Goal: Task Accomplishment & Management: Manage account settings

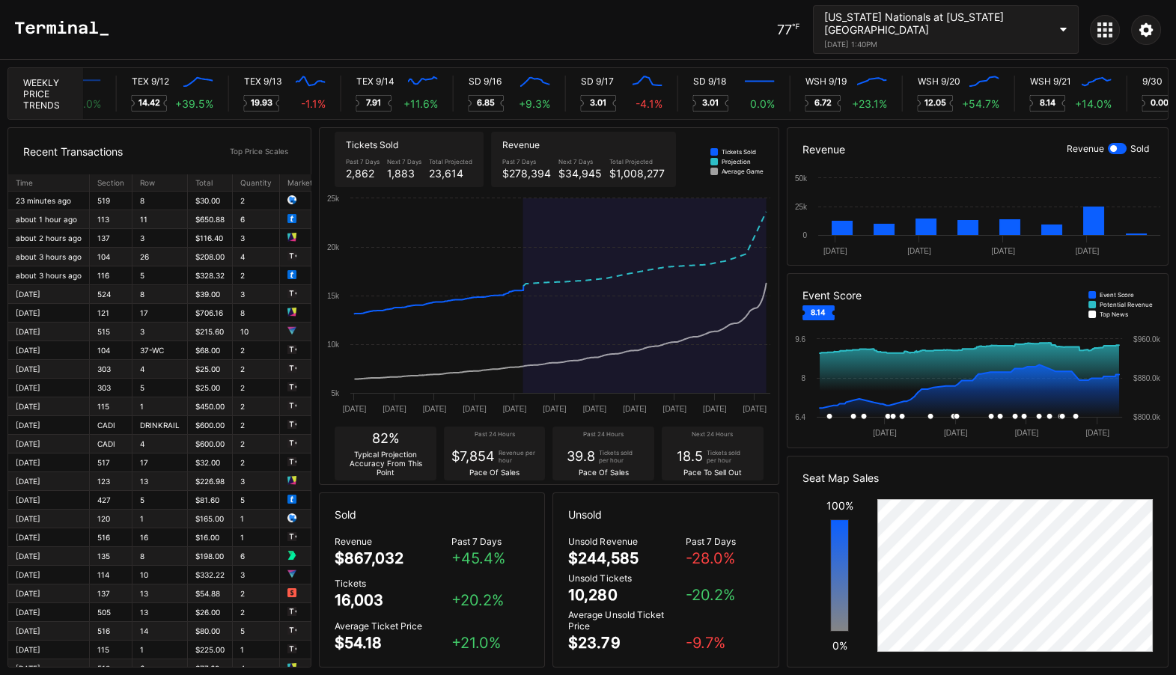
scroll to position [0, 7941]
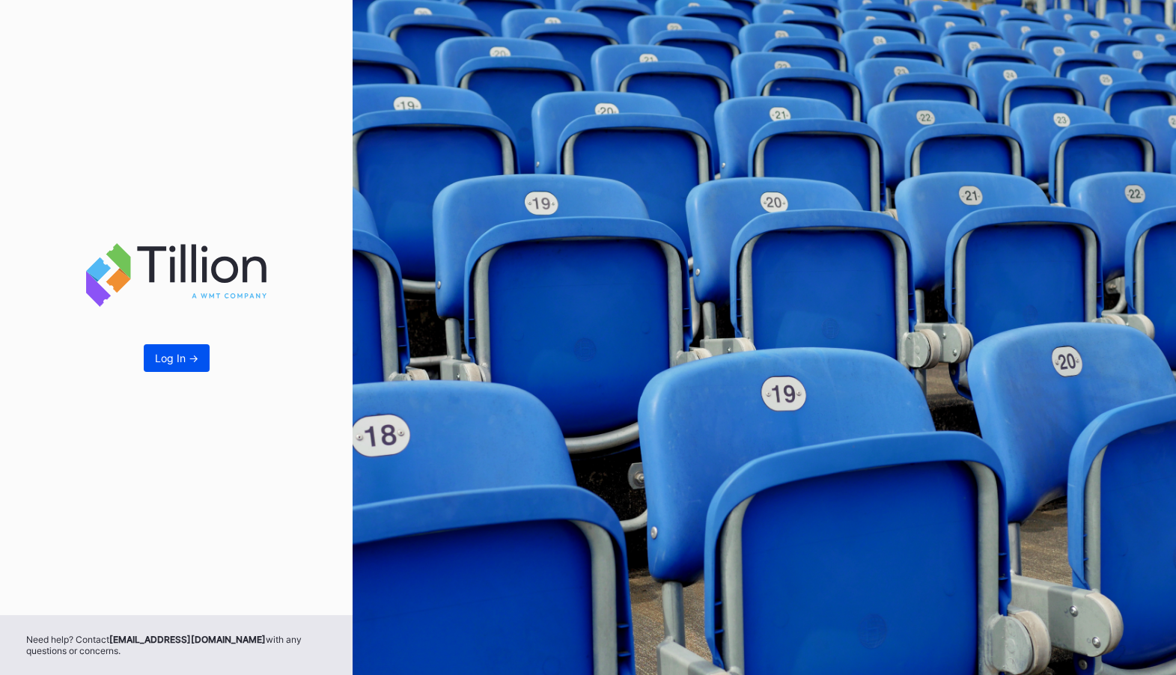
click at [153, 356] on button "Log In ->" at bounding box center [177, 358] width 66 height 28
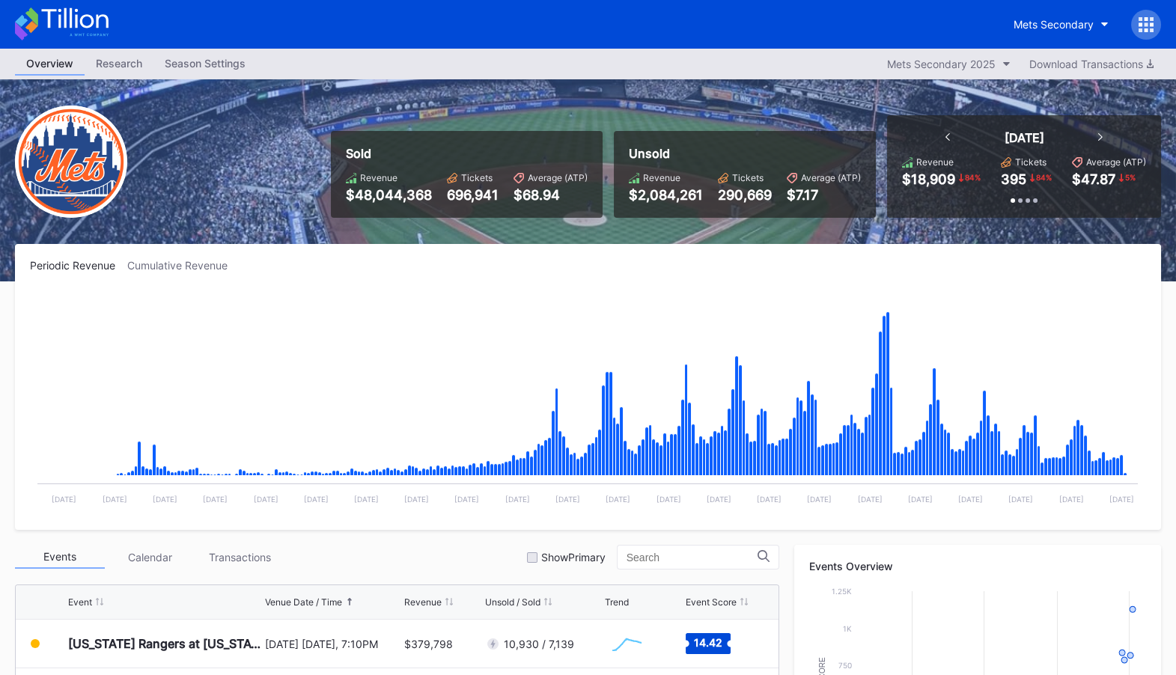
click at [1147, 12] on div at bounding box center [1146, 25] width 30 height 30
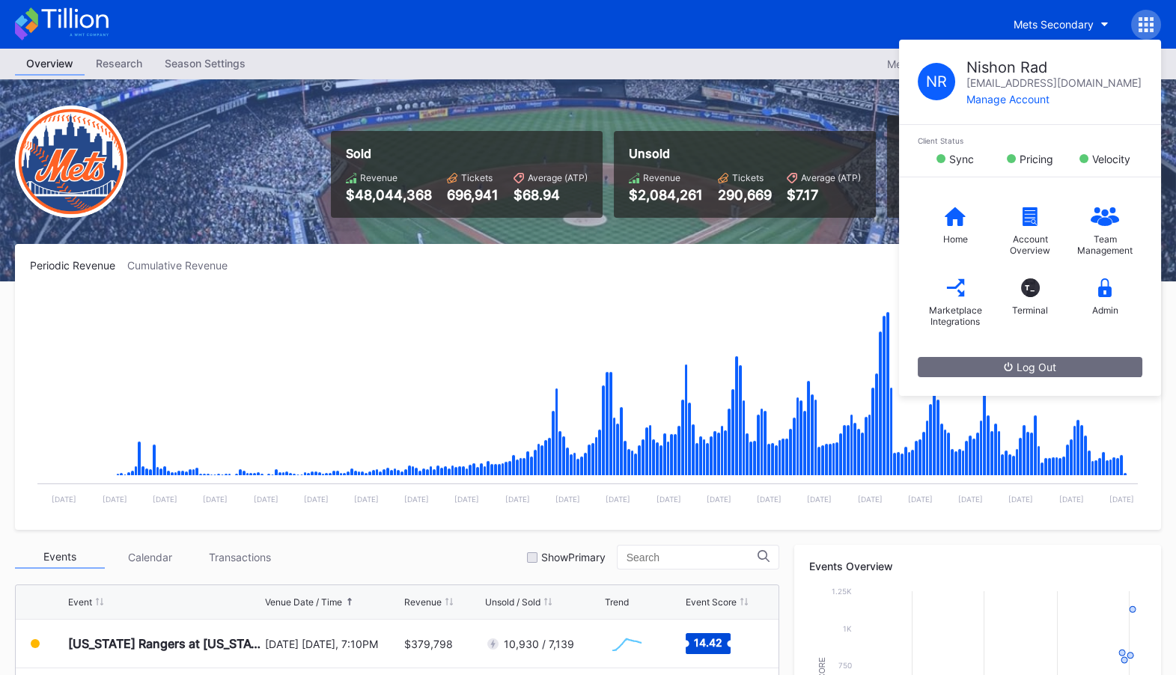
click at [838, 251] on div "Periodic Revenue Cumulative Revenue Created with Highcharts 11.2.0 Chart title …" at bounding box center [588, 387] width 1146 height 286
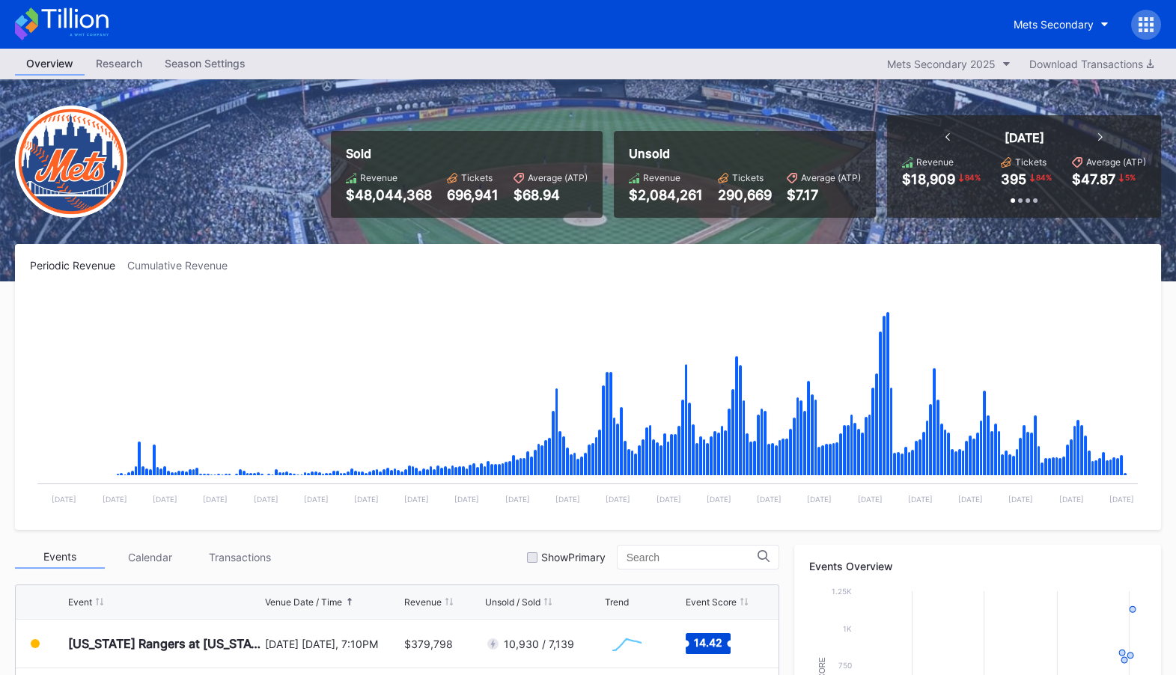
click at [1147, 20] on icon at bounding box center [1145, 24] width 15 height 15
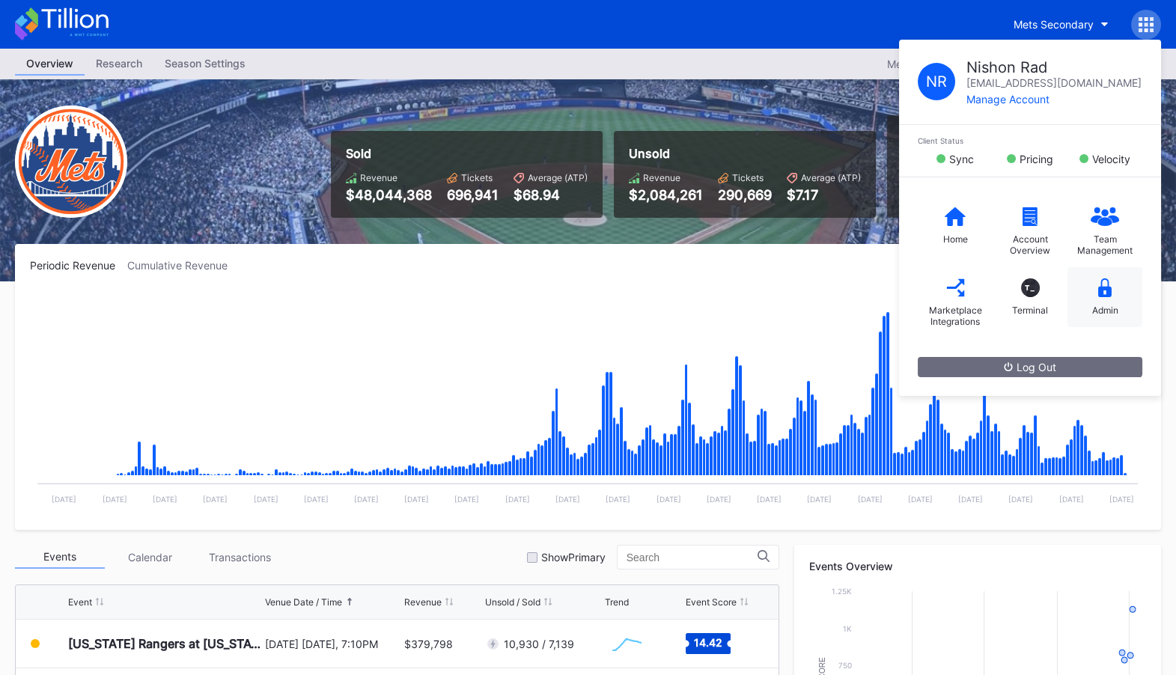
click at [1114, 302] on div "Admin" at bounding box center [1104, 297] width 75 height 60
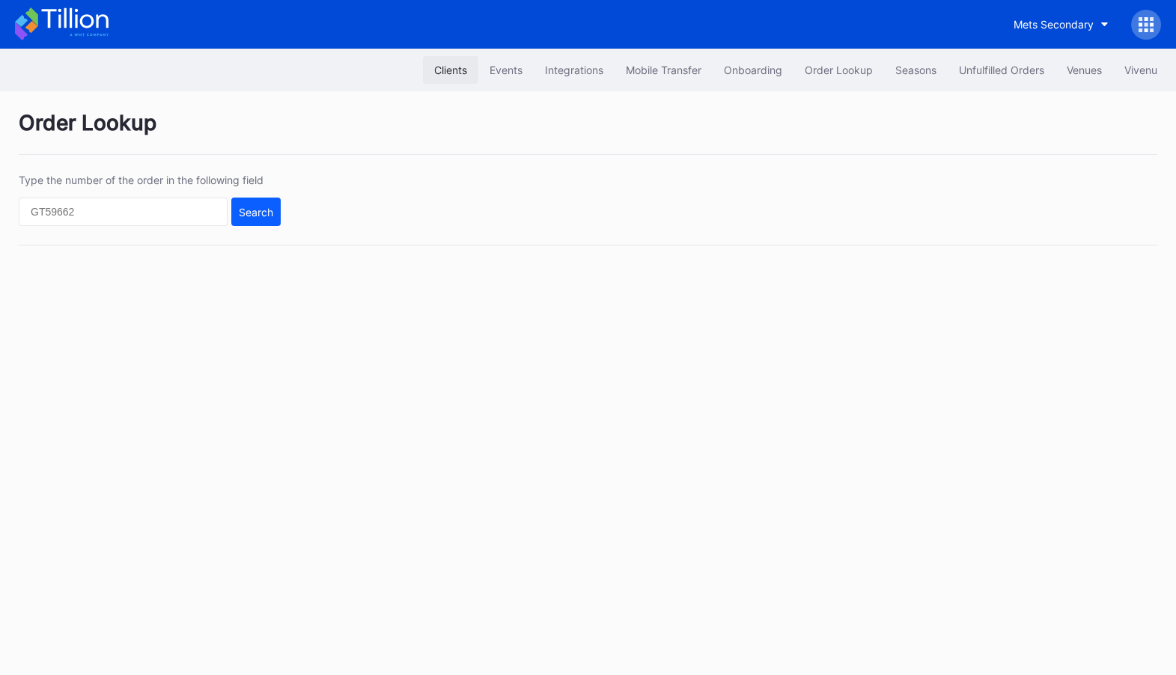
click at [444, 70] on div "Clients" at bounding box center [450, 70] width 33 height 13
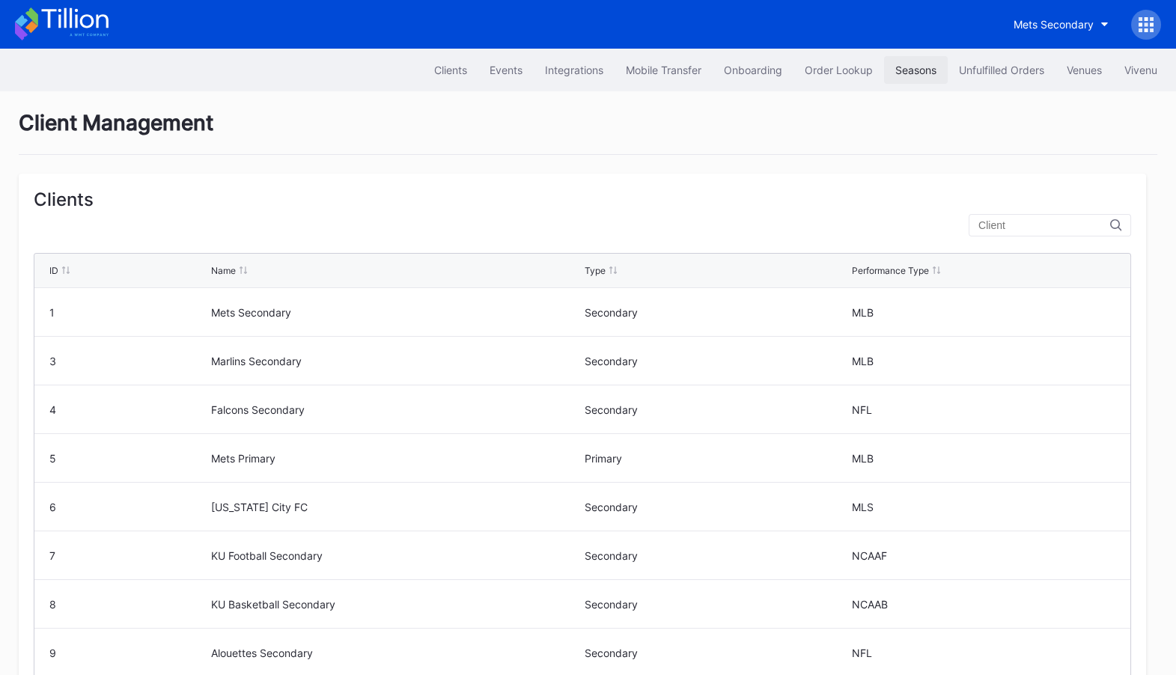
click at [909, 68] on div "Seasons" at bounding box center [915, 70] width 41 height 13
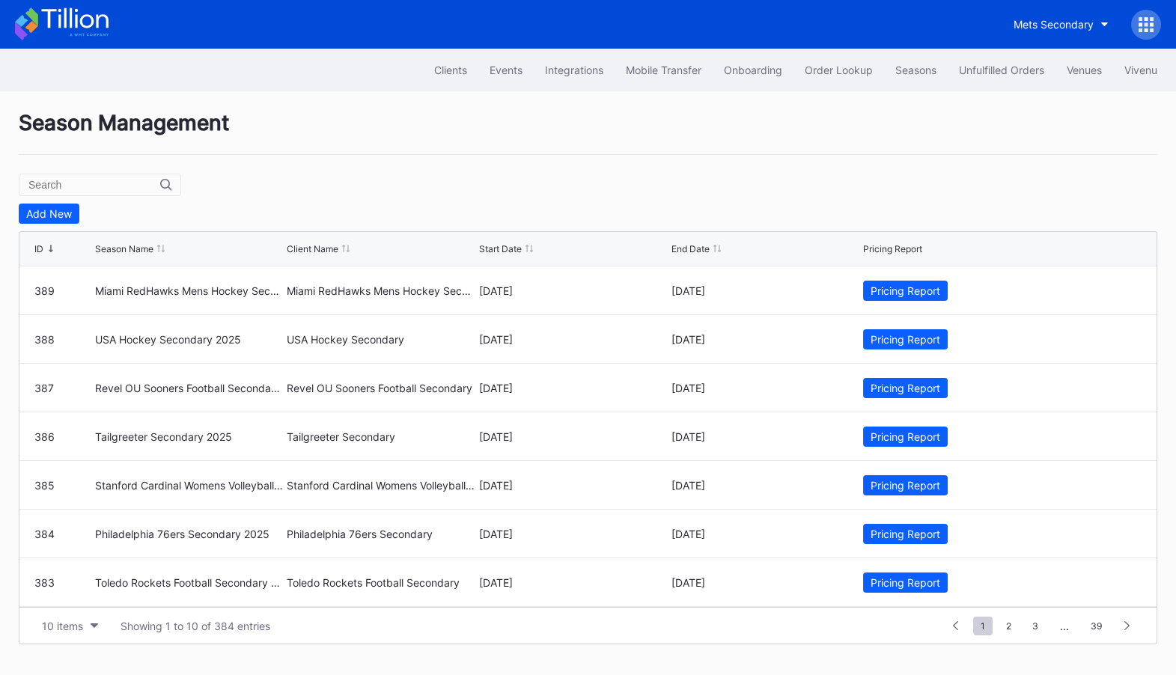
click at [86, 186] on input "text" at bounding box center [94, 185] width 132 height 12
type input "mets se"
click at [892, 340] on div "Pricing Report" at bounding box center [905, 339] width 70 height 13
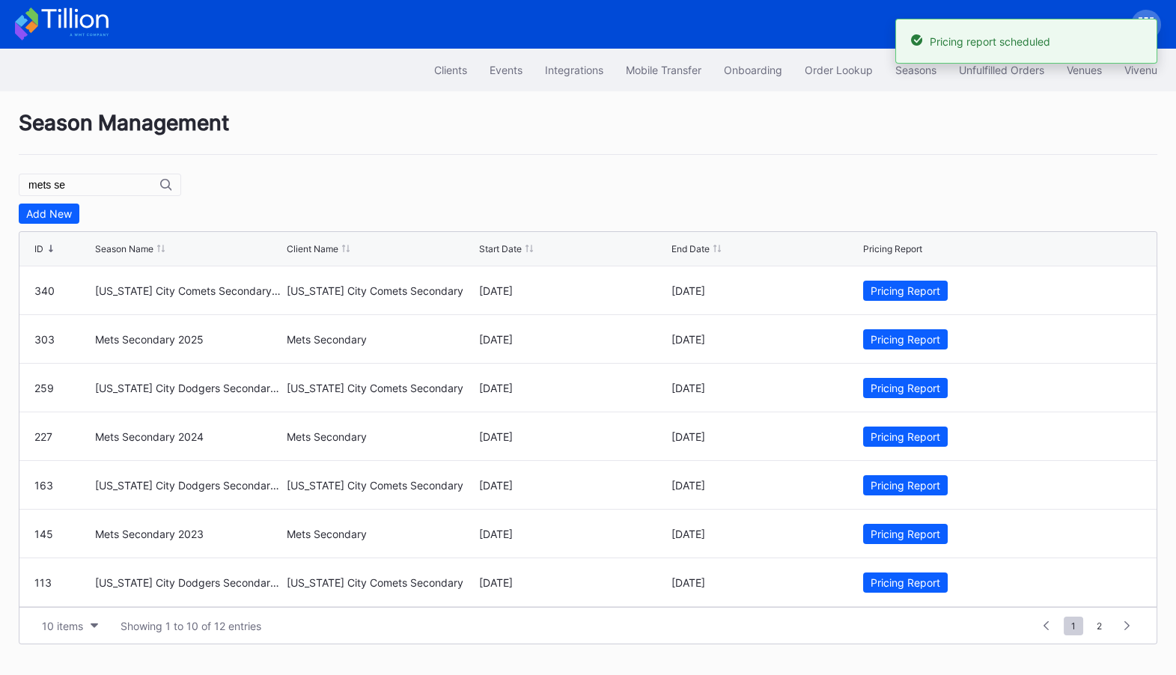
click at [75, 19] on icon at bounding box center [74, 18] width 67 height 20
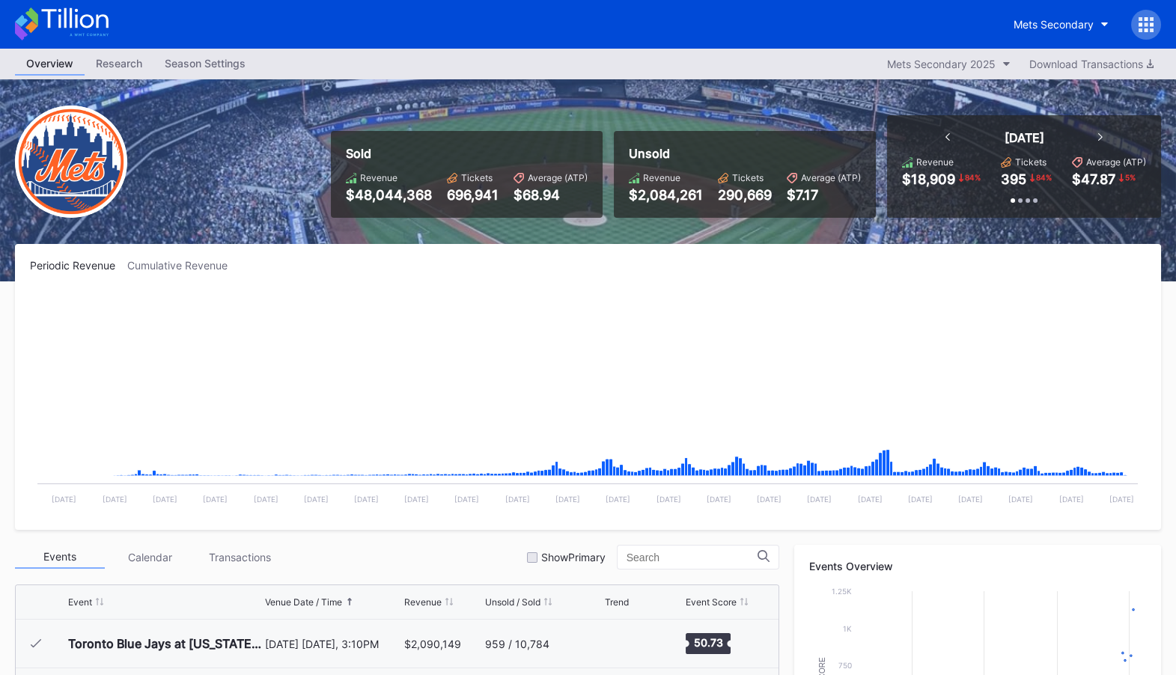
scroll to position [3454, 0]
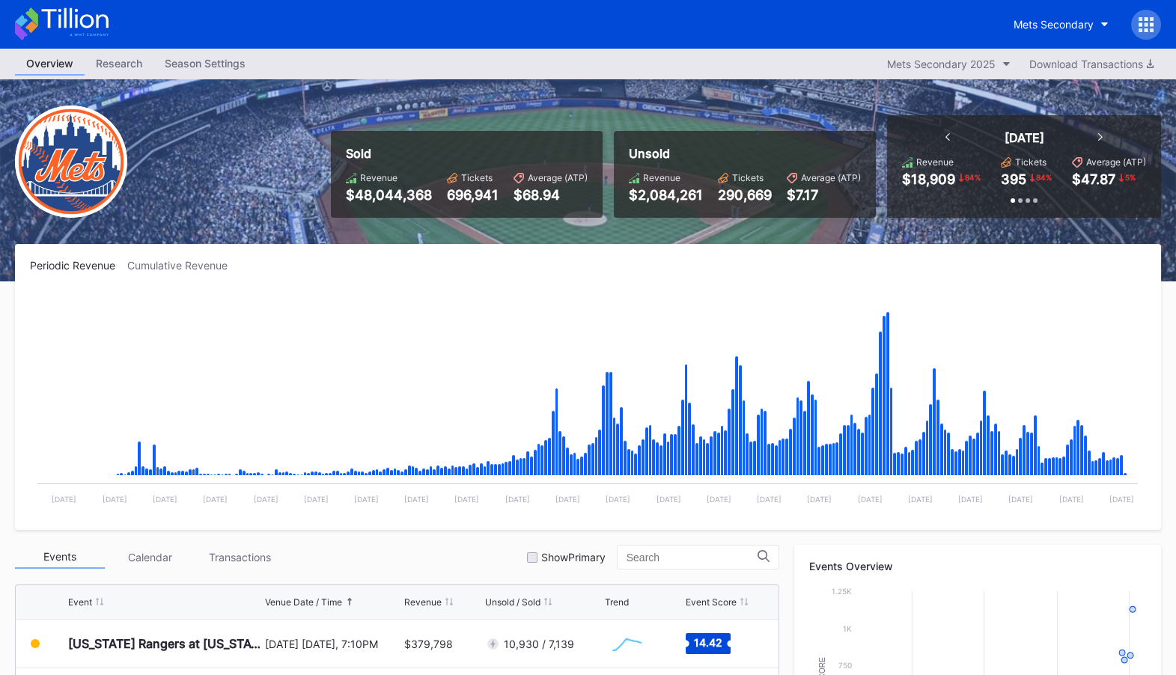
click at [1155, 16] on div at bounding box center [1146, 25] width 30 height 30
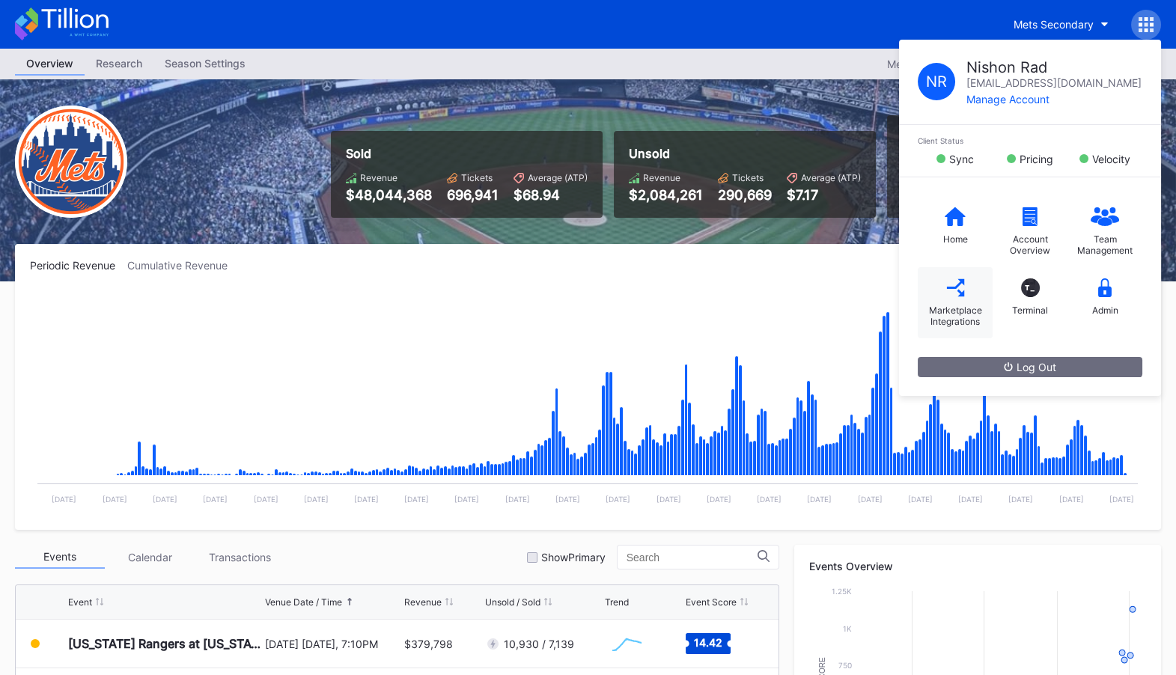
click at [977, 288] on div "Marketplace Integrations" at bounding box center [955, 302] width 75 height 71
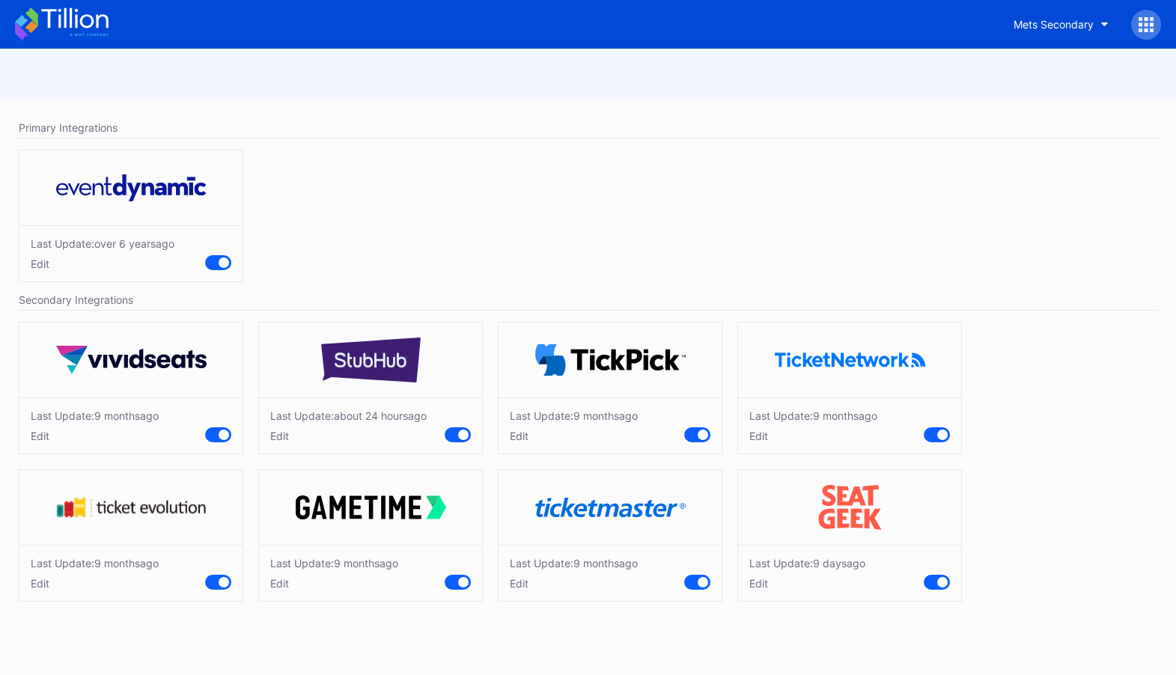
click at [277, 438] on div "Edit" at bounding box center [348, 436] width 156 height 13
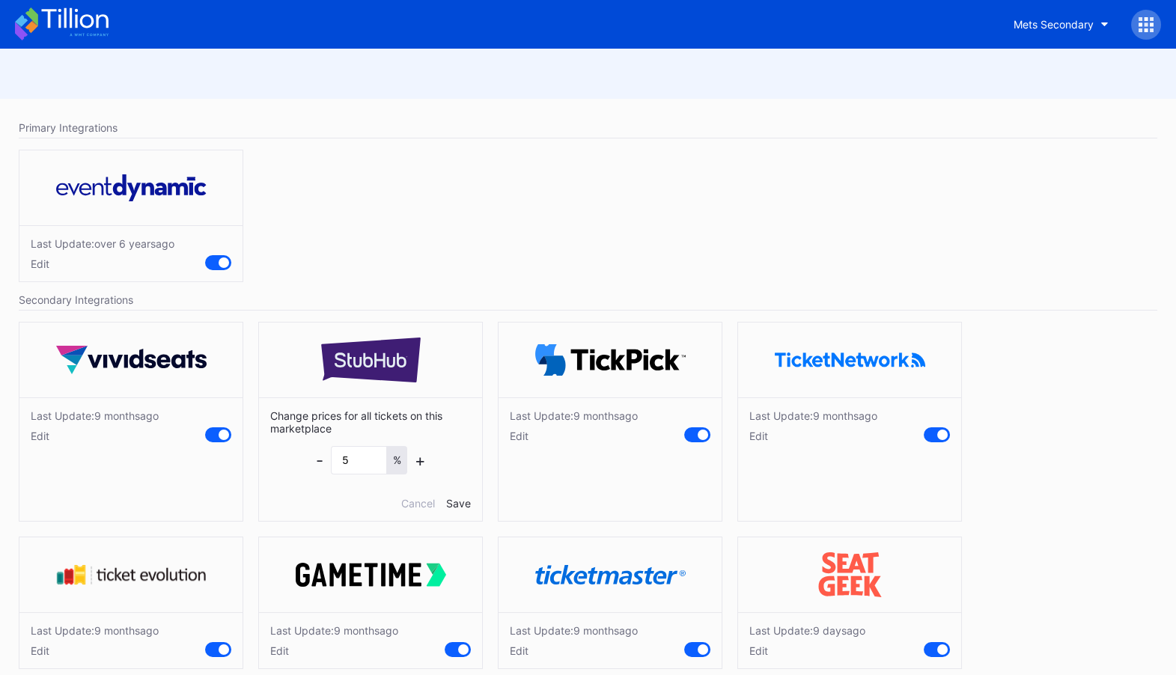
scroll to position [18, 0]
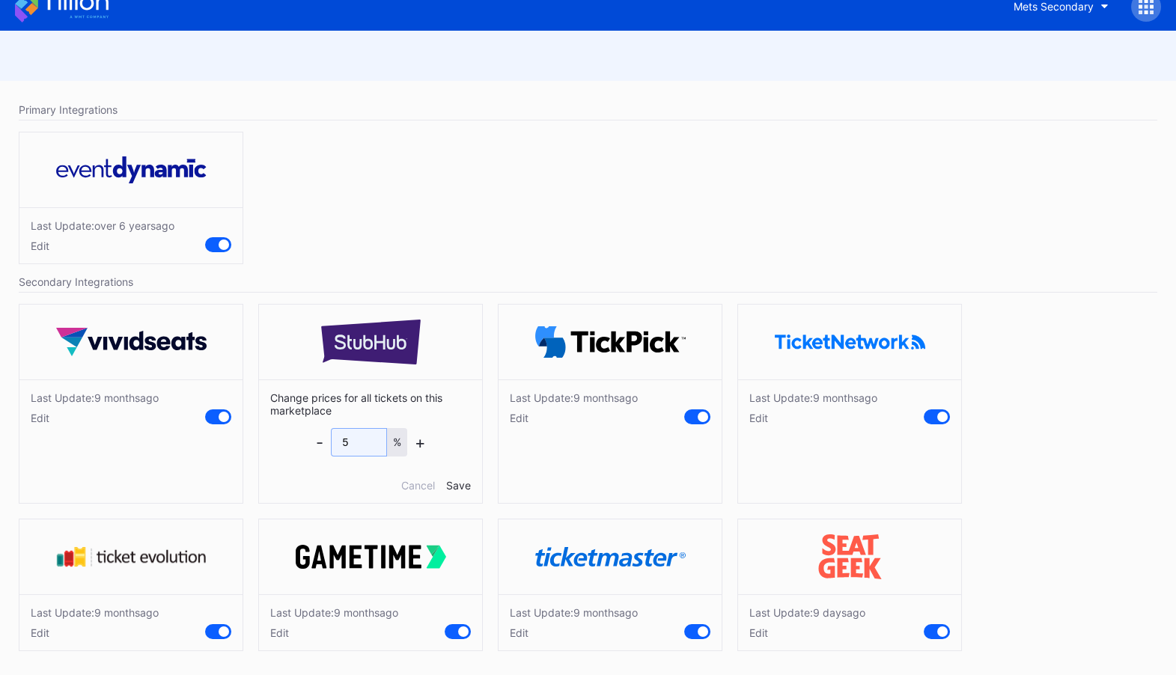
click at [368, 442] on input "5" at bounding box center [359, 442] width 56 height 28
type input "5.5"
click at [460, 483] on div "Save" at bounding box center [458, 485] width 25 height 13
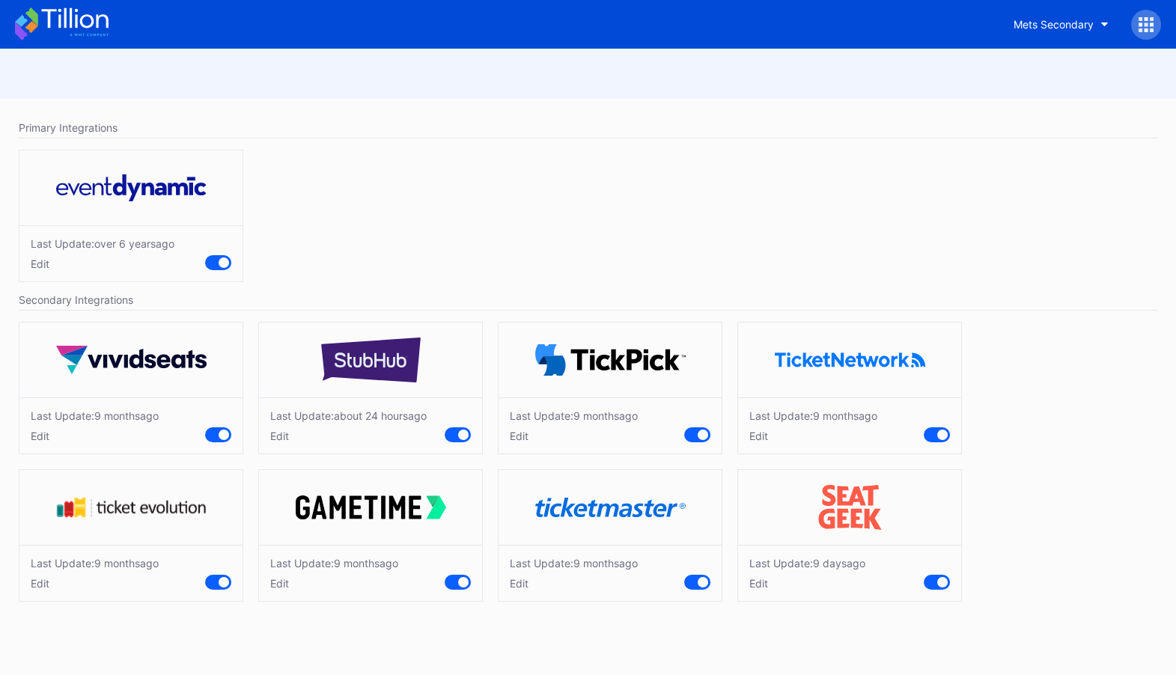
scroll to position [0, 0]
click at [79, 25] on icon at bounding box center [62, 23] width 94 height 33
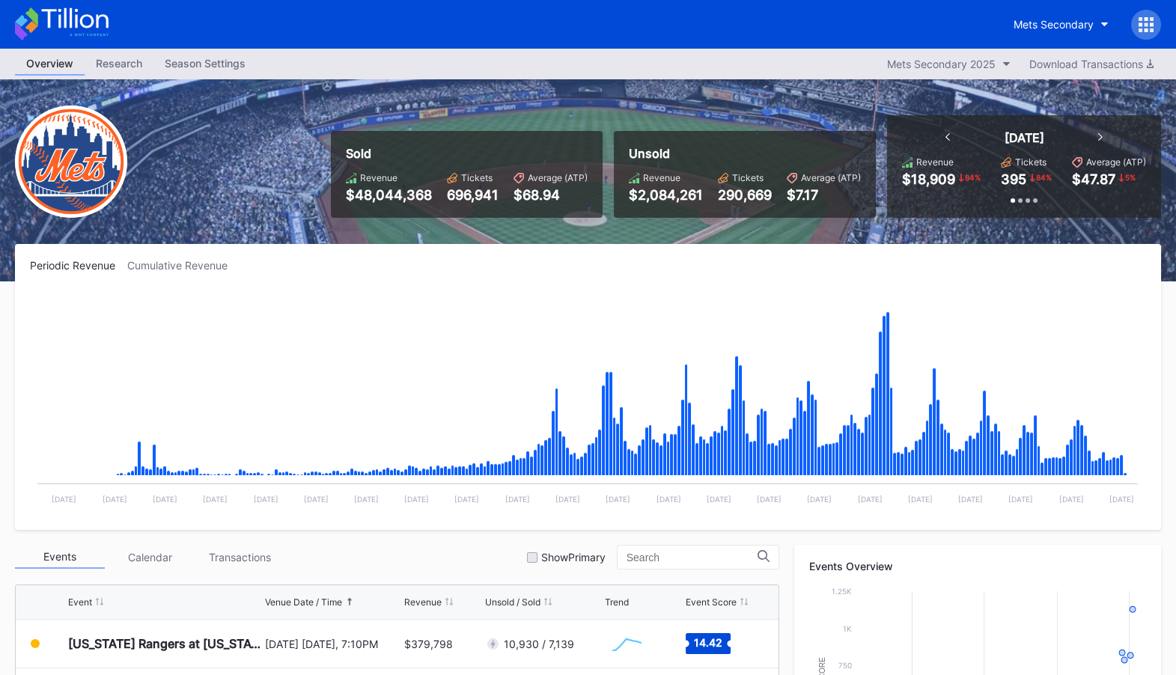
click at [1151, 25] on icon at bounding box center [1152, 24] width 4 height 4
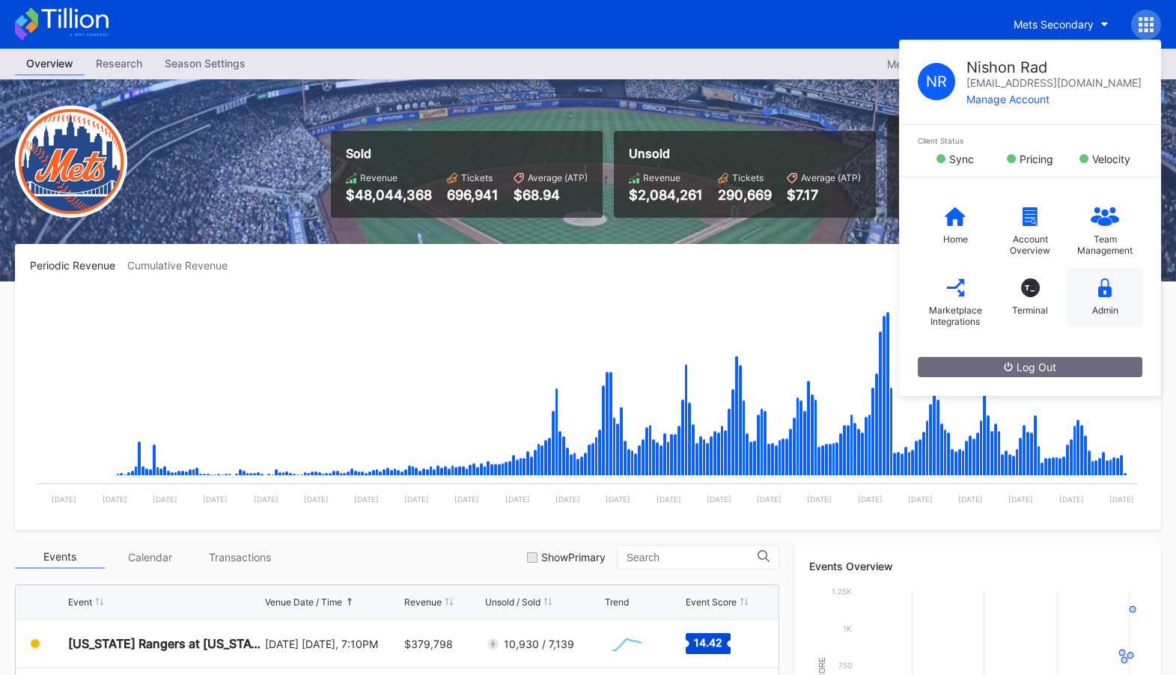
click at [1114, 282] on div "Admin" at bounding box center [1104, 297] width 75 height 60
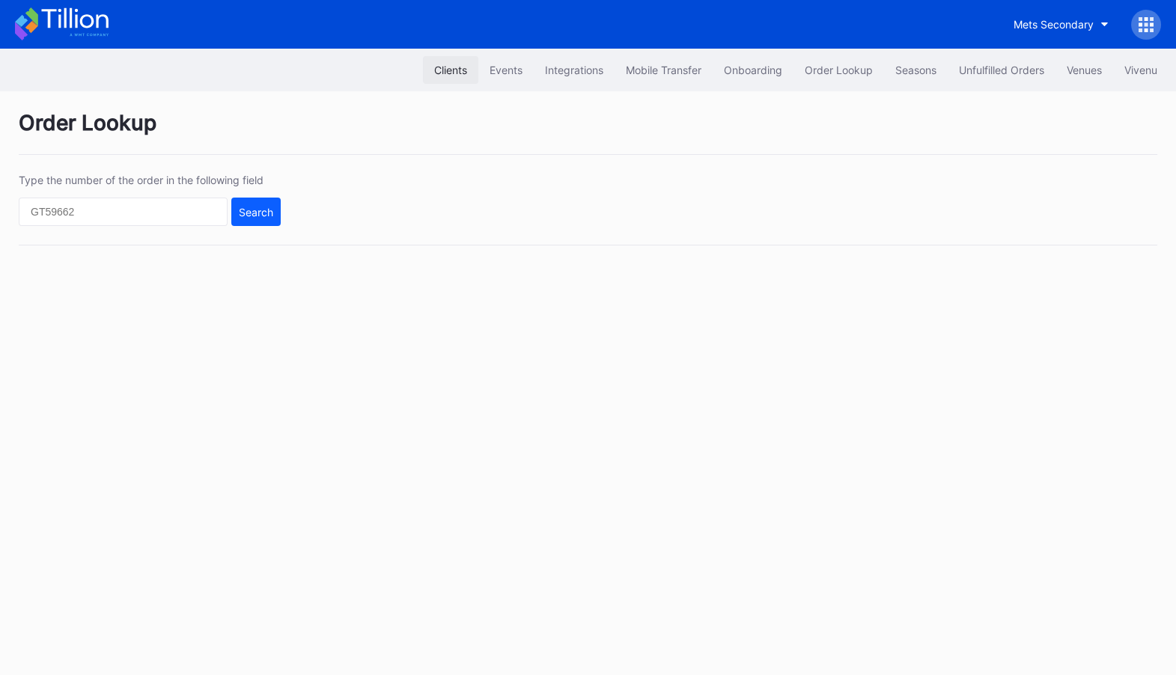
click at [442, 73] on div "Clients" at bounding box center [450, 70] width 33 height 13
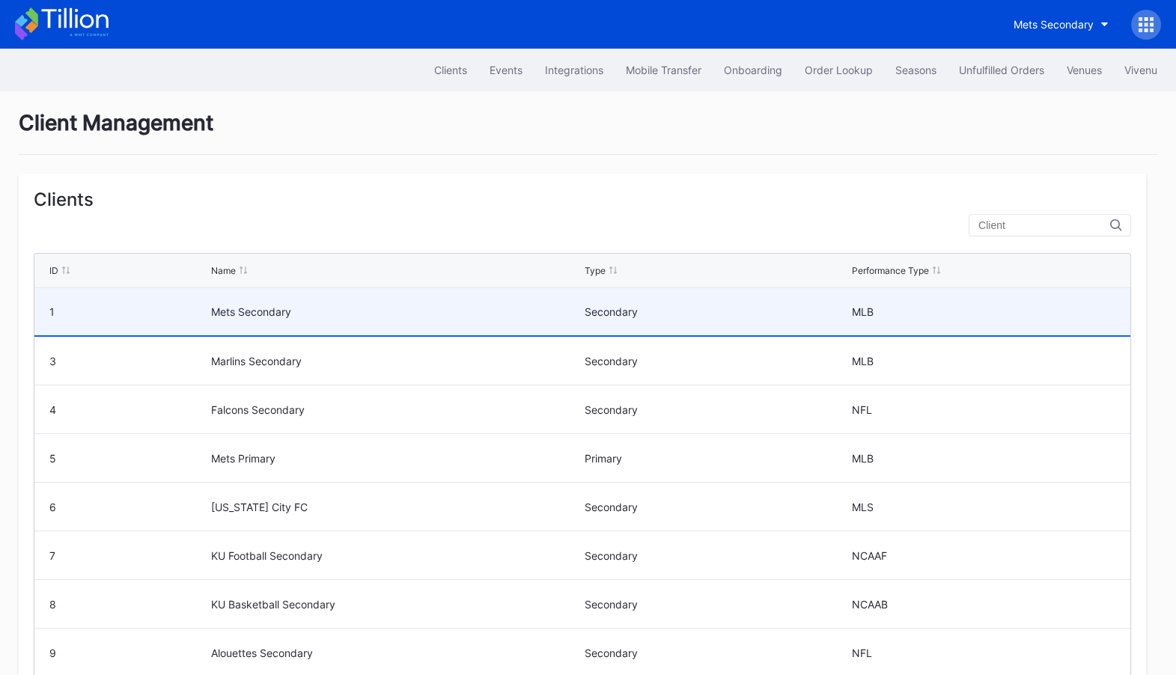
click at [757, 320] on div "Secondary" at bounding box center [716, 311] width 263 height 47
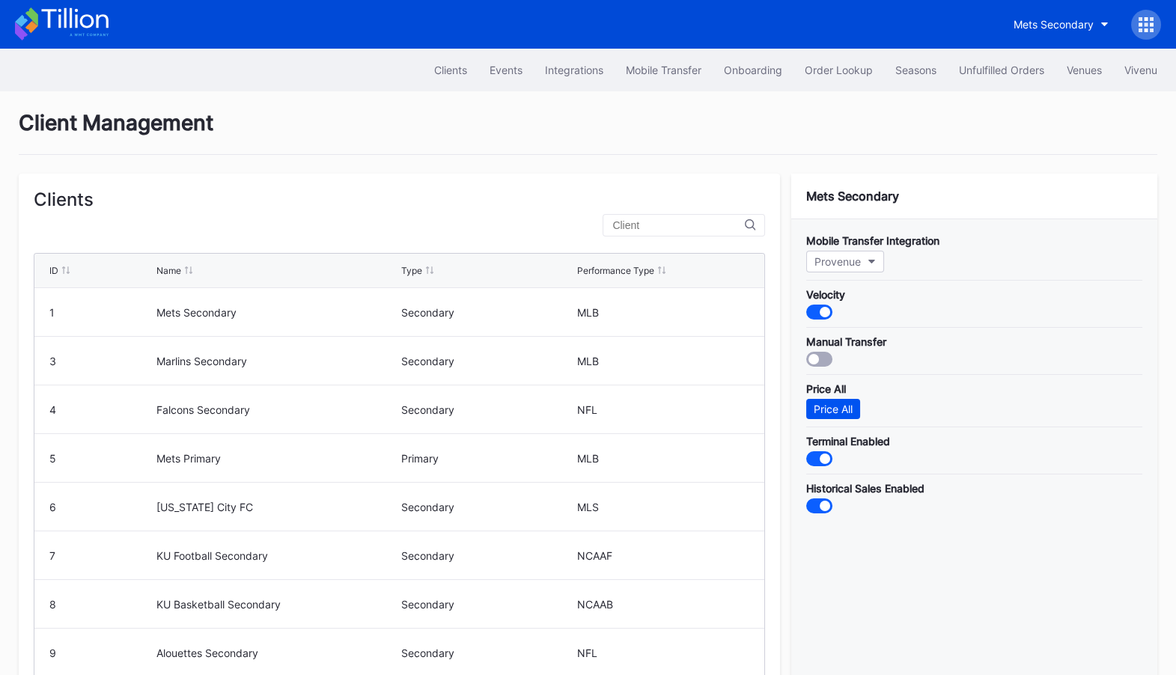
click at [825, 406] on div "Price All" at bounding box center [833, 409] width 39 height 13
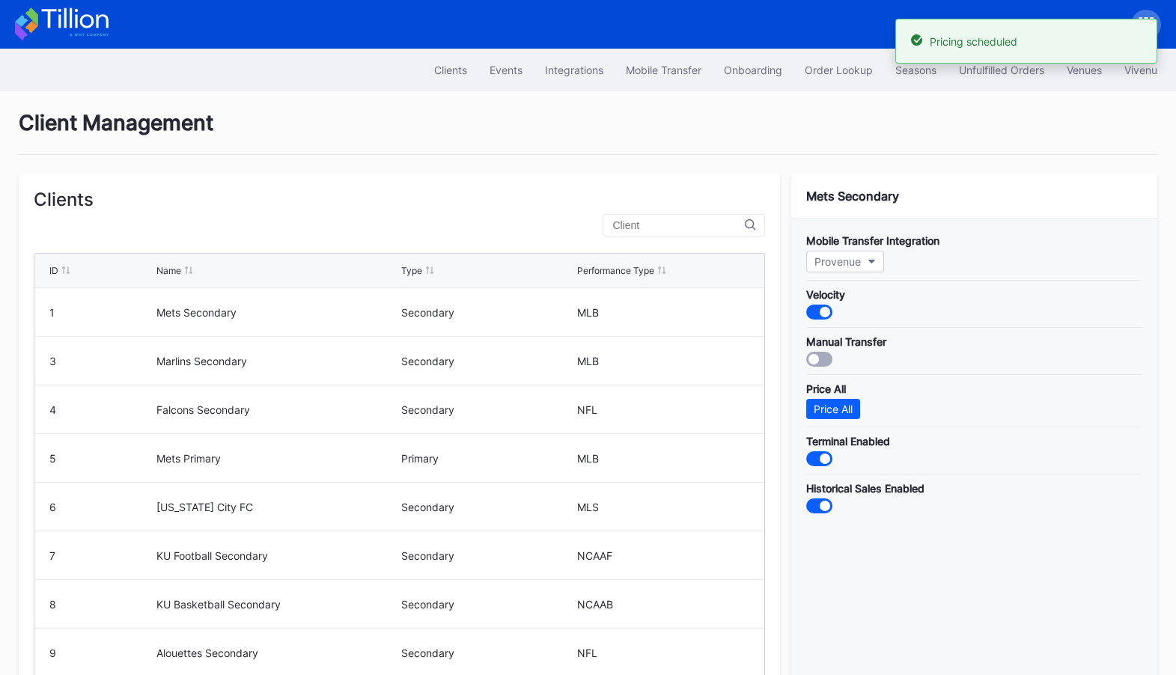
click at [47, 6] on div "Mets Secondary" at bounding box center [588, 24] width 1176 height 49
click at [73, 23] on icon at bounding box center [62, 23] width 94 height 33
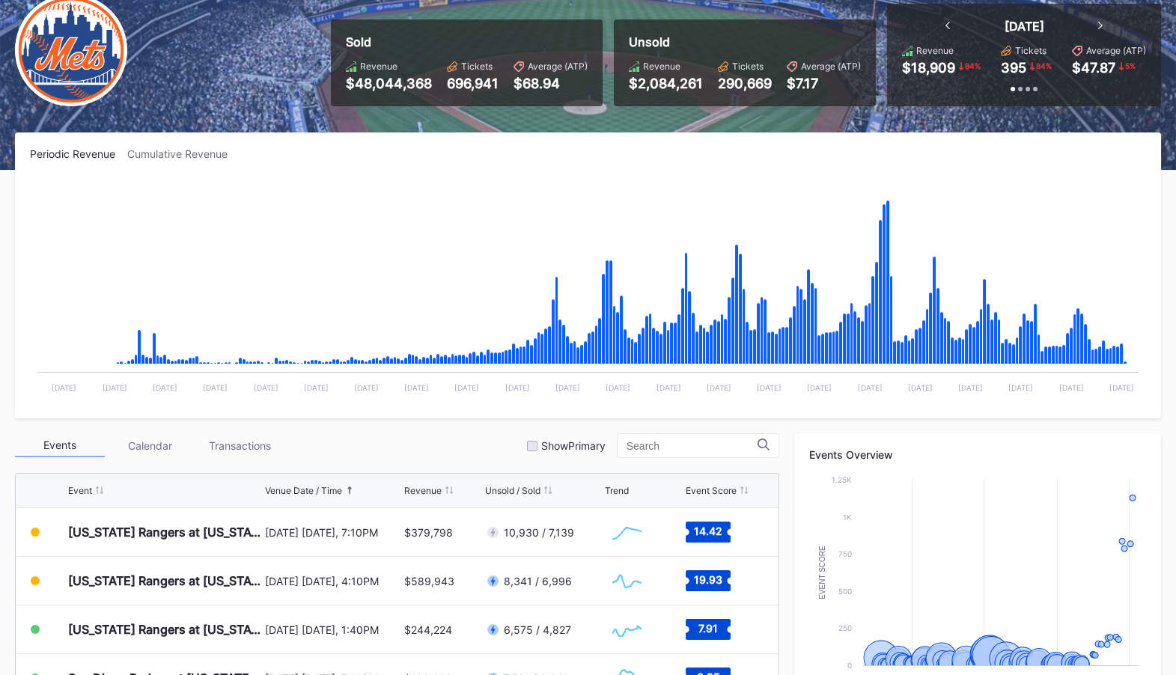
scroll to position [165, 0]
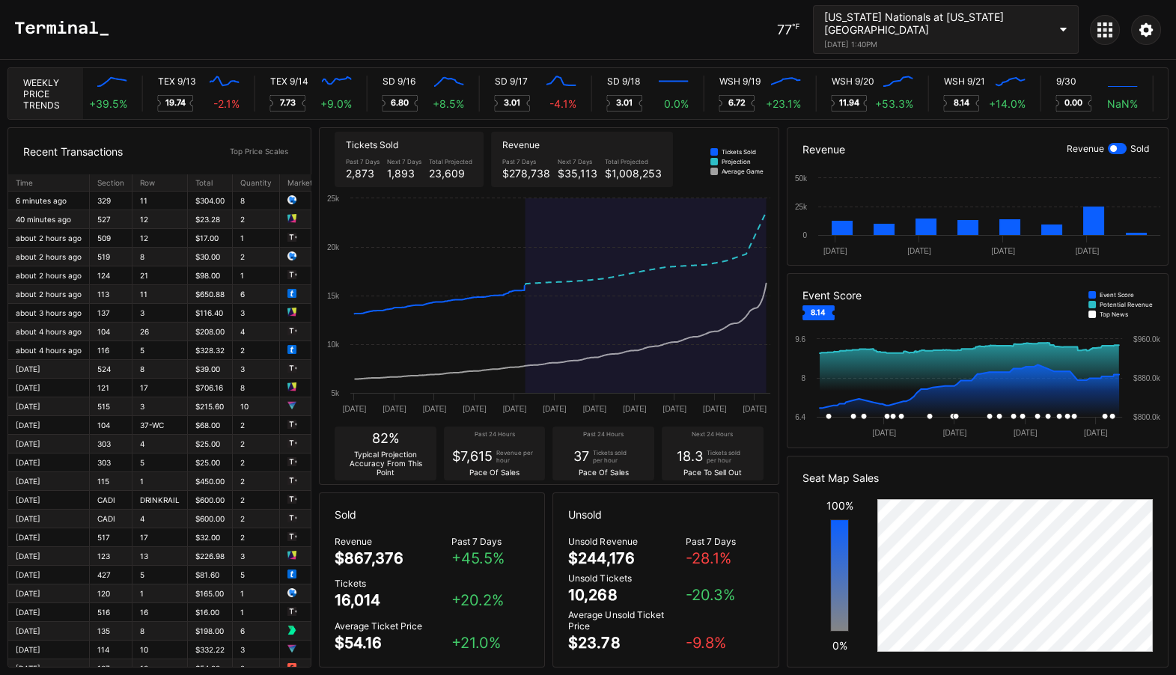
scroll to position [0, 8026]
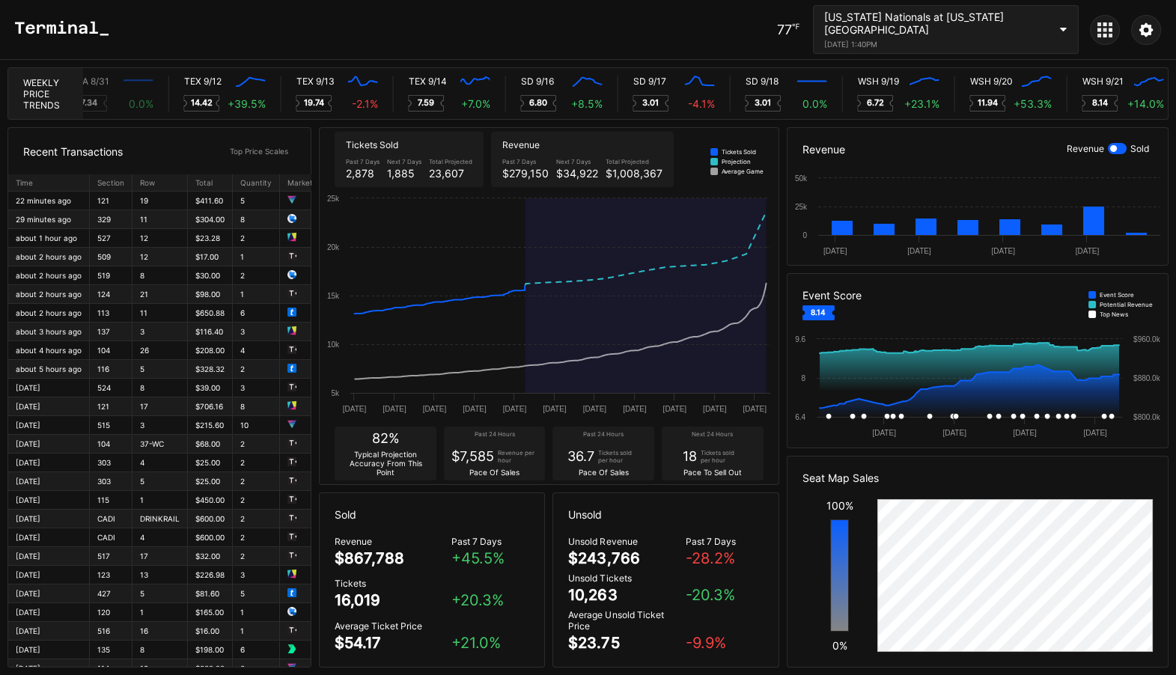
click at [1142, 29] on icon at bounding box center [1145, 28] width 13 height 13
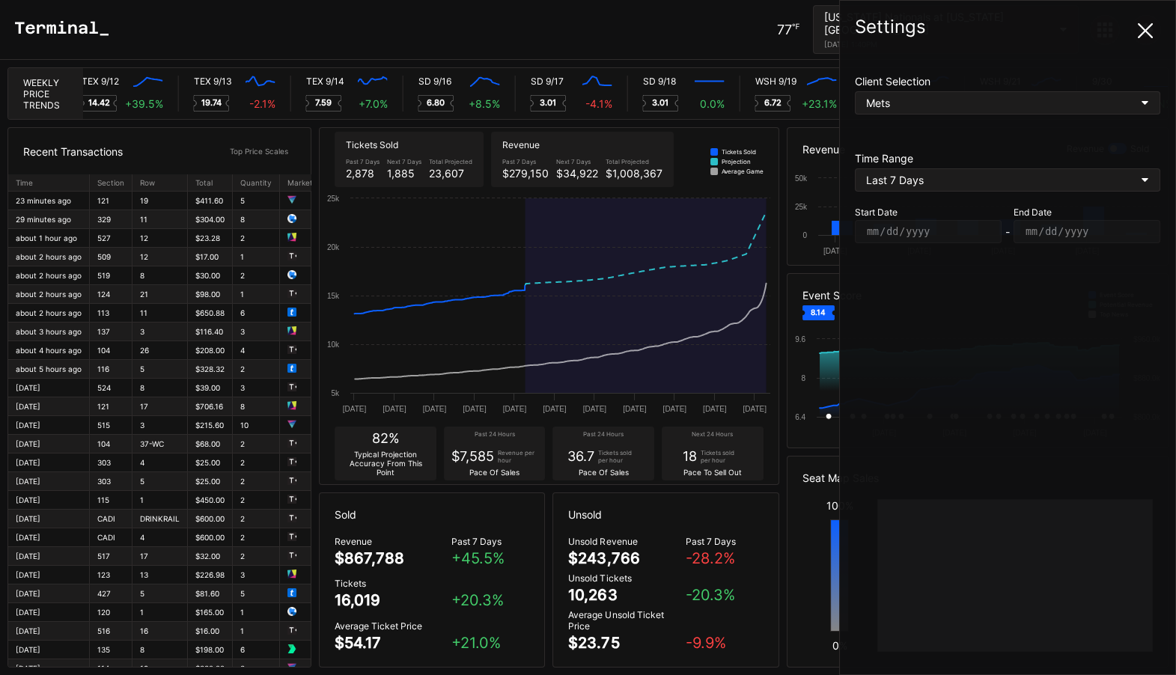
scroll to position [0, 7990]
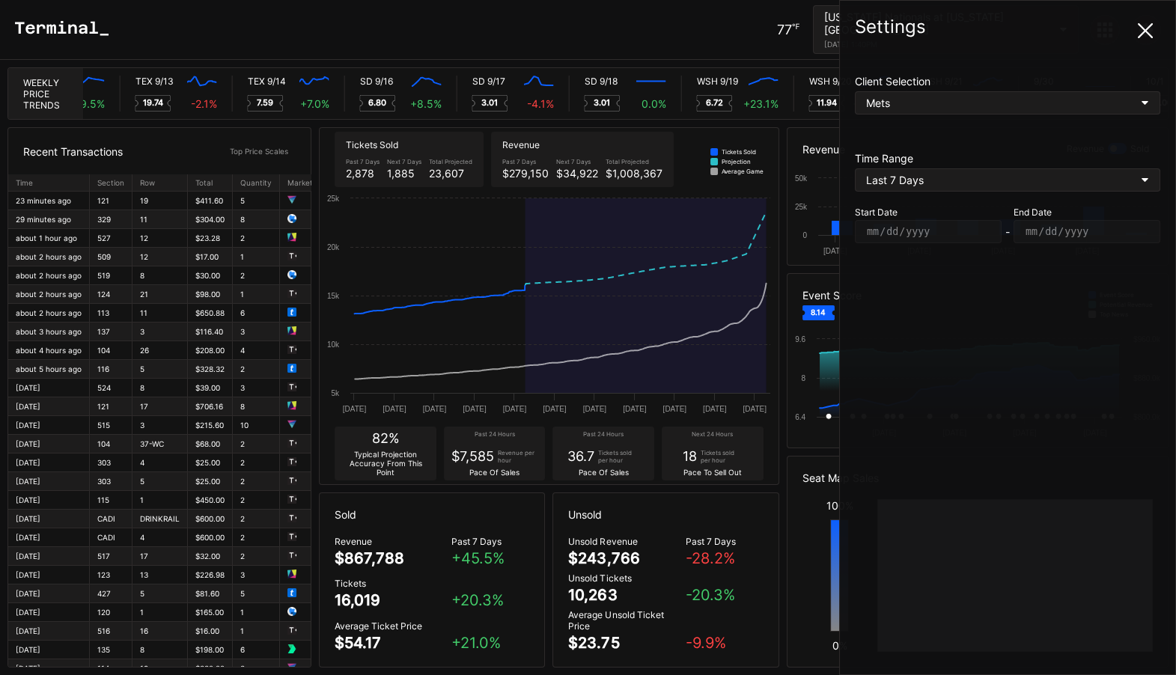
click at [1147, 34] on icon at bounding box center [1145, 30] width 15 height 15
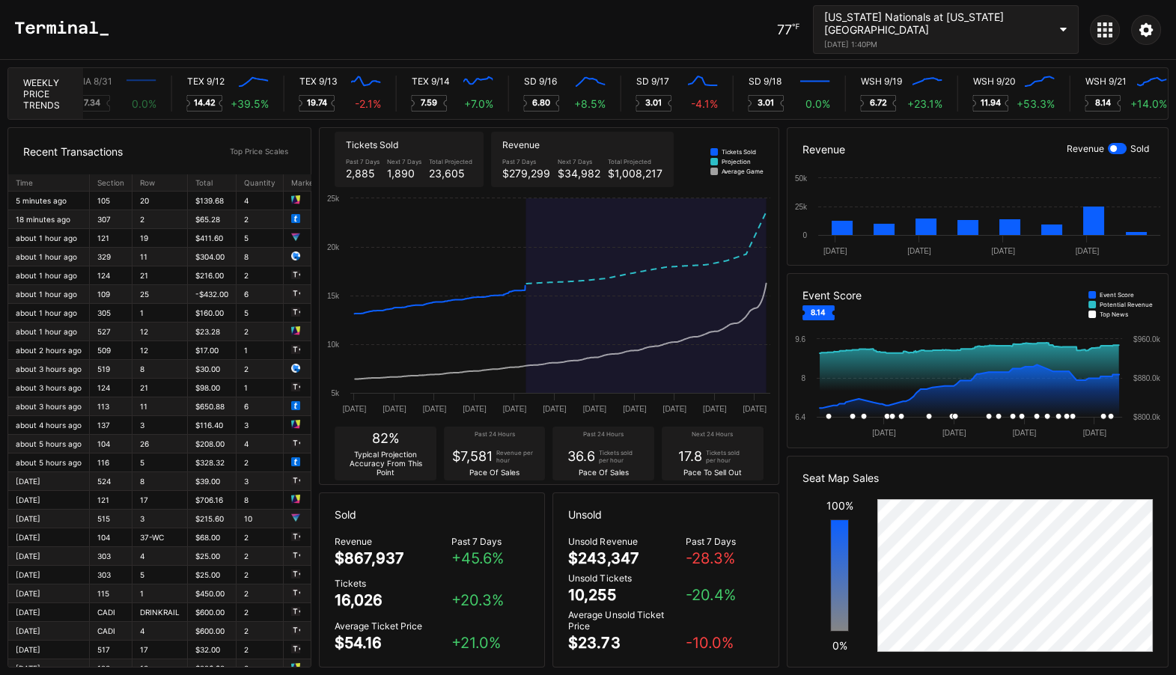
scroll to position [0, 7886]
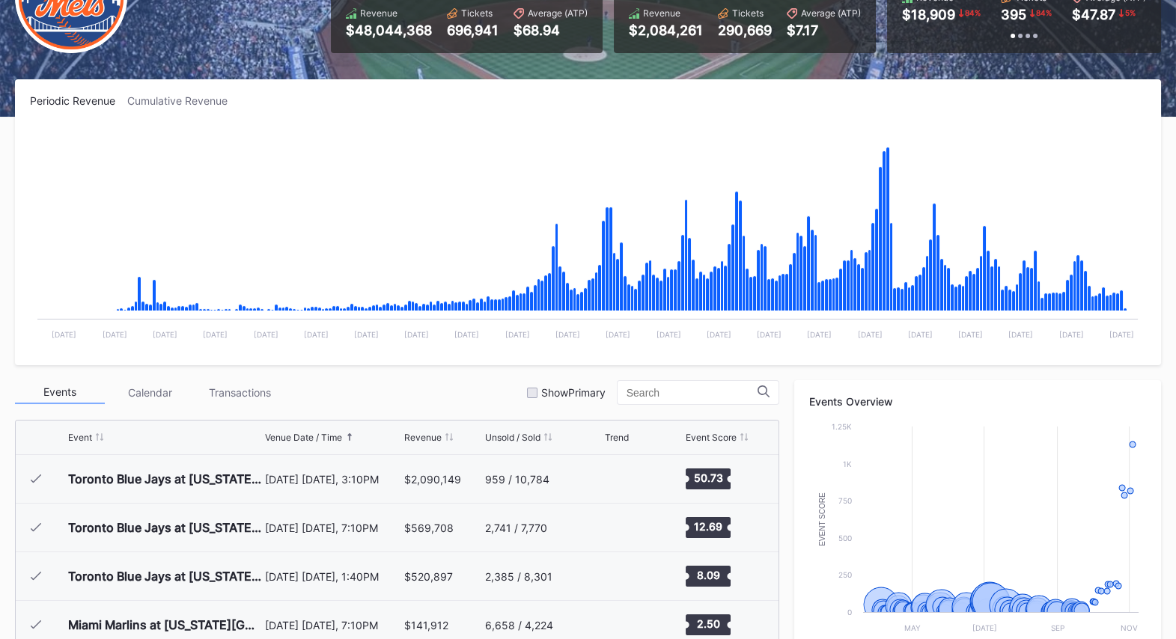
scroll to position [3454, 0]
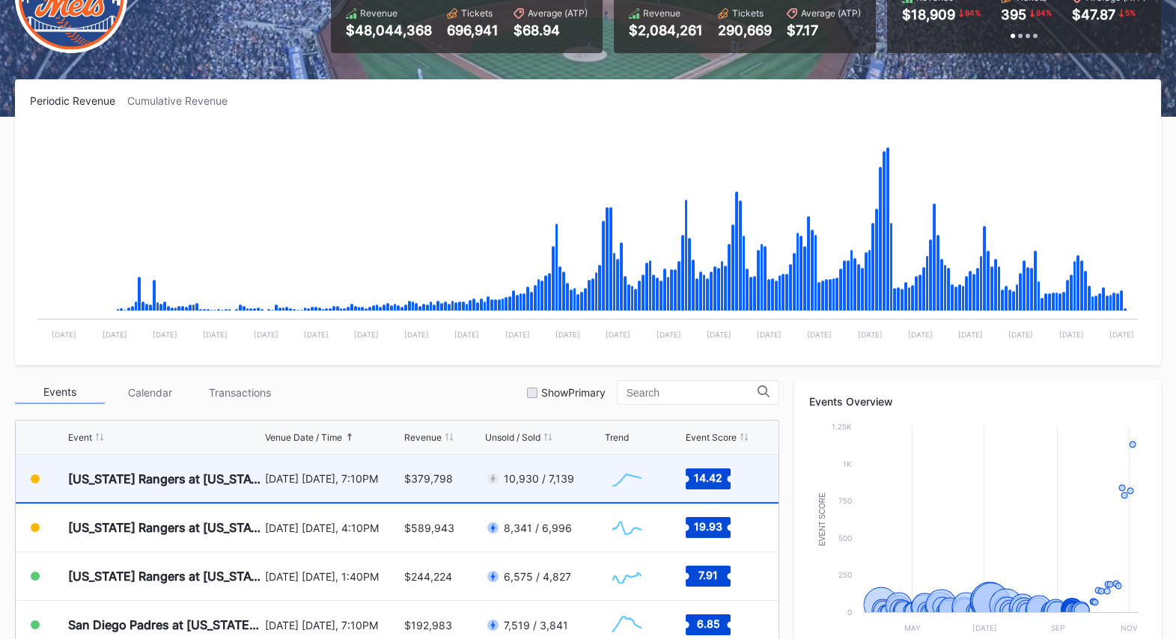
click at [439, 475] on div "$379,798" at bounding box center [428, 478] width 49 height 13
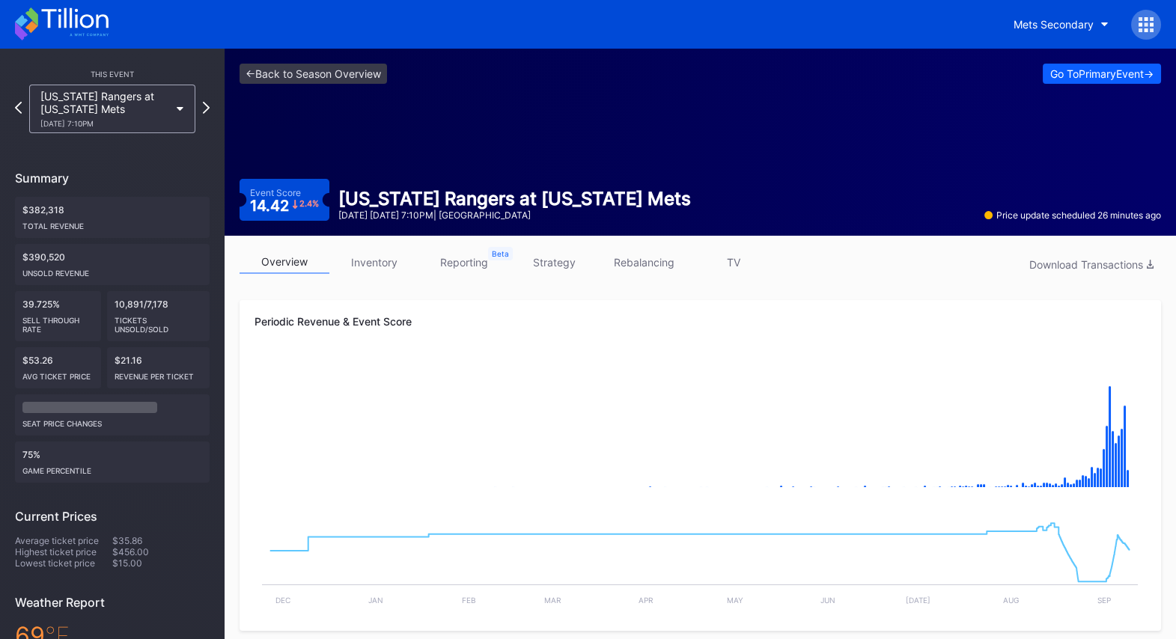
click at [557, 266] on link "strategy" at bounding box center [554, 262] width 90 height 23
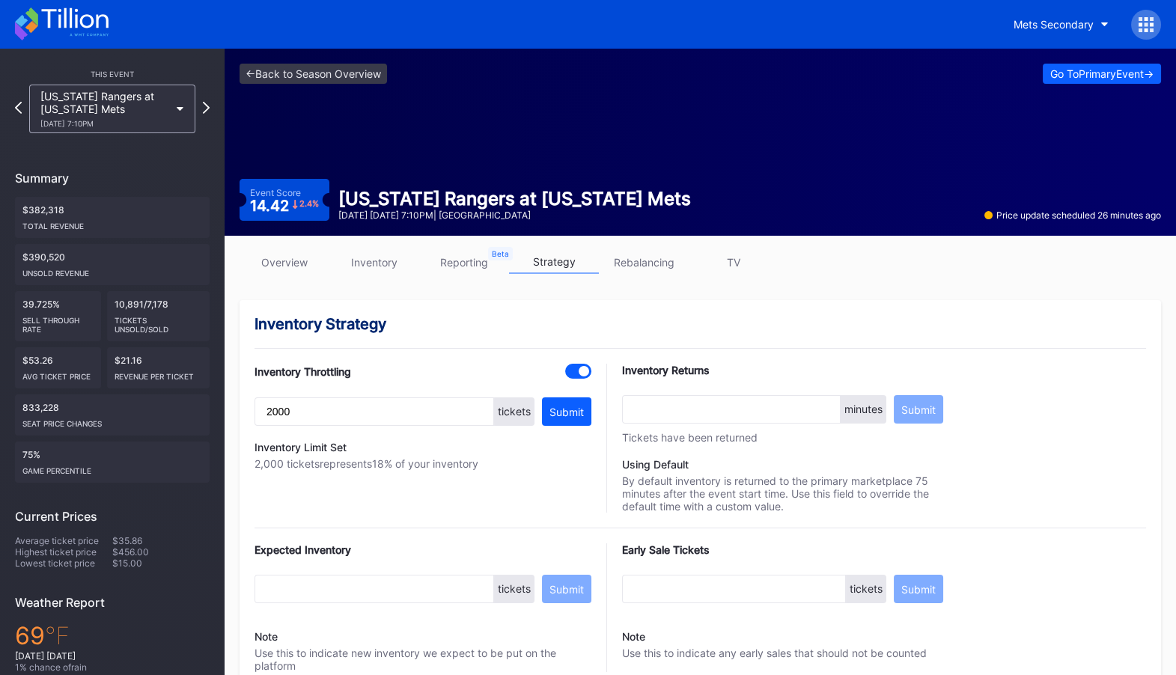
click at [1129, 24] on div "Mets Secondary" at bounding box center [1081, 25] width 159 height 30
click at [1146, 23] on icon at bounding box center [1146, 24] width 4 height 4
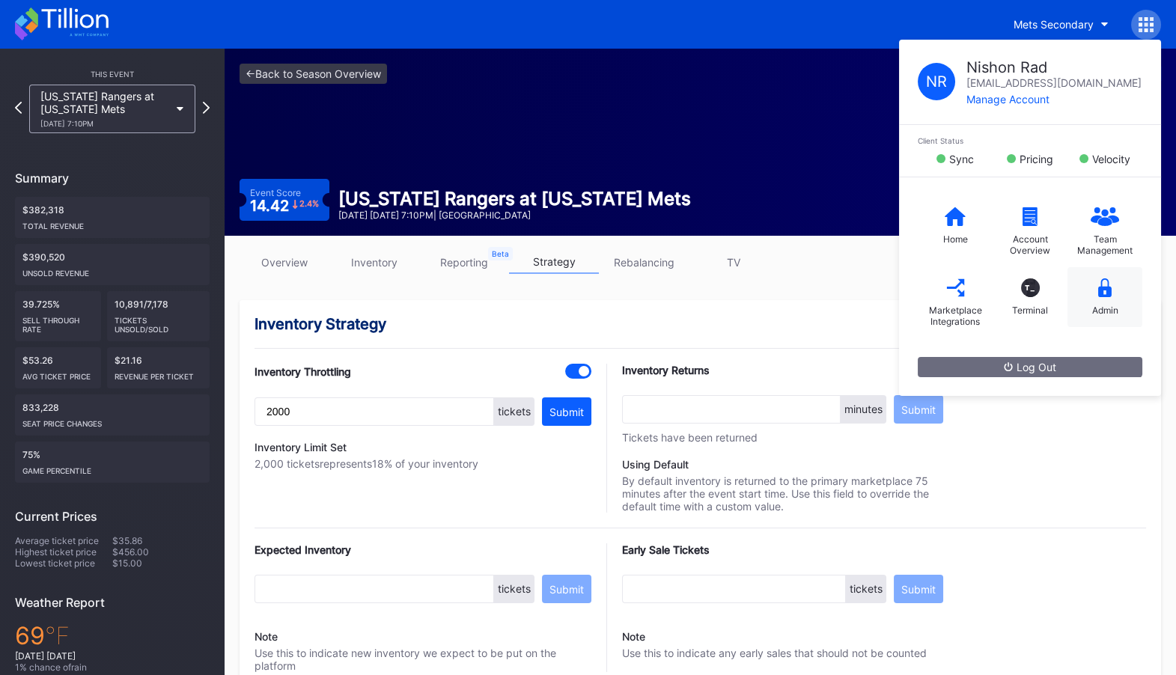
click at [1103, 287] on icon at bounding box center [1104, 287] width 13 height 19
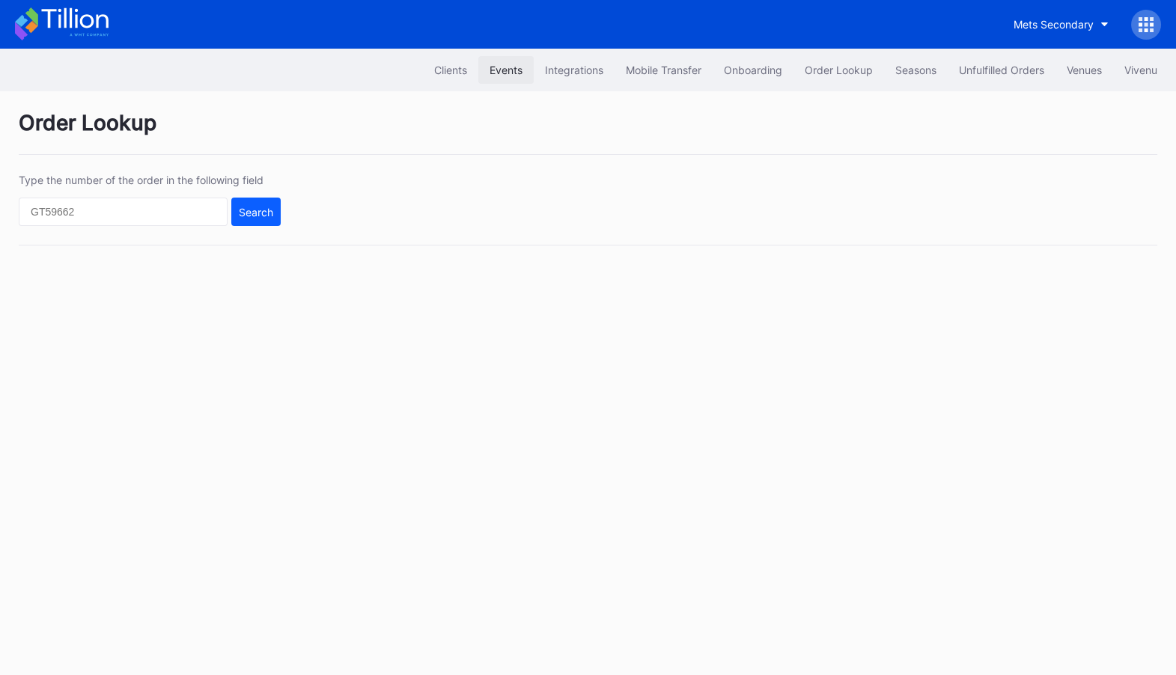
click at [505, 73] on div "Events" at bounding box center [506, 70] width 33 height 13
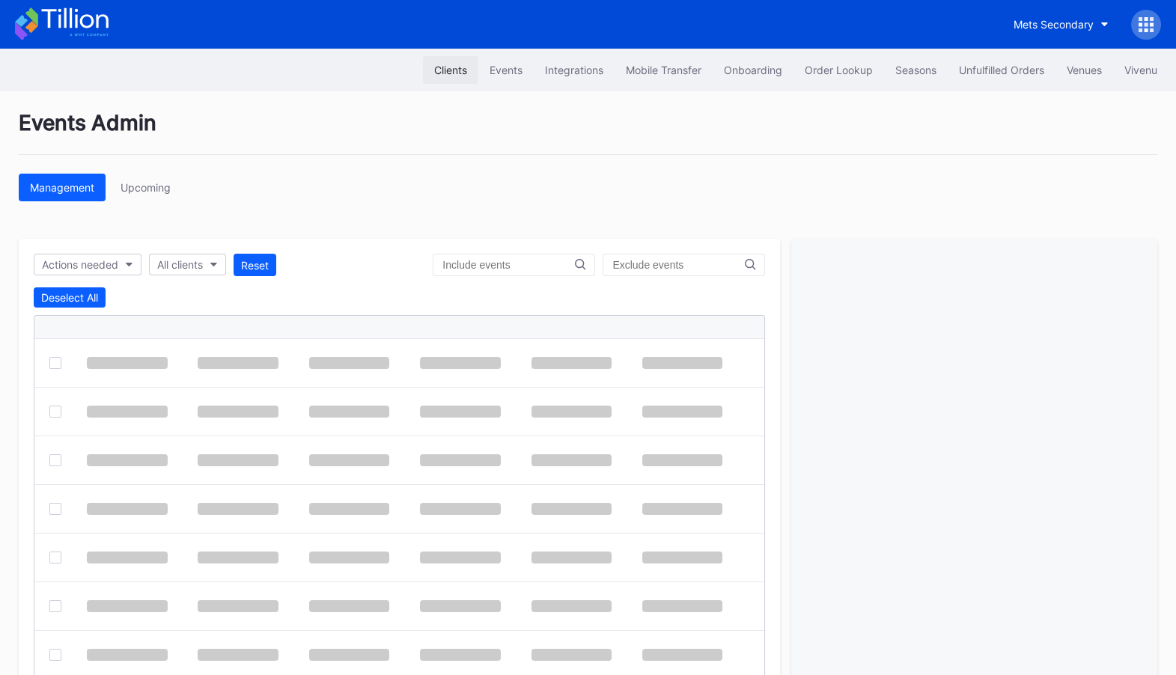
click at [456, 70] on div "Clients" at bounding box center [450, 70] width 33 height 13
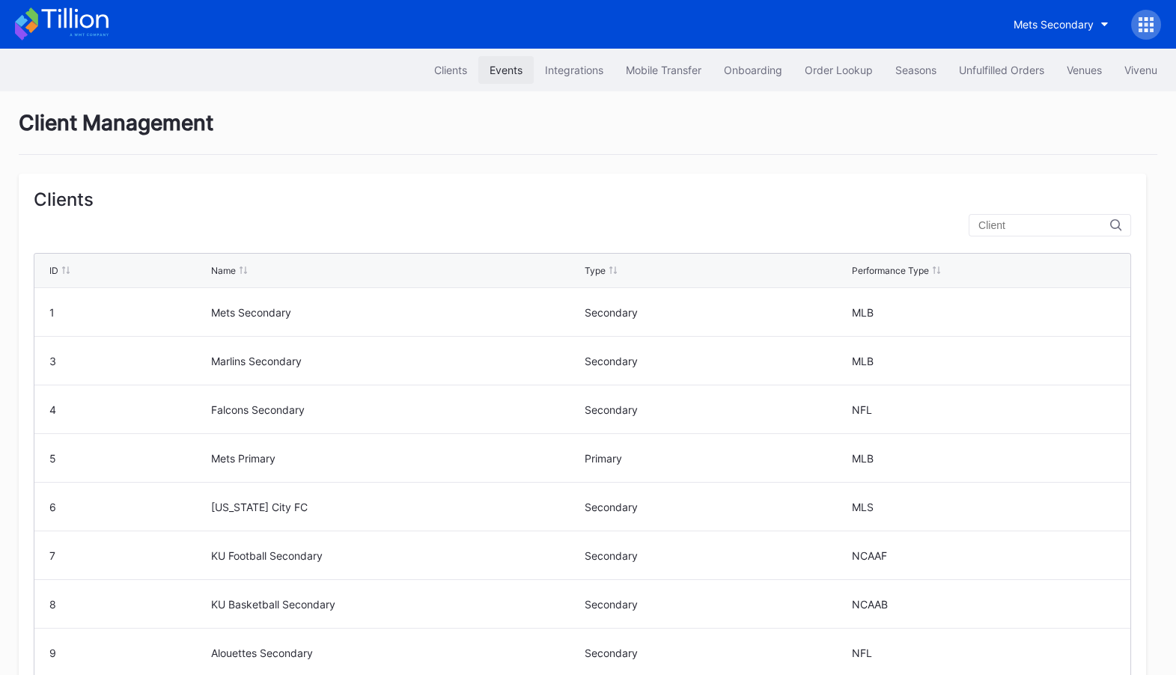
click at [502, 60] on button "Events" at bounding box center [505, 70] width 55 height 28
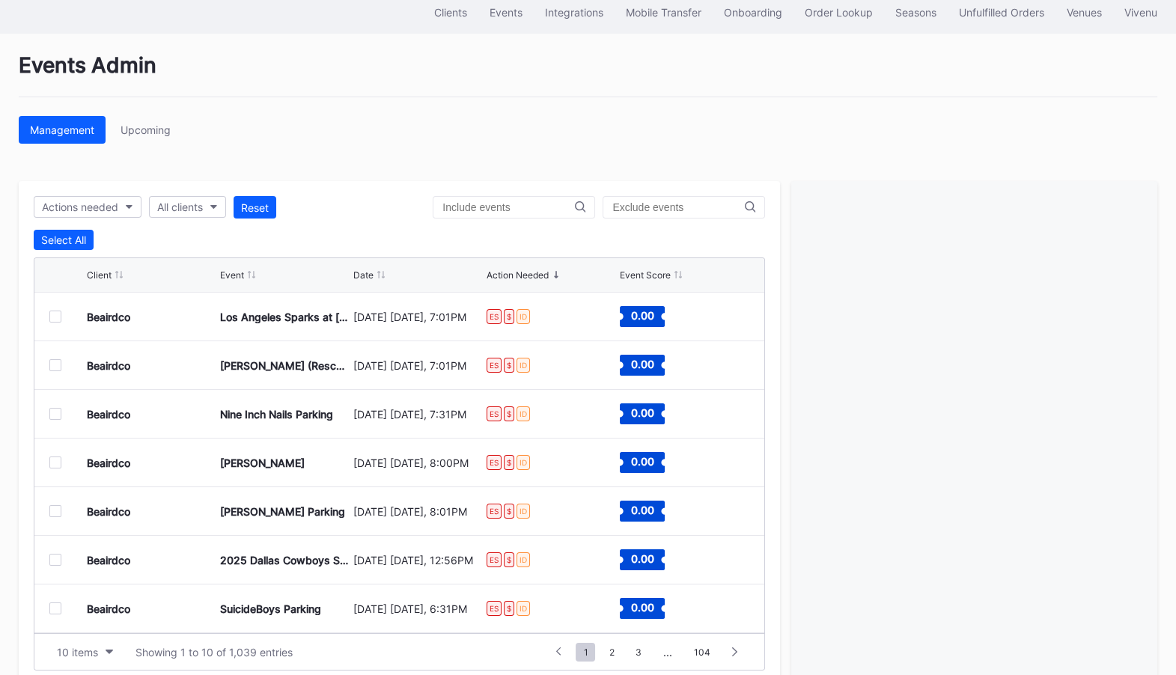
scroll to position [86, 0]
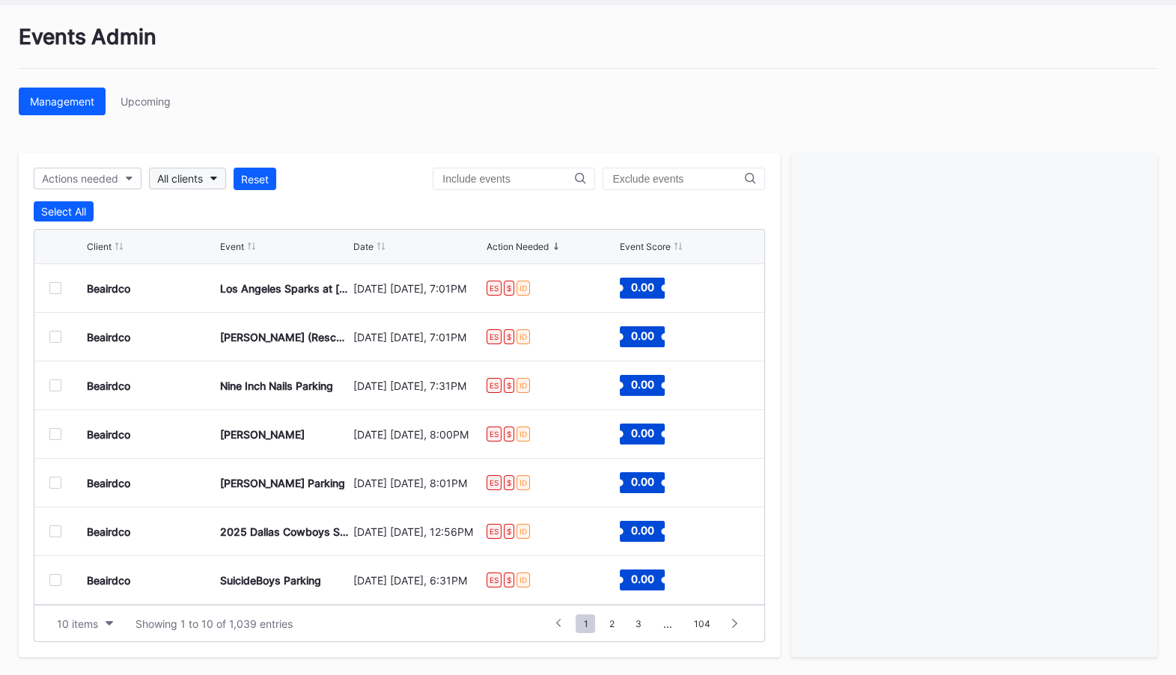
click at [215, 171] on button "All clients" at bounding box center [187, 179] width 77 height 22
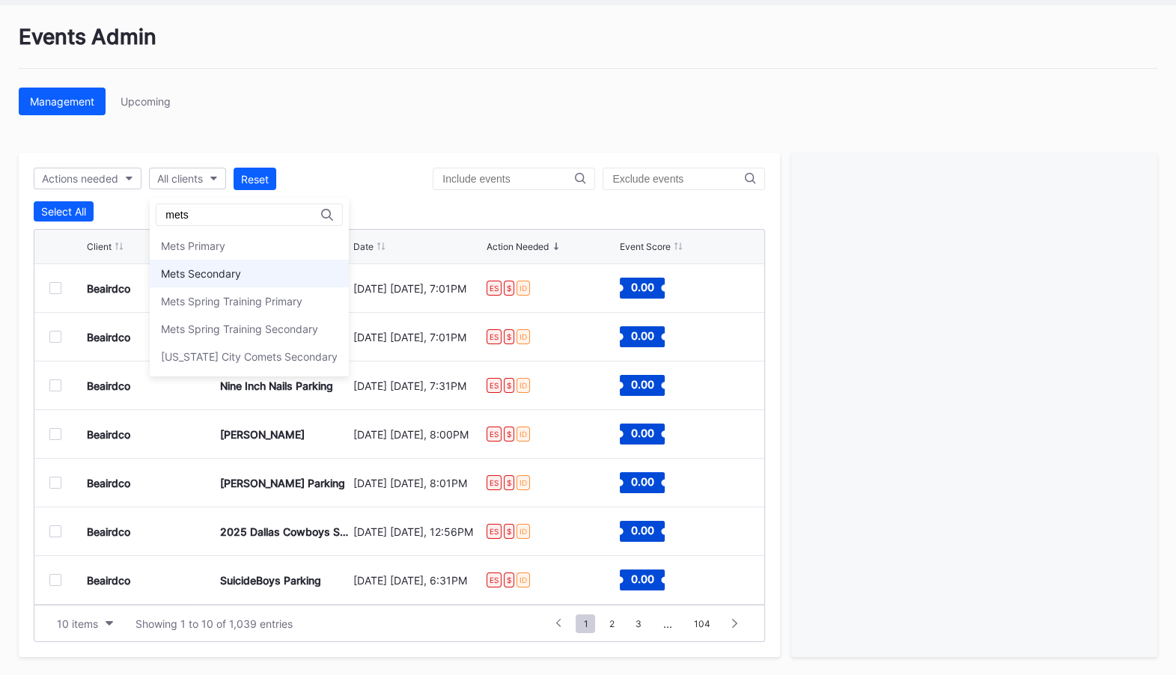
type input "mets"
click at [271, 270] on div "Mets Secondary" at bounding box center [249, 274] width 199 height 28
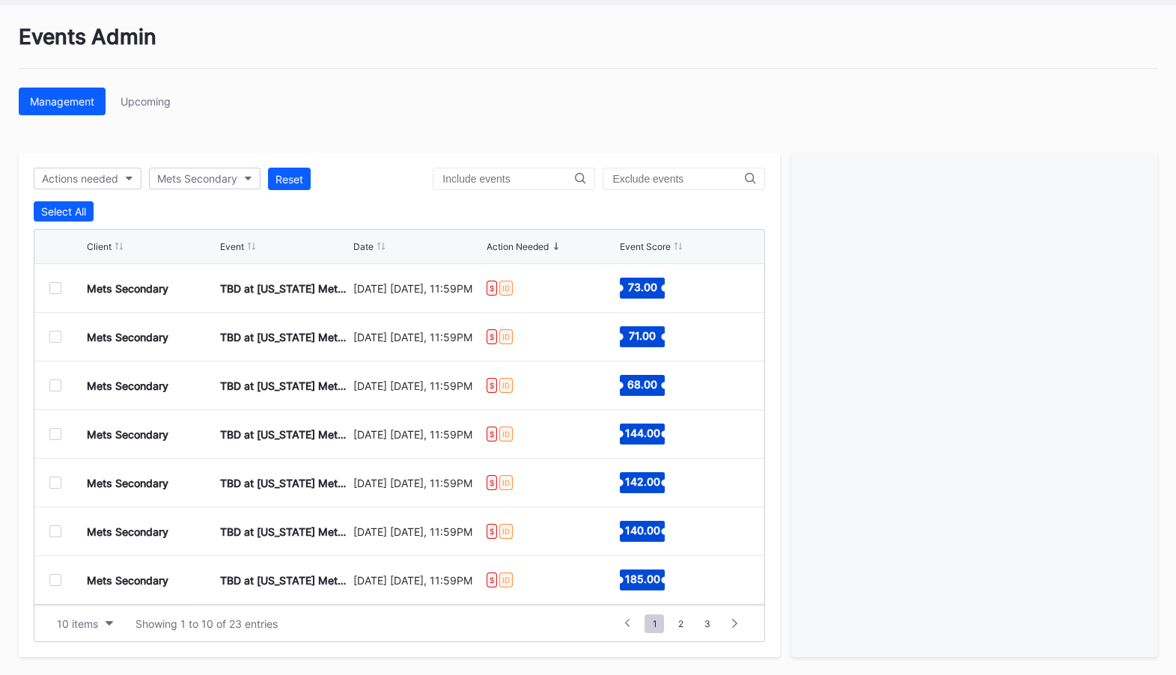
click at [56, 288] on div at bounding box center [55, 288] width 12 height 12
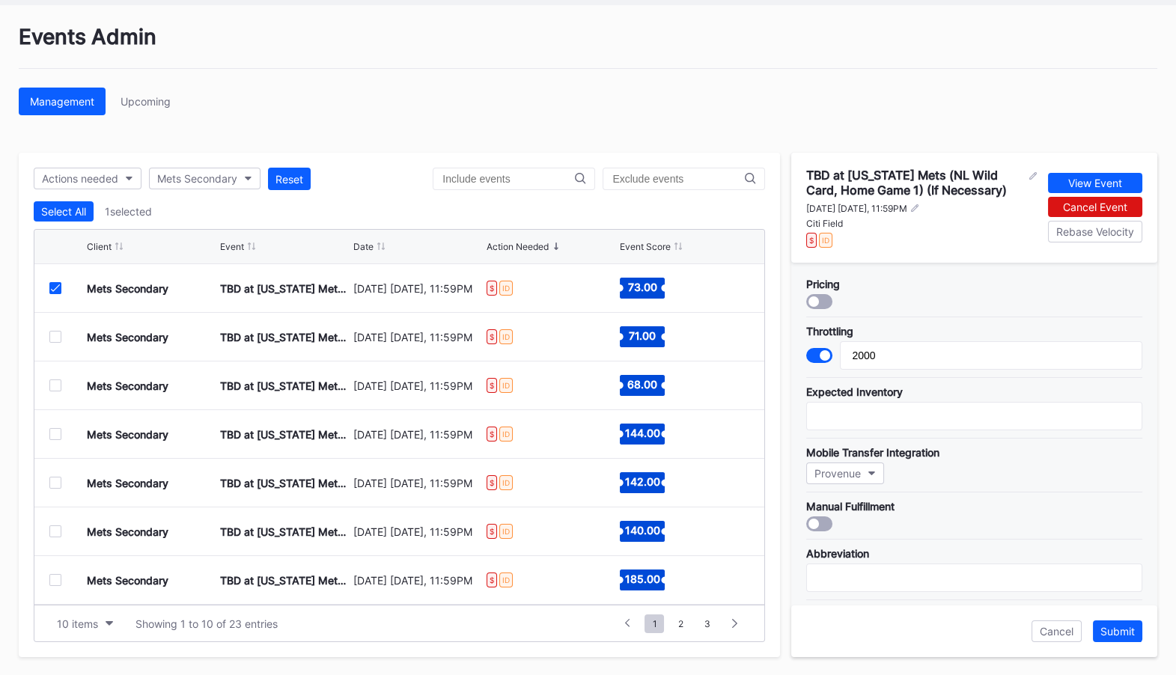
click at [56, 288] on icon at bounding box center [55, 287] width 9 height 7
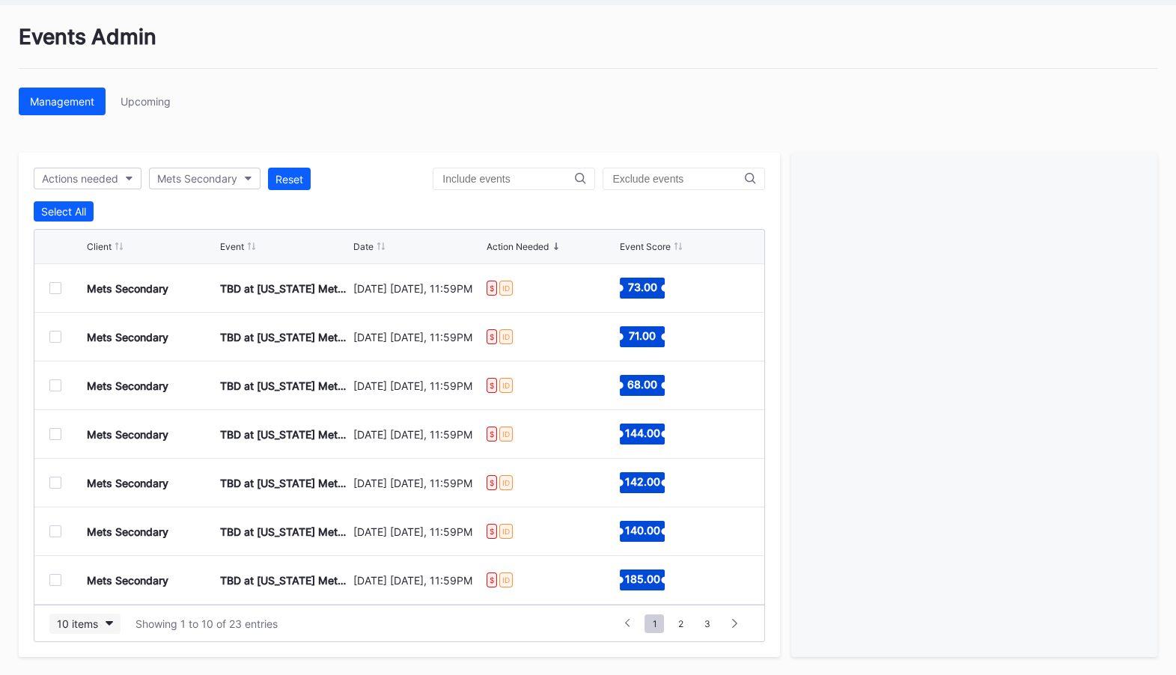
click at [114, 623] on button "10 items" at bounding box center [84, 624] width 71 height 20
click at [103, 572] on div "200 items" at bounding box center [84, 585] width 71 height 28
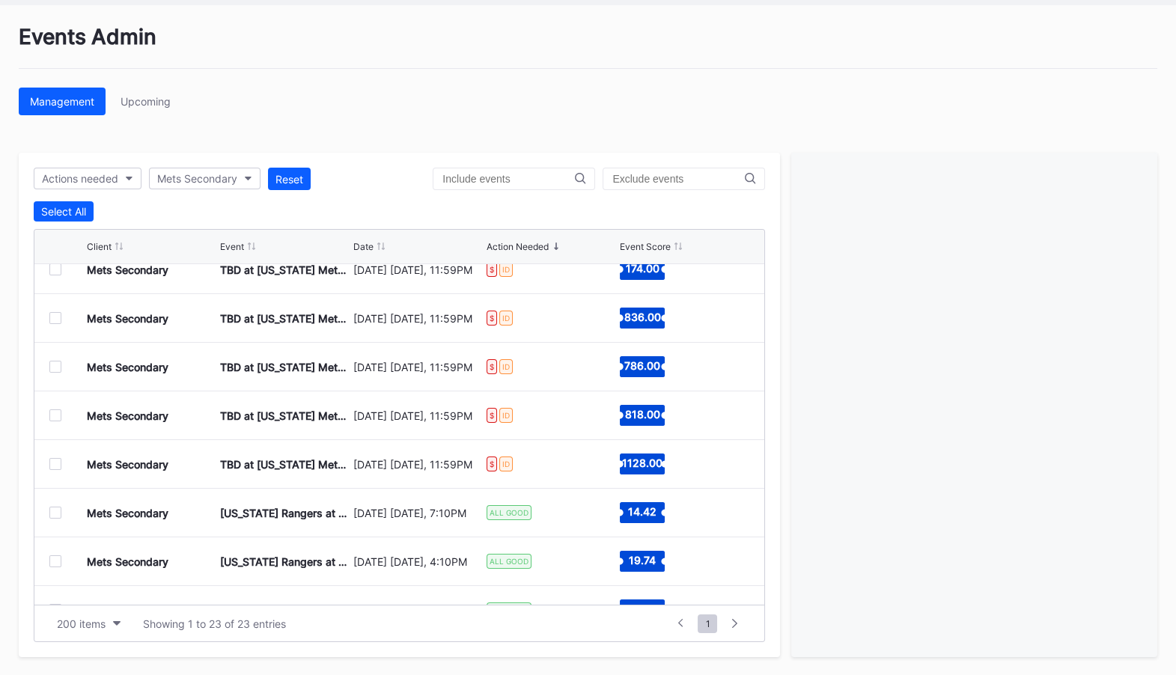
scroll to position [537, 0]
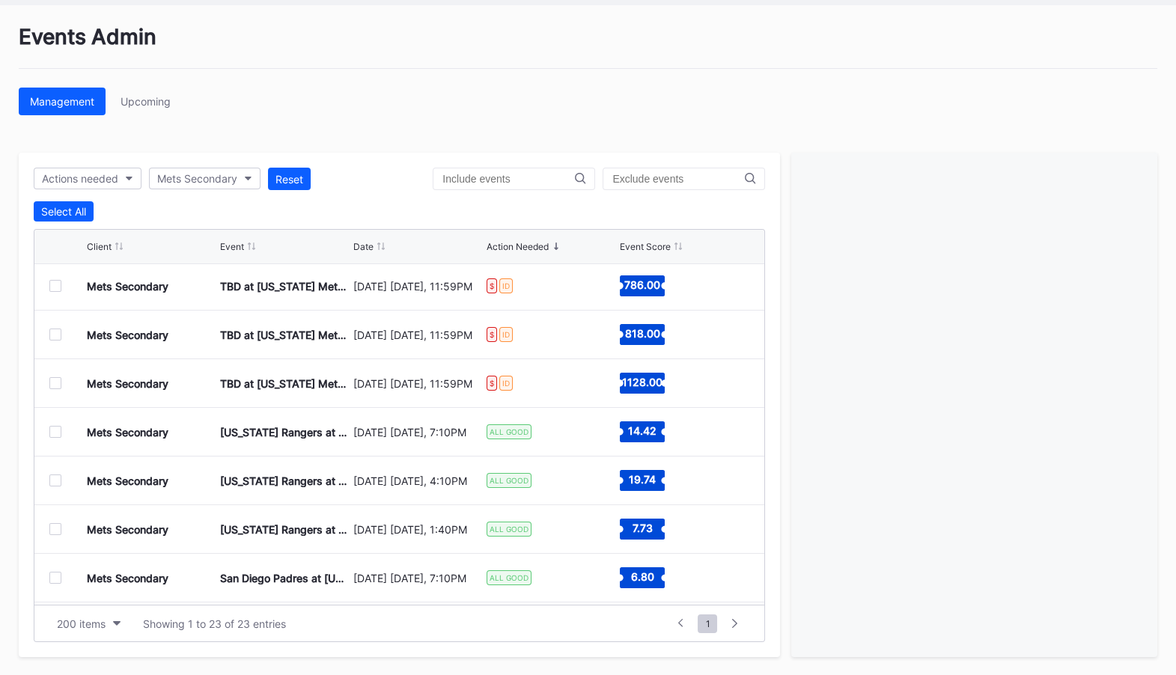
click at [57, 433] on div at bounding box center [55, 432] width 12 height 12
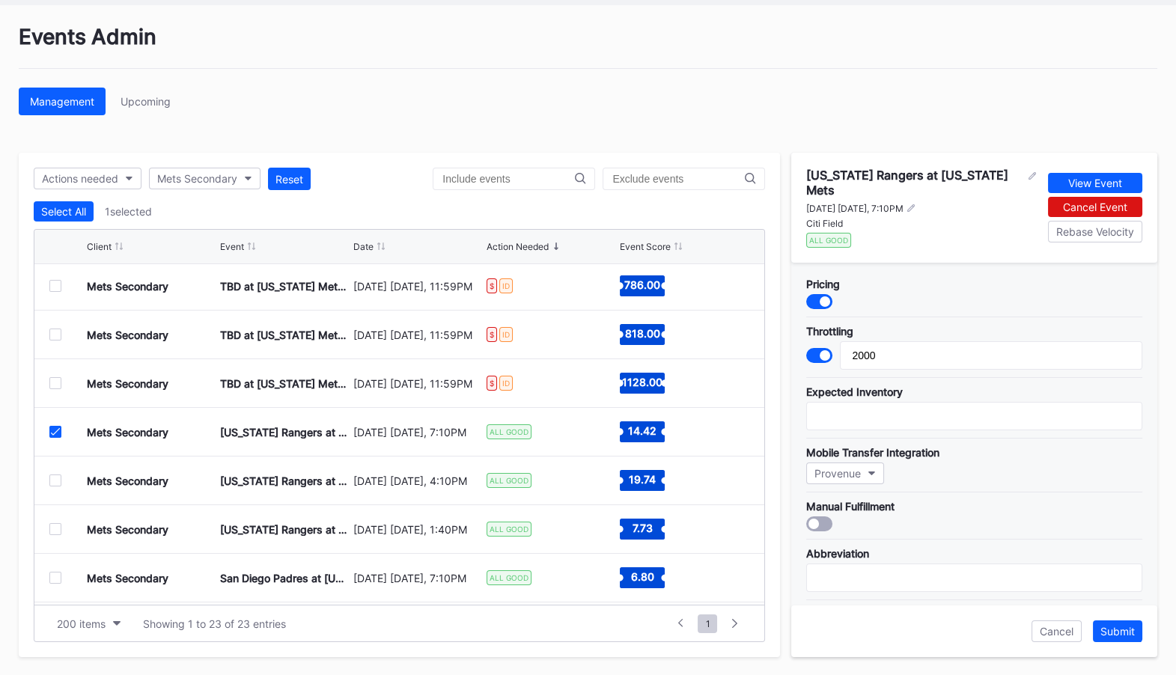
click at [57, 433] on icon at bounding box center [55, 431] width 9 height 7
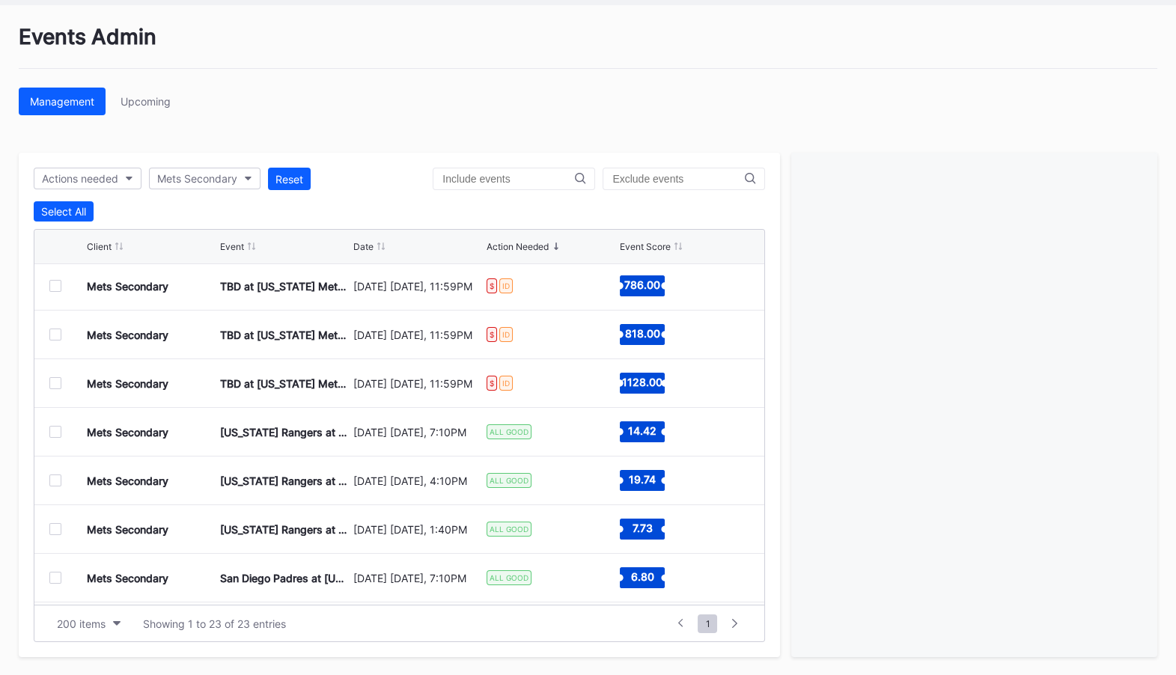
click at [55, 428] on div at bounding box center [55, 432] width 12 height 12
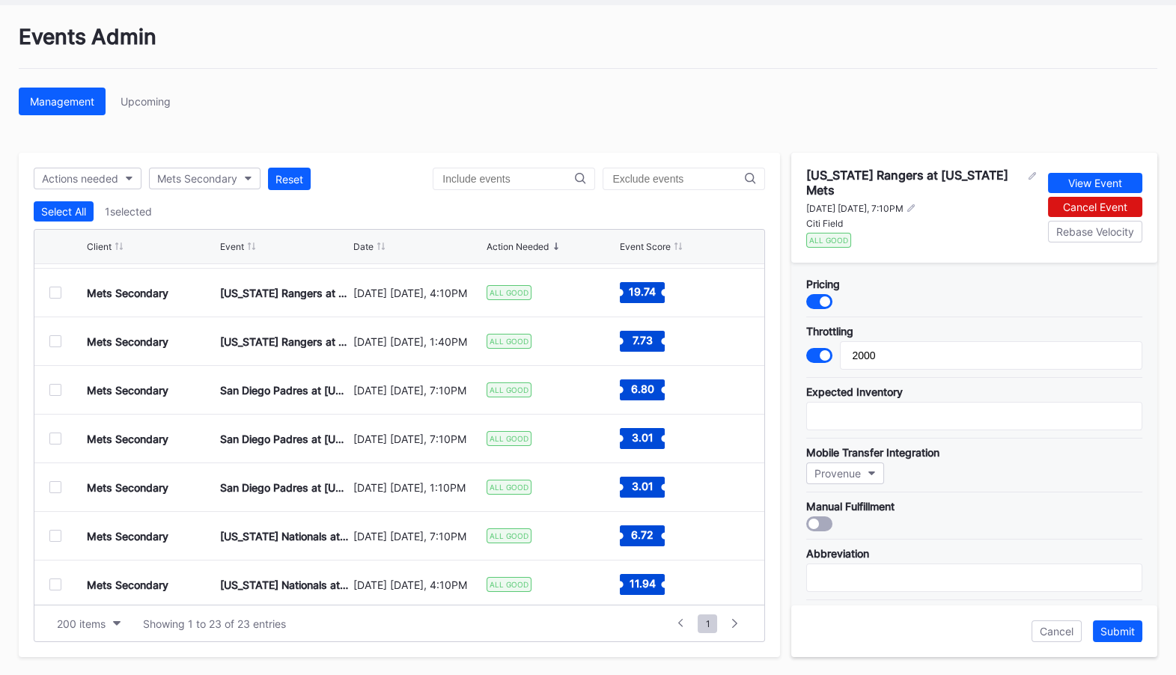
scroll to position [778, 0]
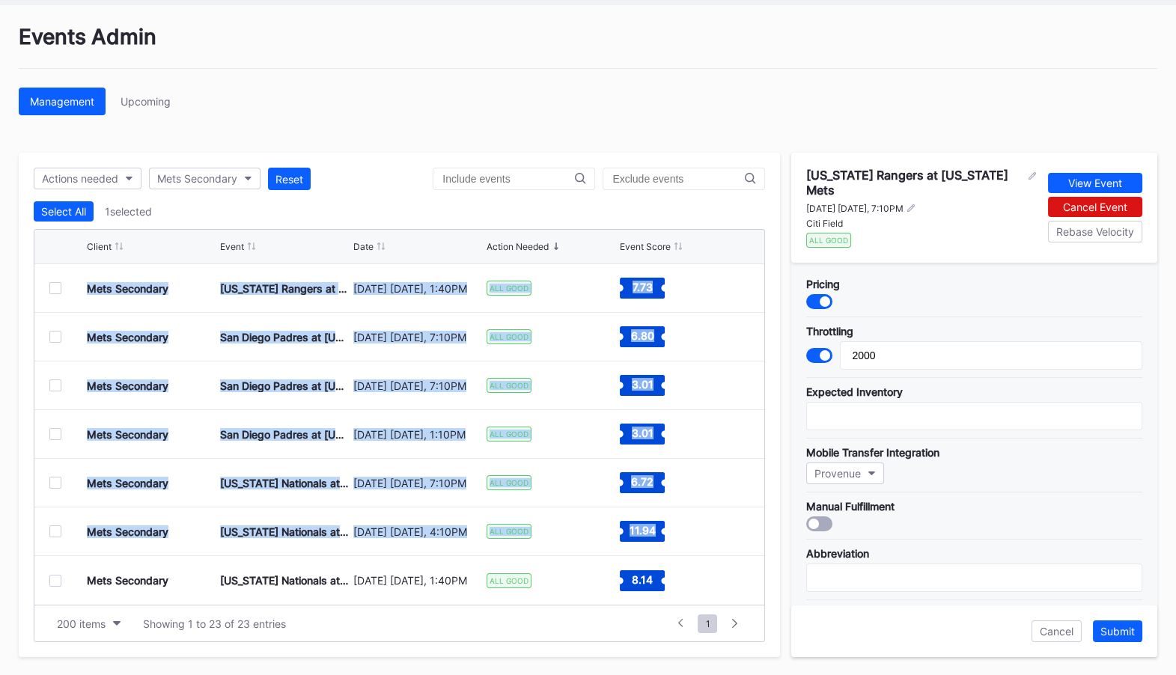
click at [55, 586] on div "Mets Secondary Washington Nationals at New York Mets September 21 Sunday, 1:40P…" at bounding box center [399, 580] width 730 height 49
click at [55, 579] on div at bounding box center [55, 581] width 12 height 12
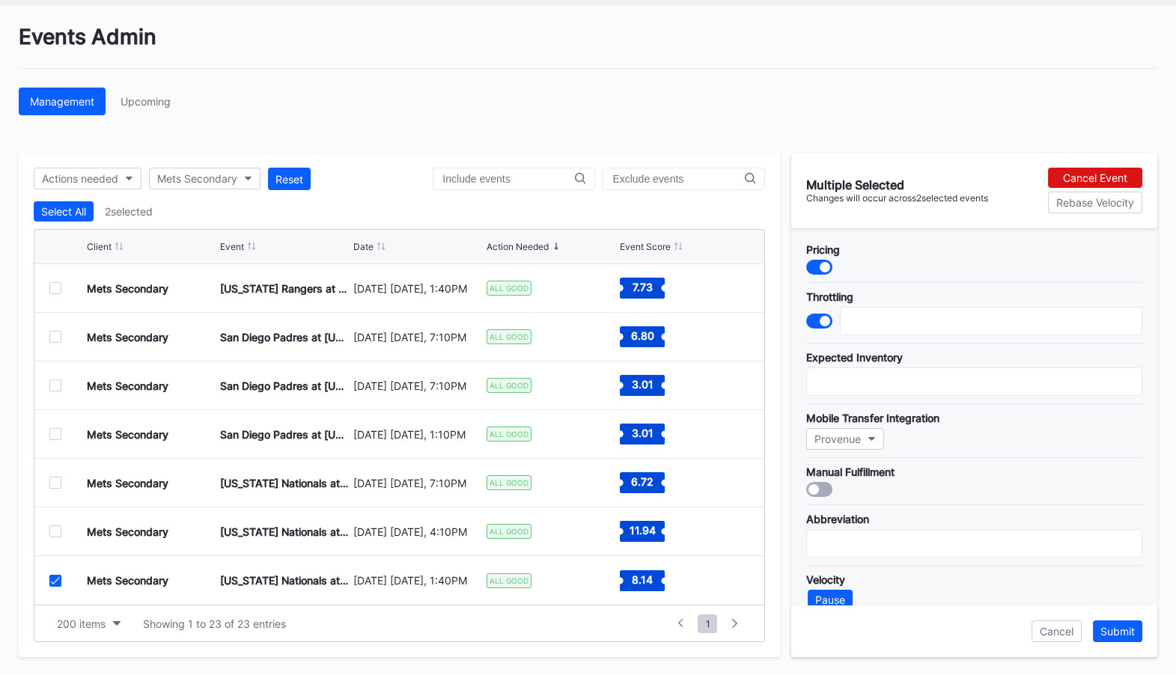
click at [57, 531] on div at bounding box center [55, 531] width 12 height 12
click at [58, 485] on div at bounding box center [55, 483] width 12 height 12
click at [58, 439] on div "Mets Secondary San Diego Padres at New York Mets September 18 Thursday, 1:10PM …" at bounding box center [399, 434] width 730 height 49
click at [58, 428] on div at bounding box center [55, 434] width 12 height 12
click at [61, 384] on div at bounding box center [55, 385] width 12 height 12
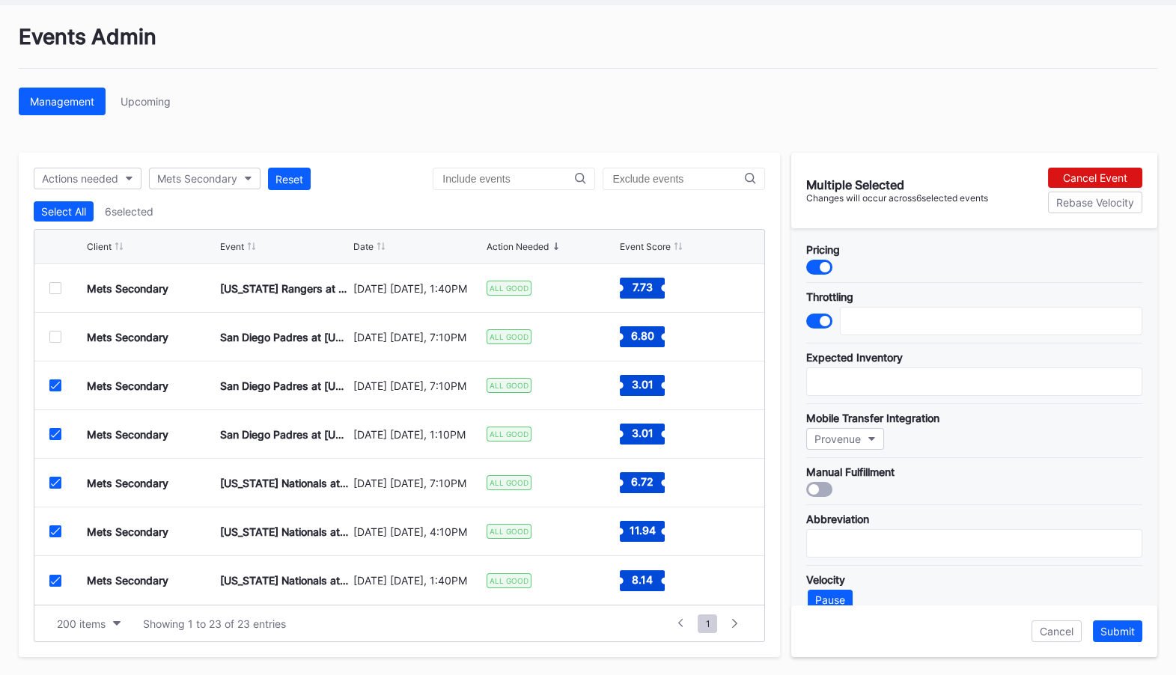
click at [58, 341] on div at bounding box center [55, 337] width 12 height 12
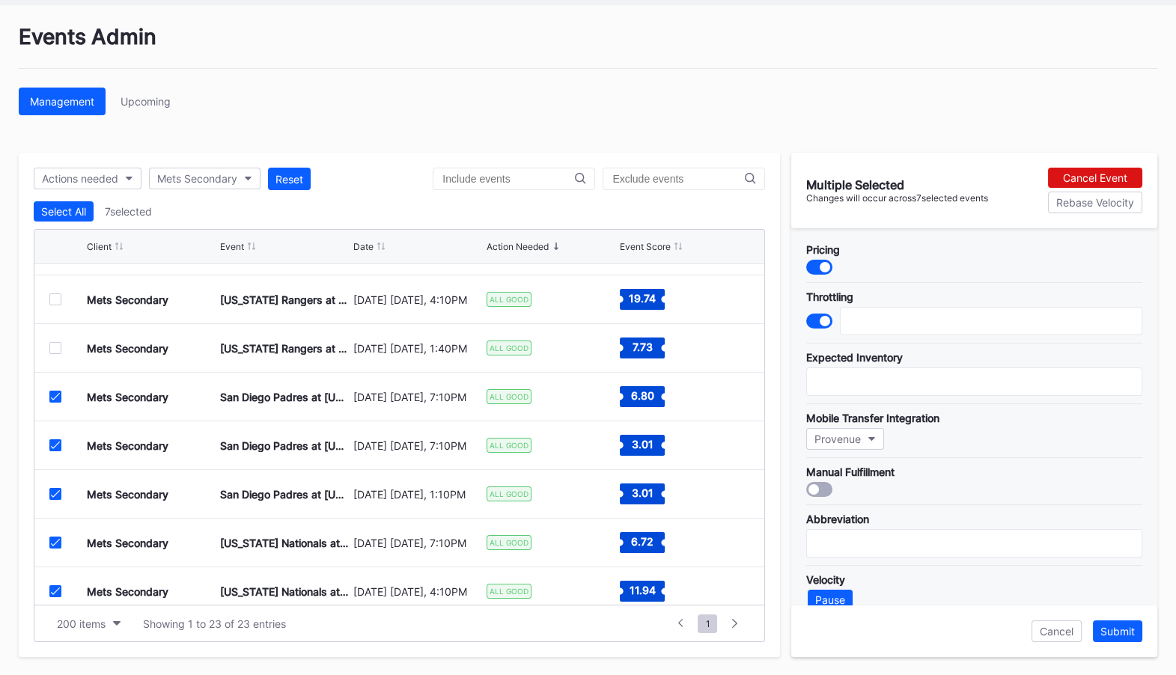
scroll to position [716, 0]
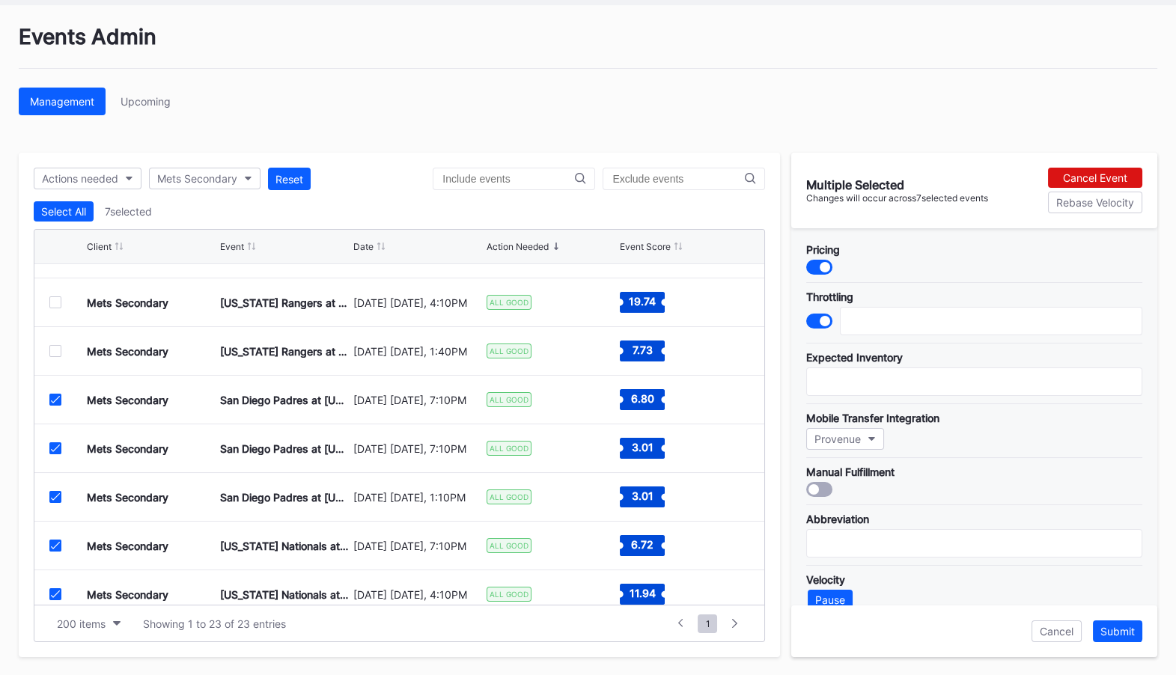
click at [55, 353] on div at bounding box center [55, 351] width 12 height 12
click at [54, 309] on div "Mets Secondary Texas Rangers at New York Mets (Mets Alumni Classic/Mrs. Met Tax…" at bounding box center [399, 302] width 730 height 49
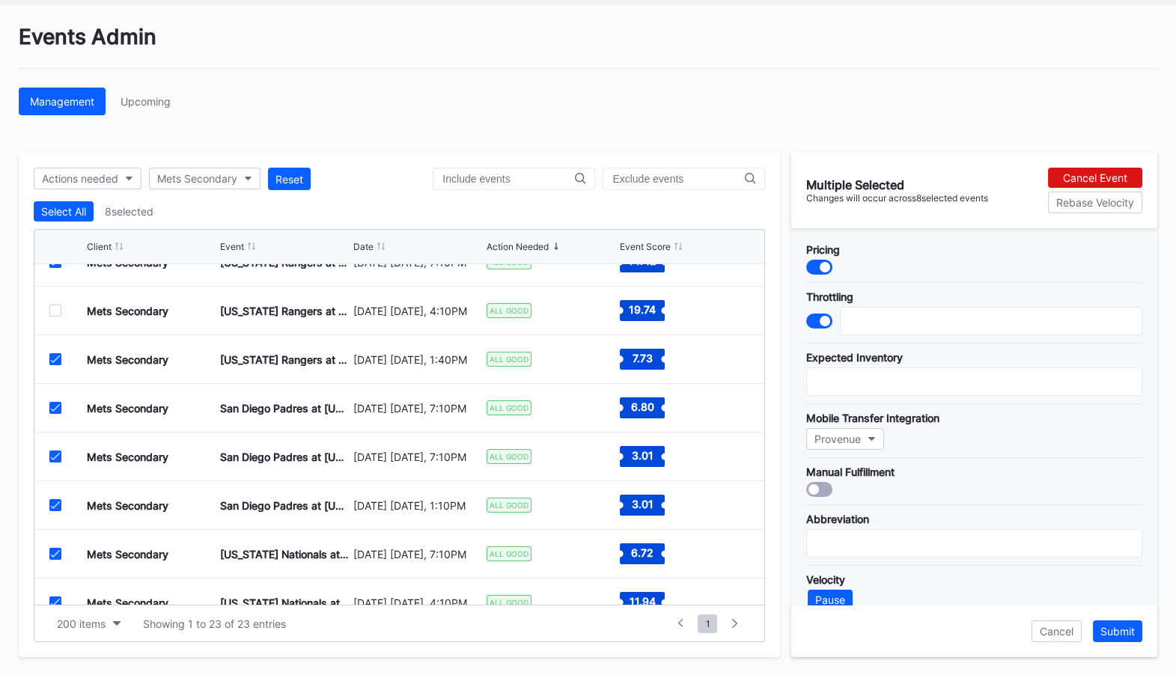
click at [54, 305] on div at bounding box center [55, 311] width 12 height 12
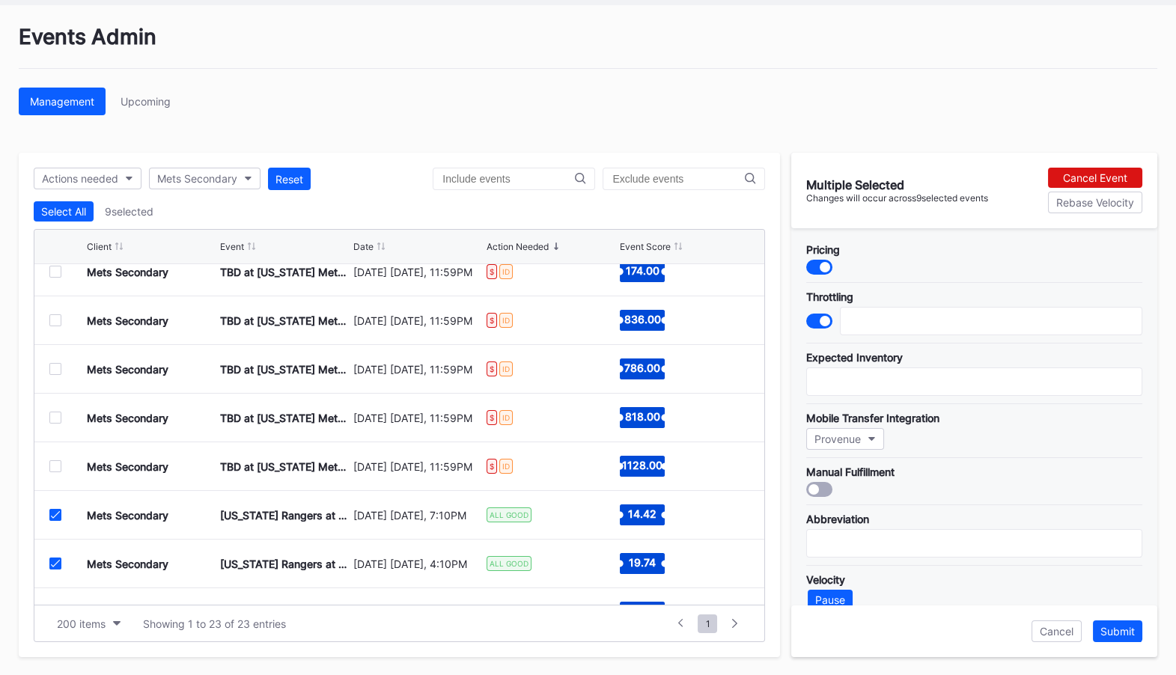
scroll to position [778, 0]
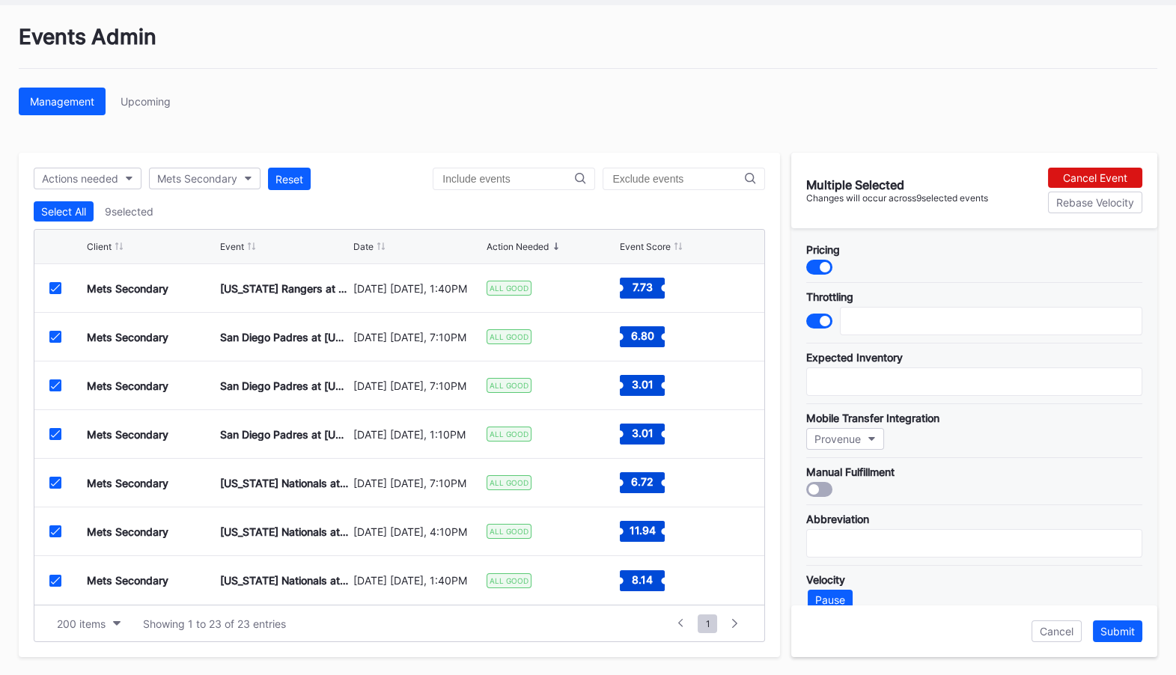
click at [739, 621] on div at bounding box center [734, 623] width 23 height 21
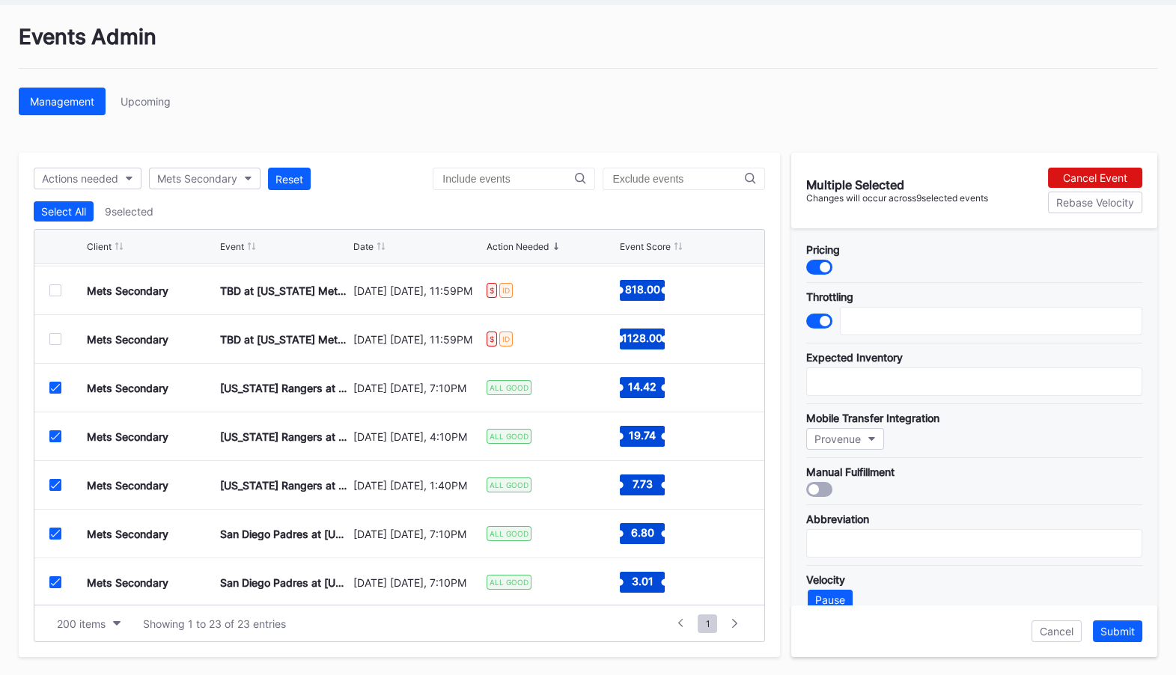
scroll to position [580, 0]
click at [55, 436] on icon at bounding box center [55, 437] width 9 height 7
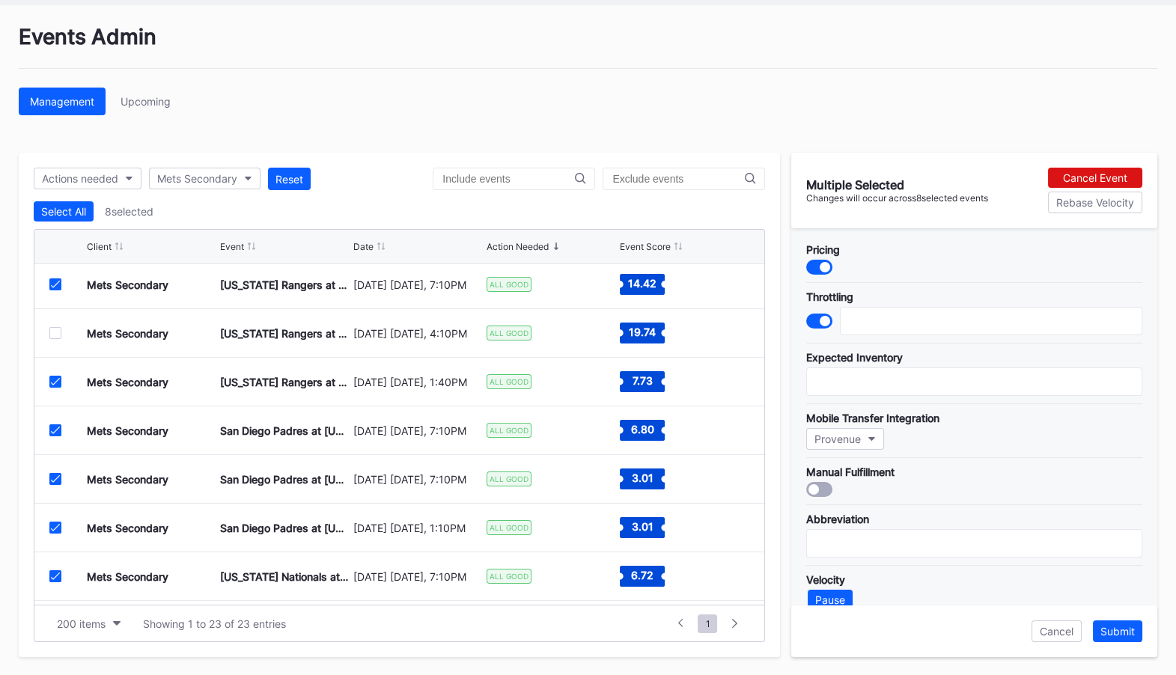
scroll to position [699, 0]
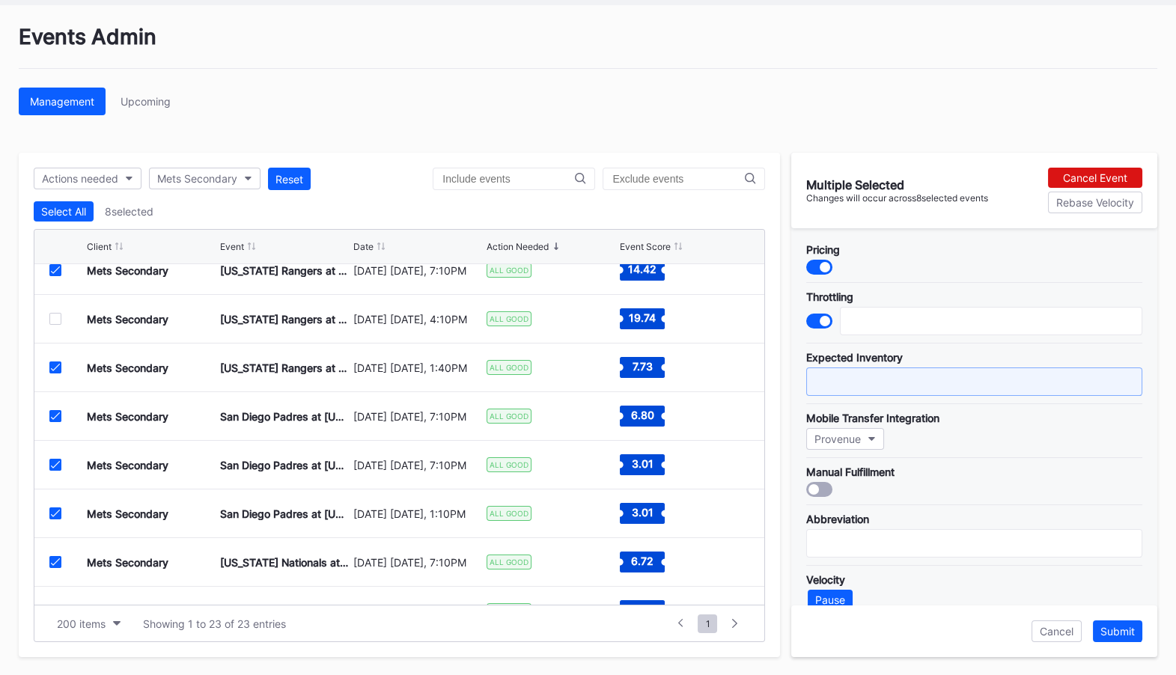
click at [909, 368] on input "text" at bounding box center [974, 382] width 336 height 28
type input "6000"
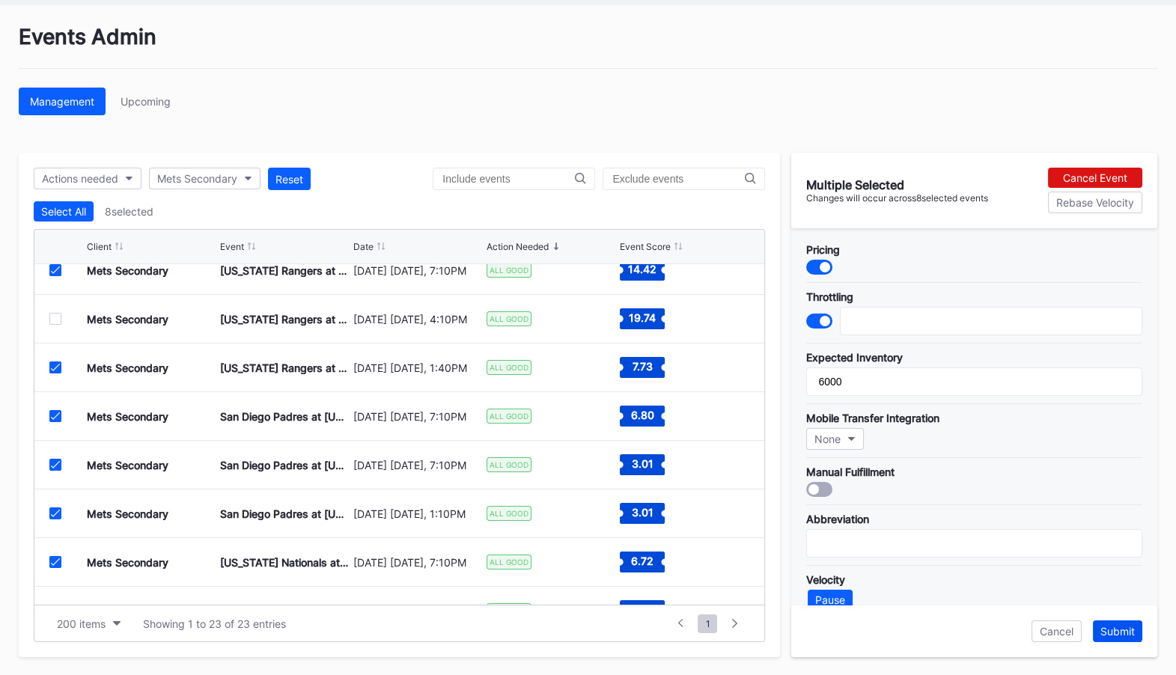
click at [1129, 629] on div "Submit" at bounding box center [1117, 631] width 34 height 13
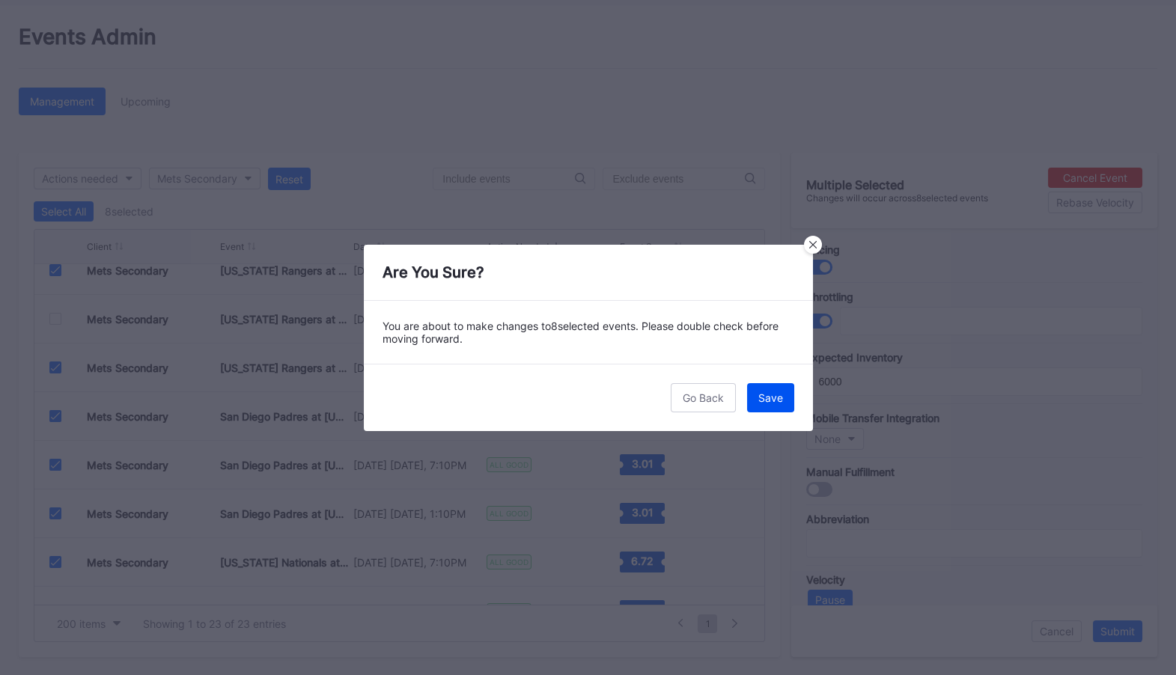
click at [766, 397] on div "Save" at bounding box center [770, 397] width 25 height 13
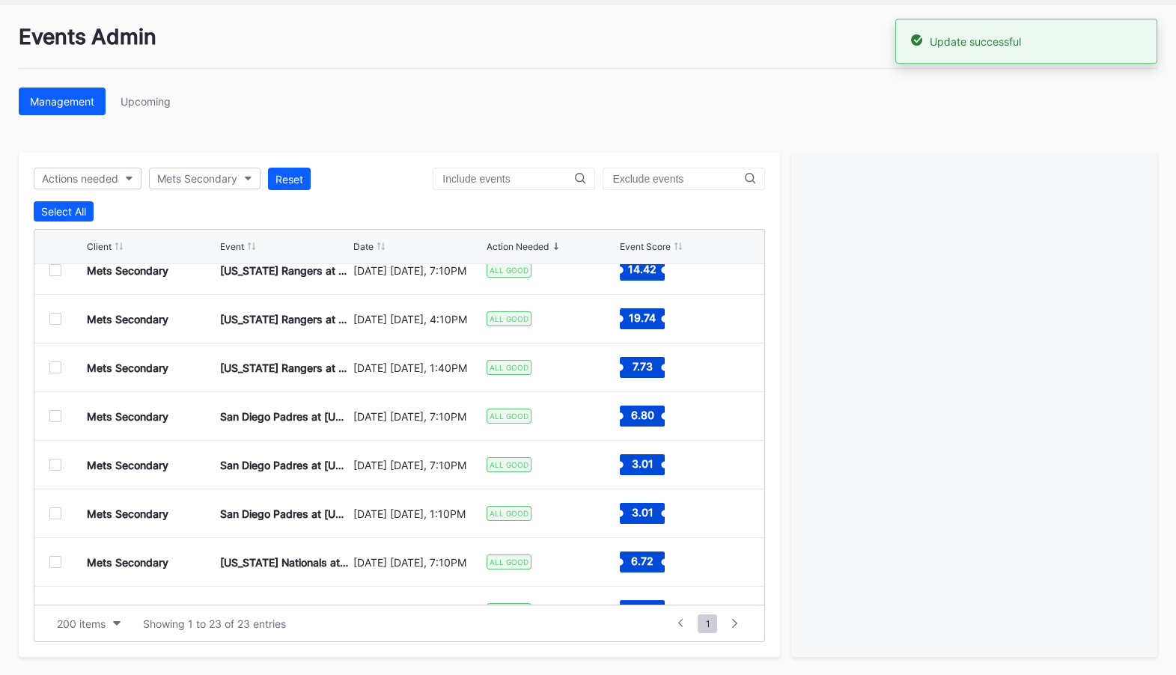
scroll to position [778, 0]
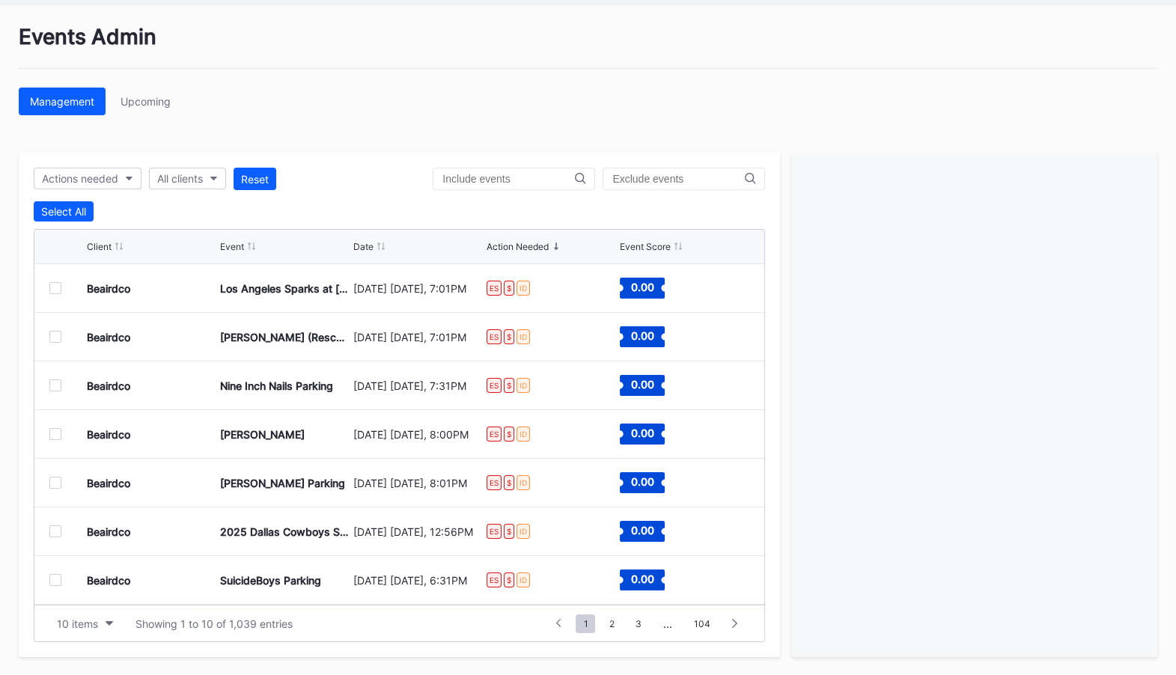
scroll to position [146, 0]
click at [201, 174] on div "All clients" at bounding box center [180, 178] width 46 height 13
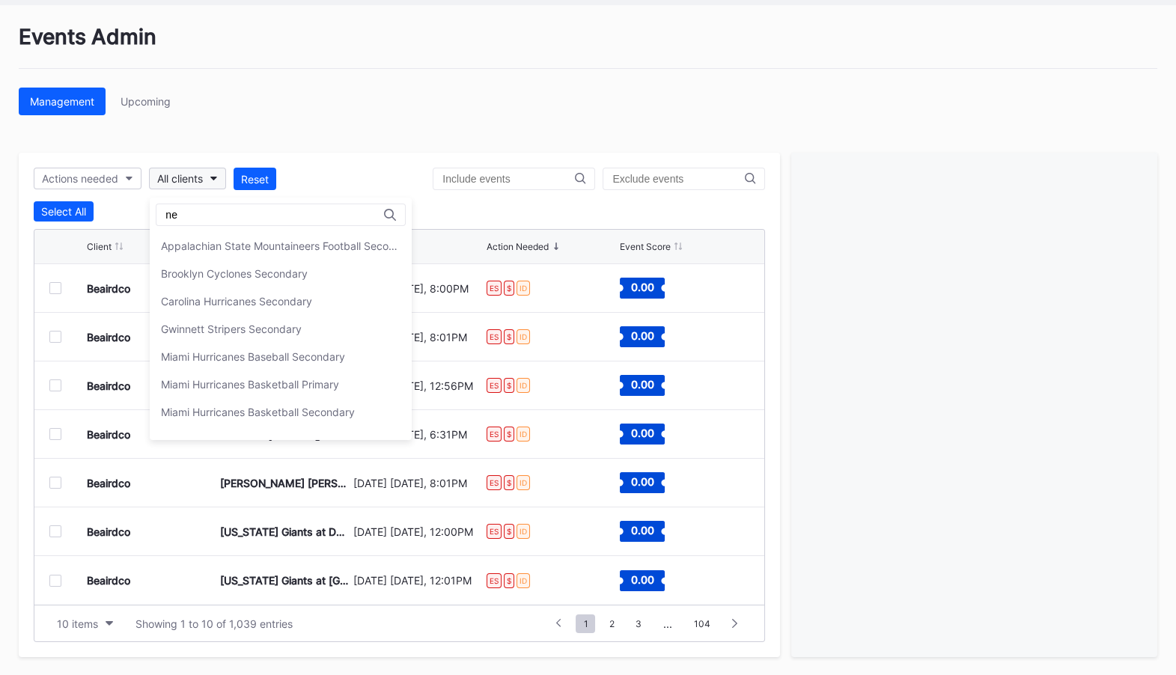
type input "n"
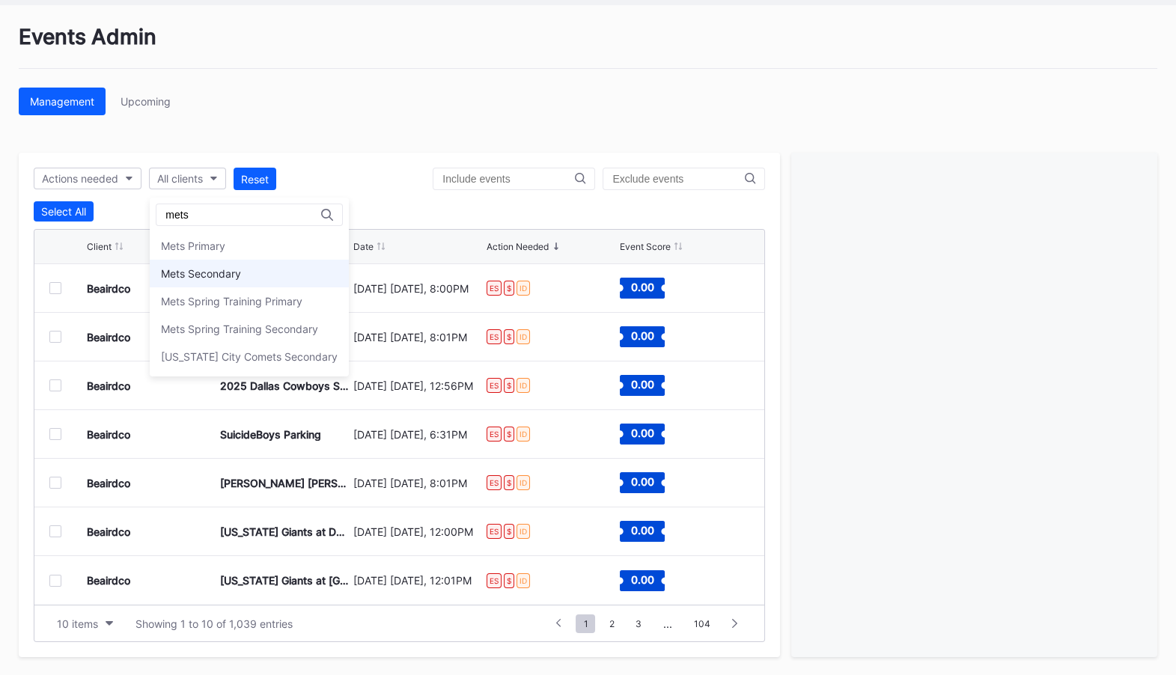
type input "mets"
click at [236, 272] on div "Mets Secondary" at bounding box center [201, 273] width 80 height 13
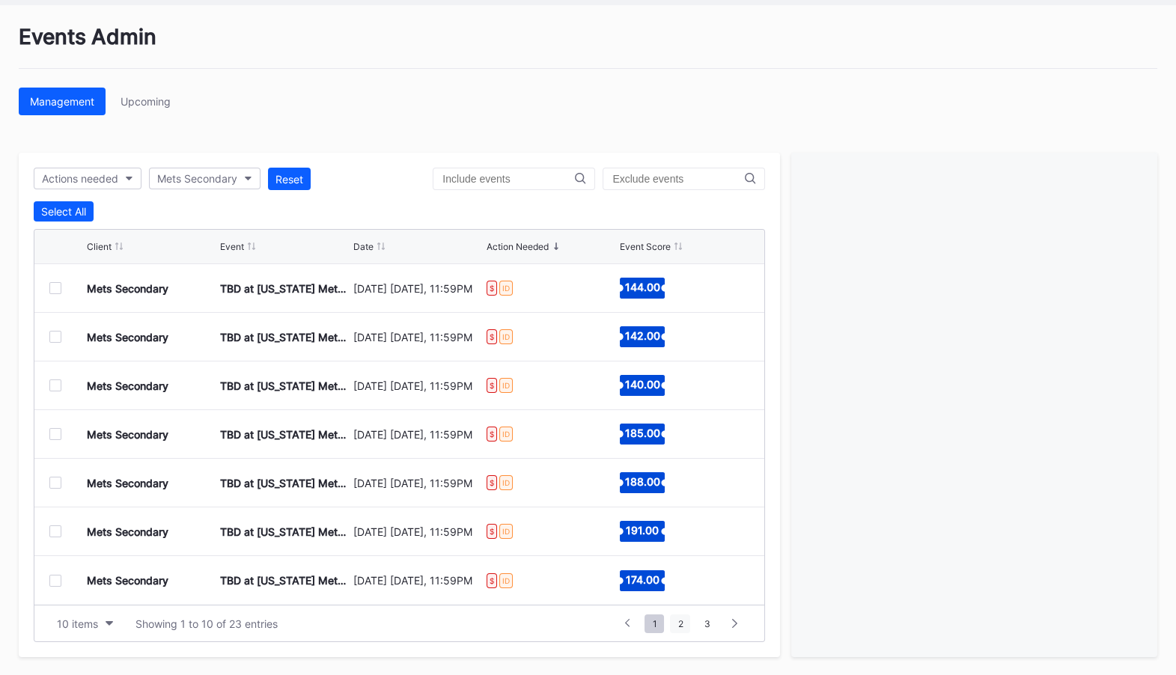
click at [686, 622] on span "2" at bounding box center [680, 624] width 20 height 19
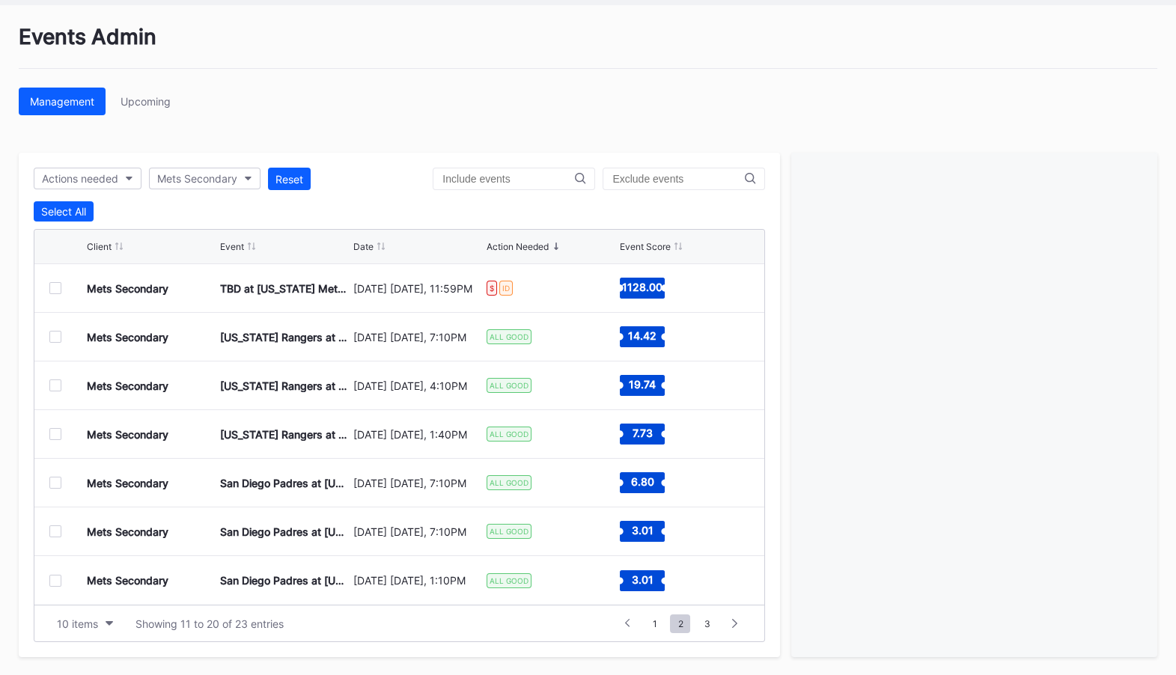
click at [58, 335] on div at bounding box center [55, 337] width 12 height 12
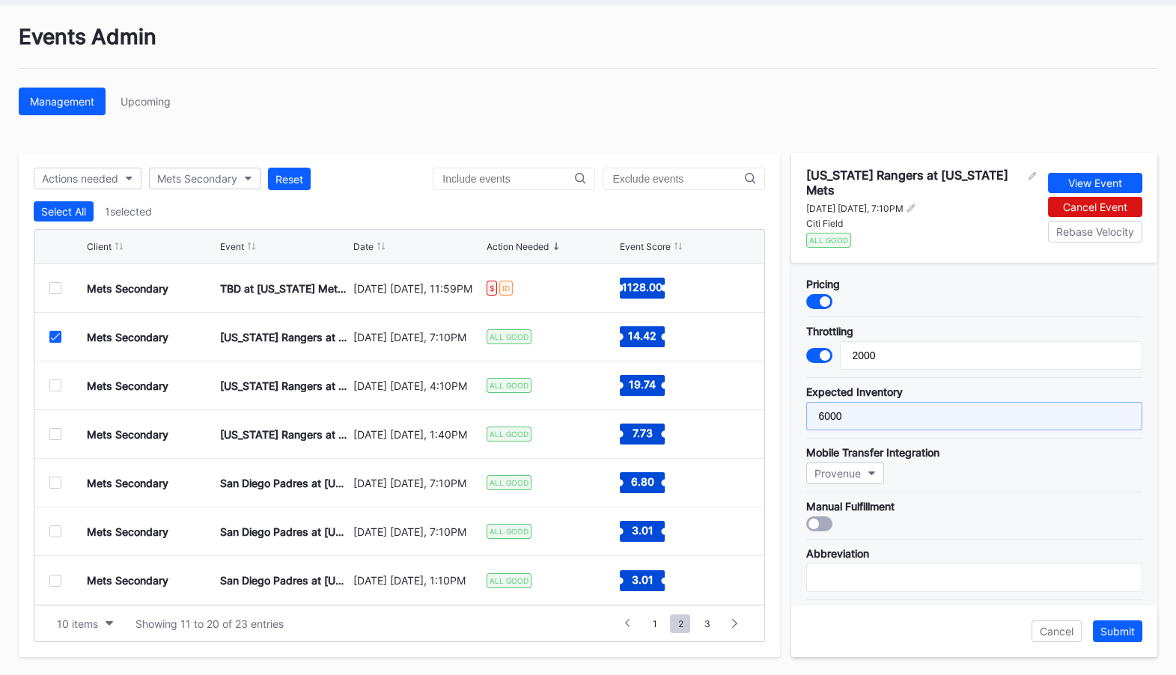
drag, startPoint x: 856, startPoint y: 404, endPoint x: 787, endPoint y: 404, distance: 68.9
click at [787, 404] on div "Actions needed Mets Secondary Reset Select All 1 selected Client Event Date Act…" at bounding box center [588, 405] width 1138 height 504
type input "0"
click at [60, 339] on div at bounding box center [55, 337] width 12 height 12
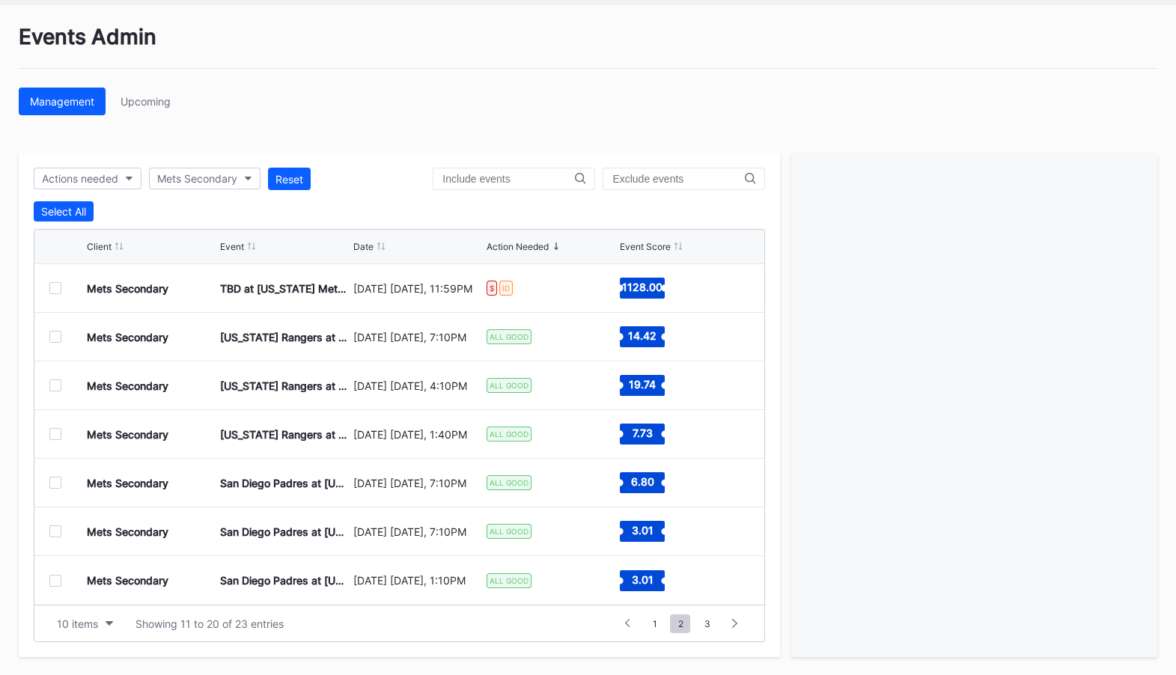
click at [58, 339] on div at bounding box center [55, 337] width 12 height 12
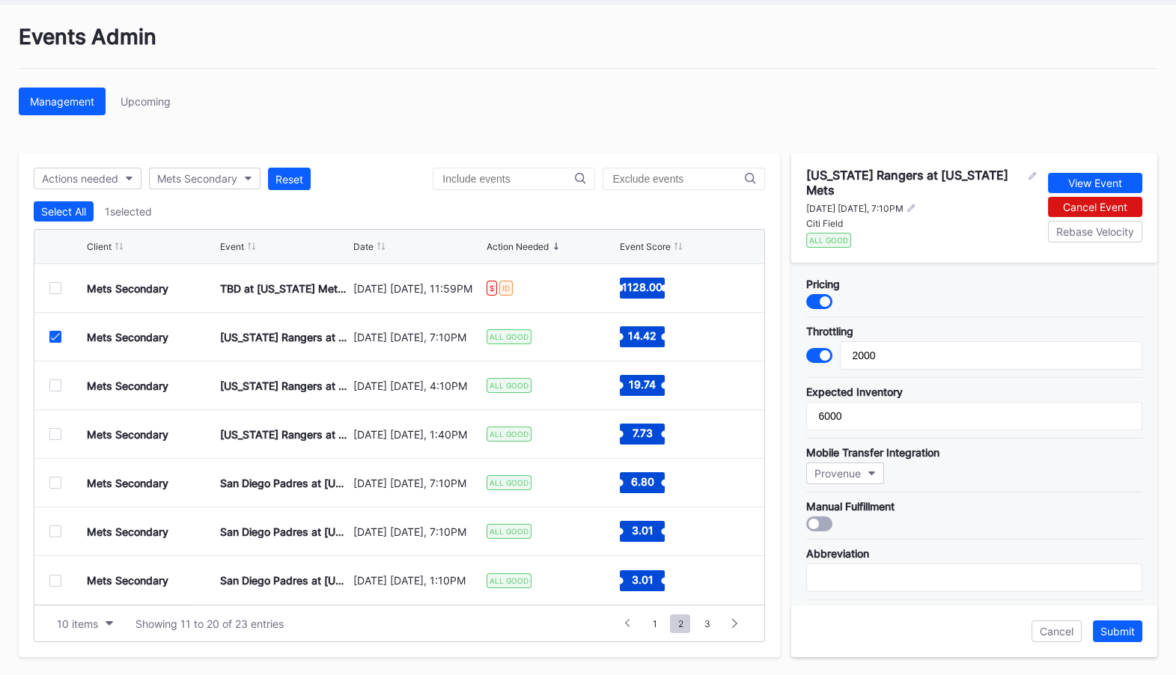
click at [58, 382] on div at bounding box center [55, 385] width 12 height 12
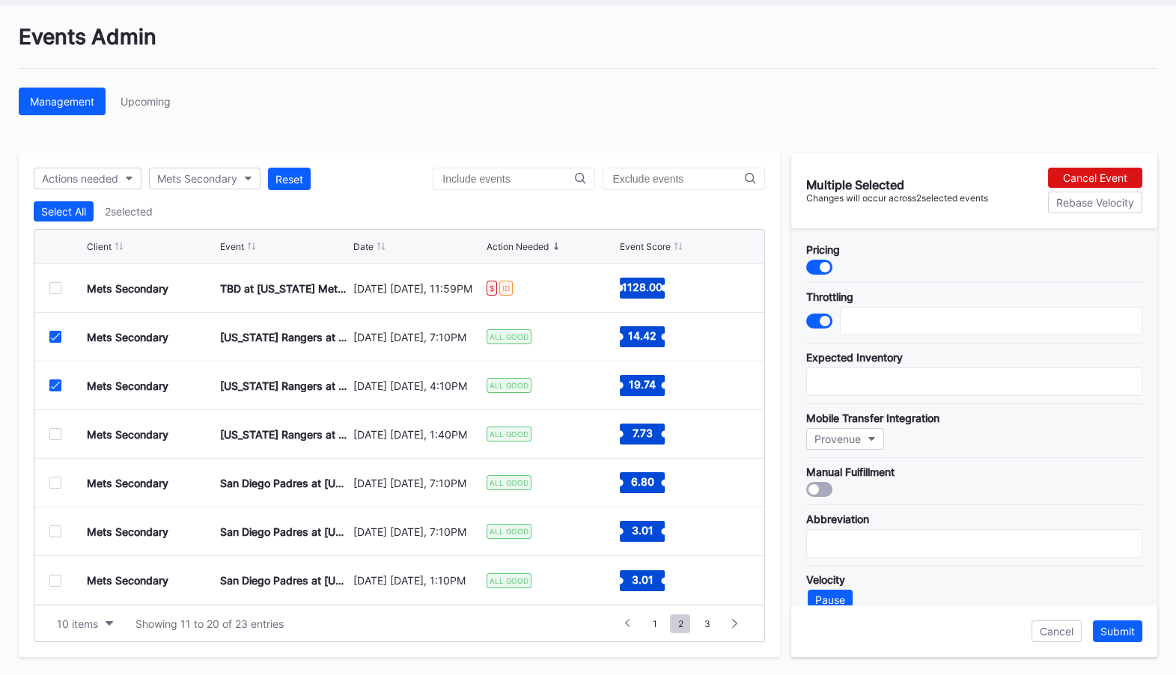
click at [58, 382] on icon at bounding box center [55, 385] width 9 height 7
type input "2000"
type input "6000"
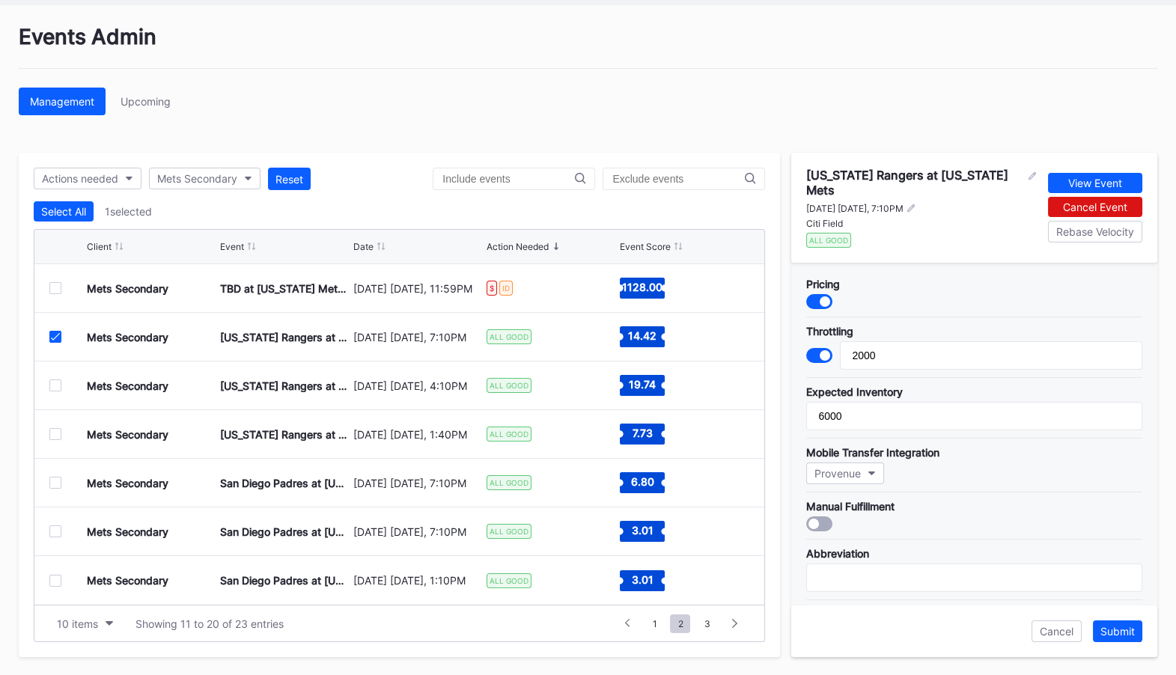
click at [58, 433] on div at bounding box center [55, 434] width 12 height 12
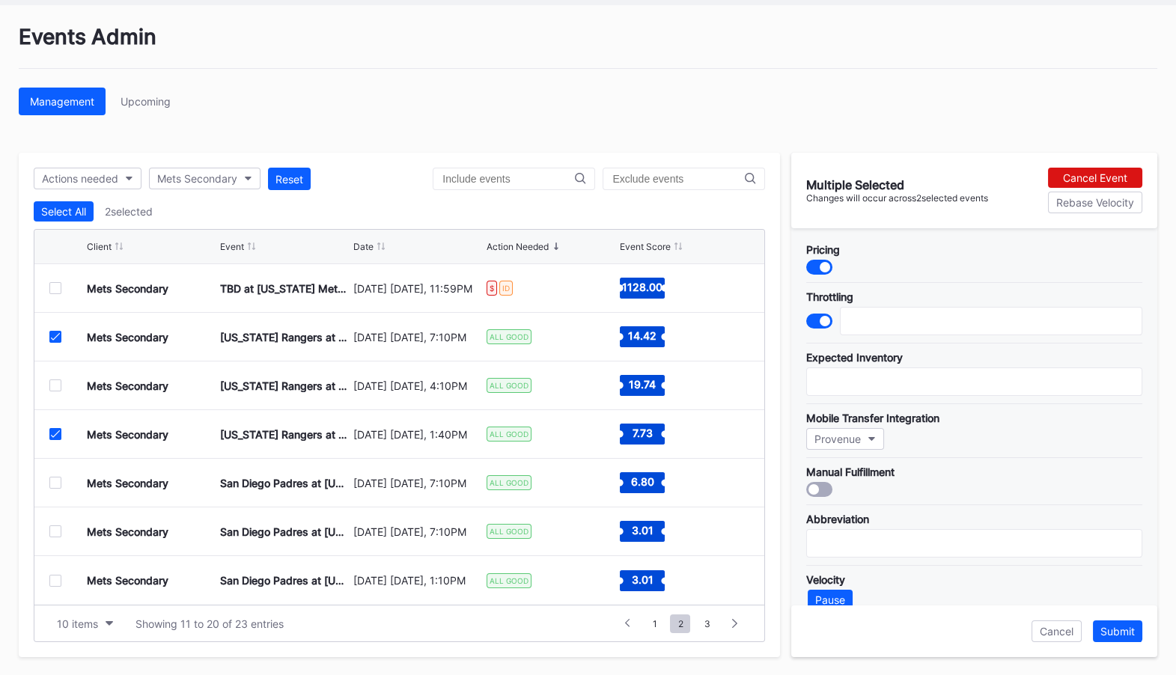
click at [54, 479] on div at bounding box center [55, 483] width 12 height 12
click at [58, 534] on div at bounding box center [55, 531] width 12 height 12
click at [57, 582] on div at bounding box center [55, 581] width 12 height 12
click at [707, 620] on span "3" at bounding box center [706, 624] width 21 height 19
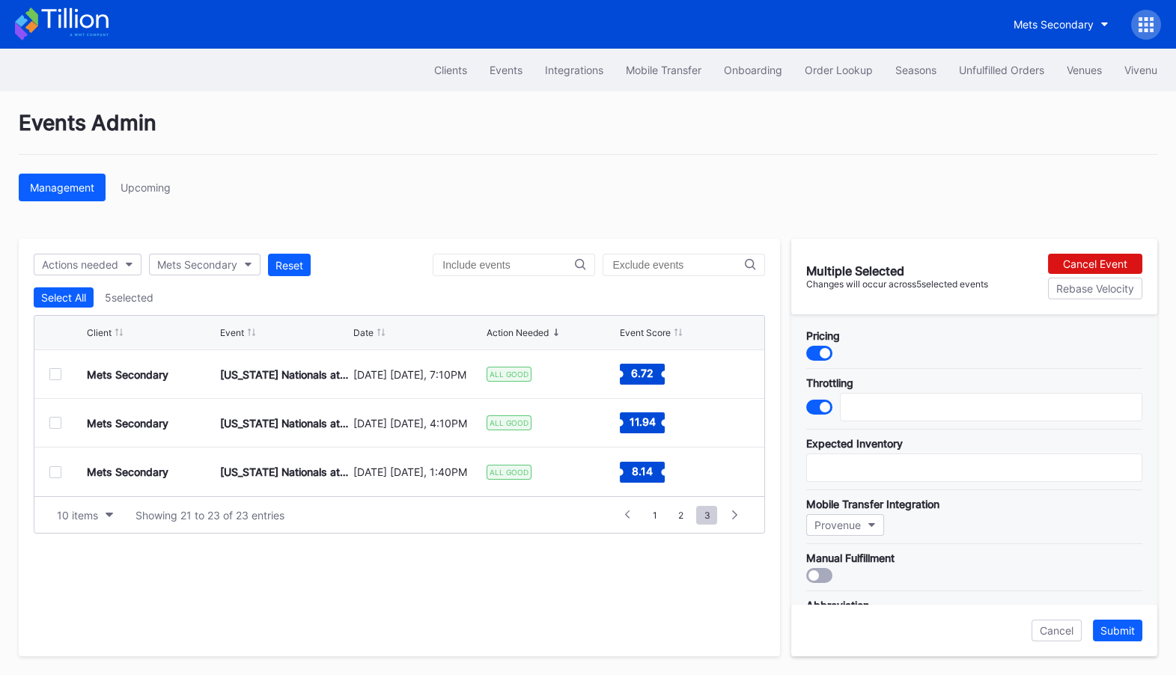
click at [53, 373] on div at bounding box center [55, 374] width 12 height 12
click at [56, 421] on div at bounding box center [55, 423] width 12 height 12
click at [56, 469] on div at bounding box center [55, 472] width 12 height 12
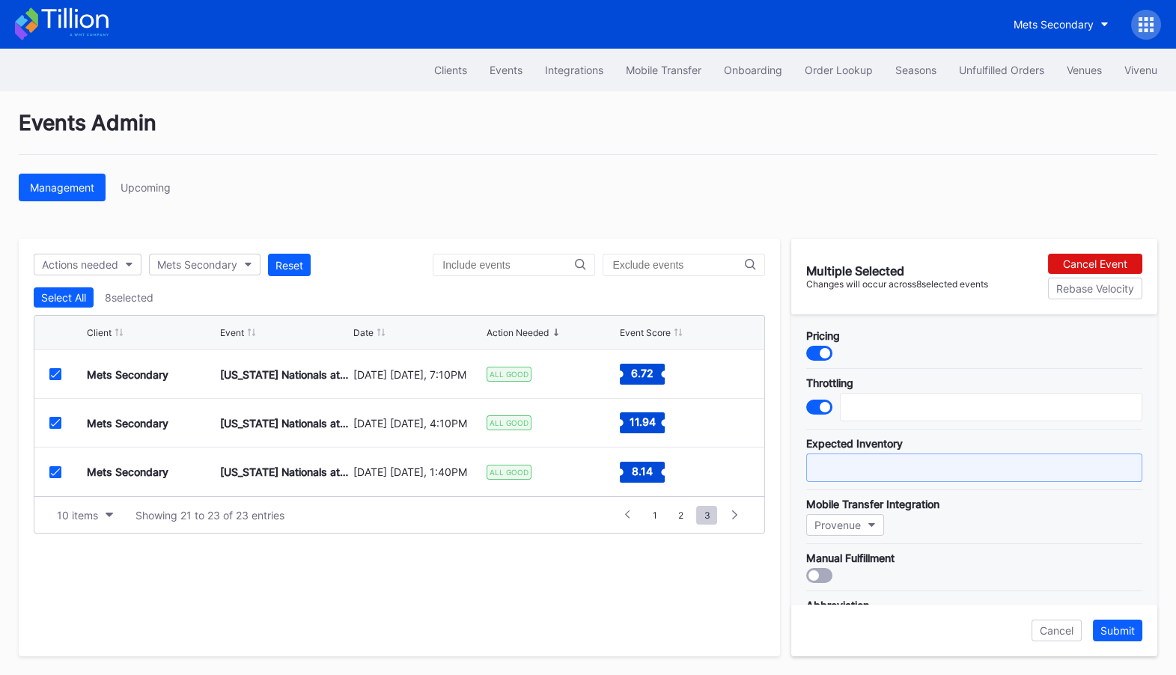
click at [867, 473] on input "text" at bounding box center [974, 468] width 336 height 28
type input "0"
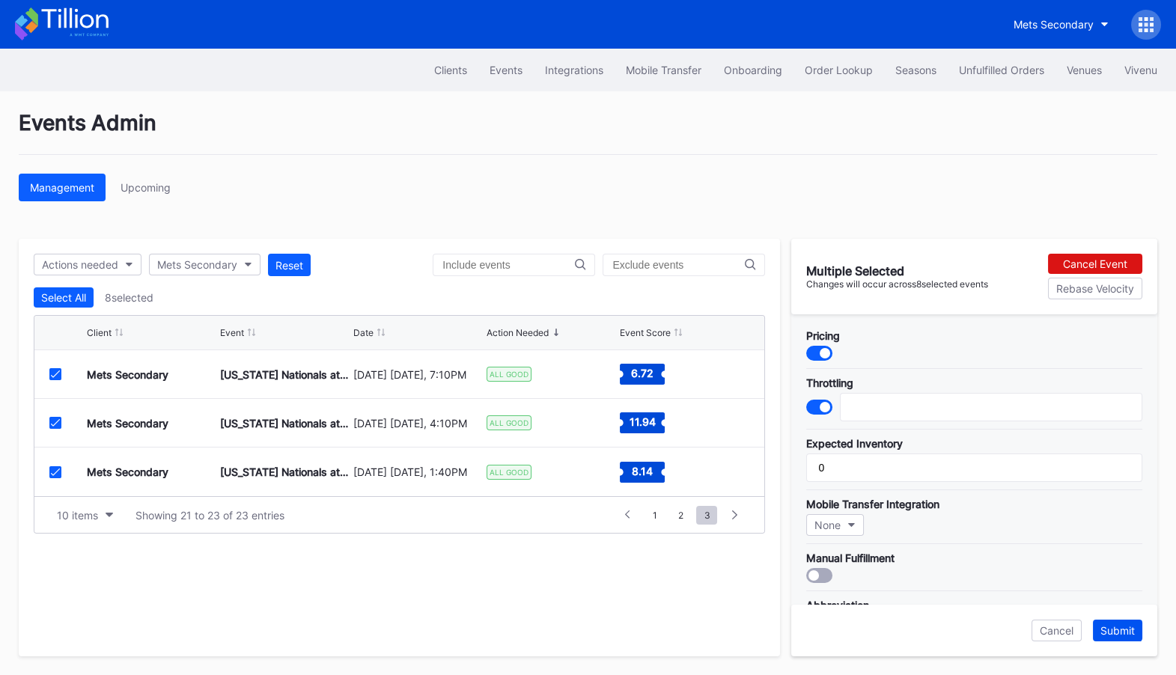
click at [1129, 633] on div "Submit" at bounding box center [1117, 630] width 34 height 13
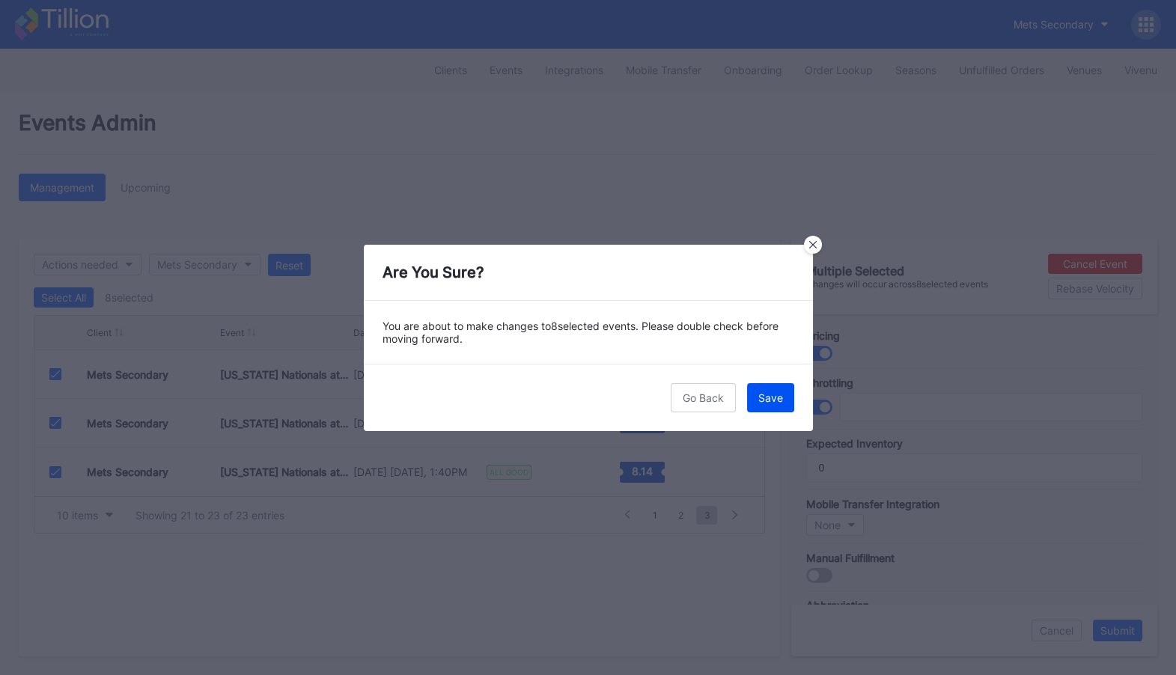
click at [774, 400] on div "Save" at bounding box center [770, 397] width 25 height 13
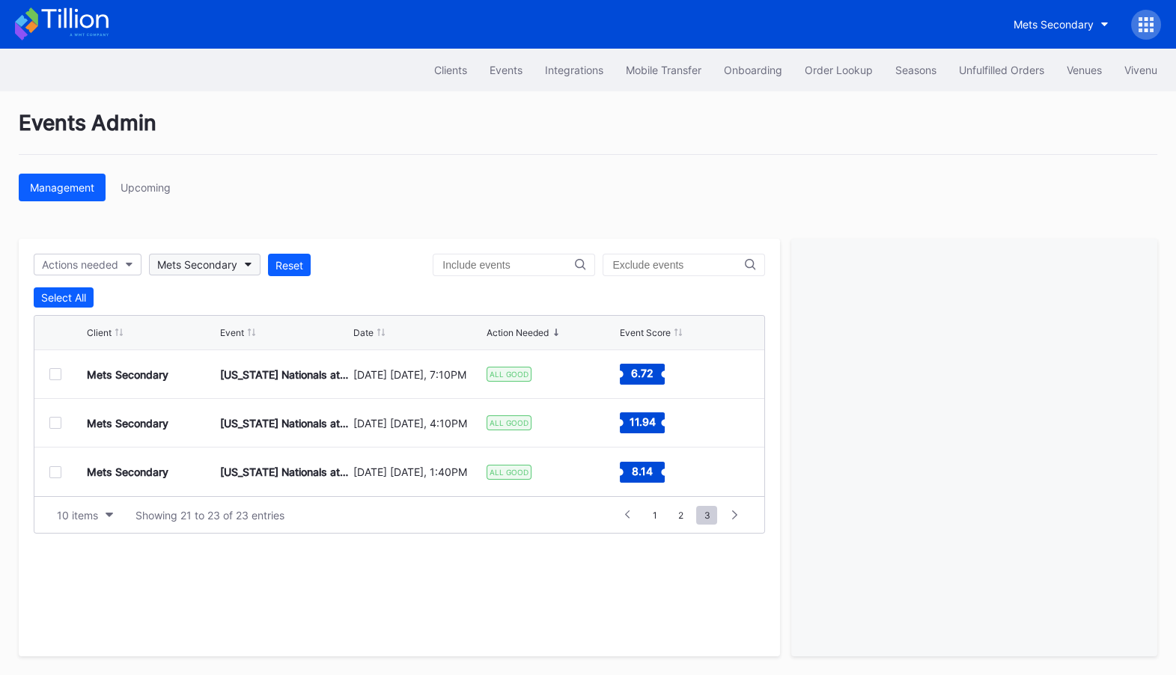
click at [234, 267] on div "Mets Secondary" at bounding box center [197, 264] width 80 height 13
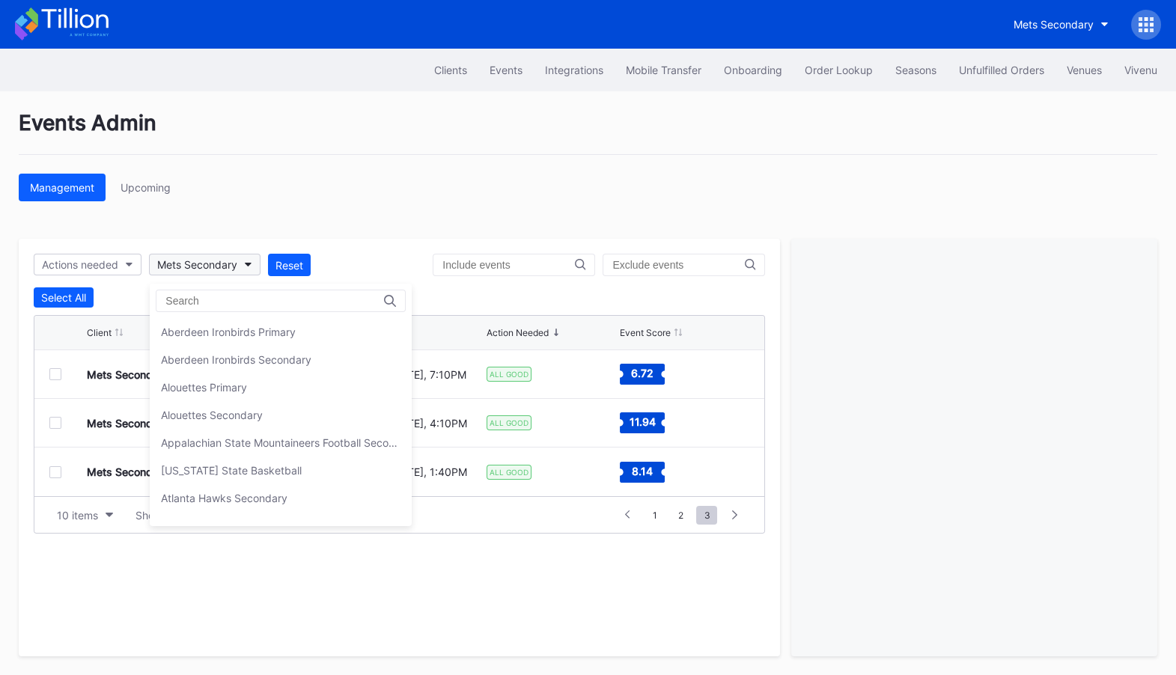
scroll to position [2343, 0]
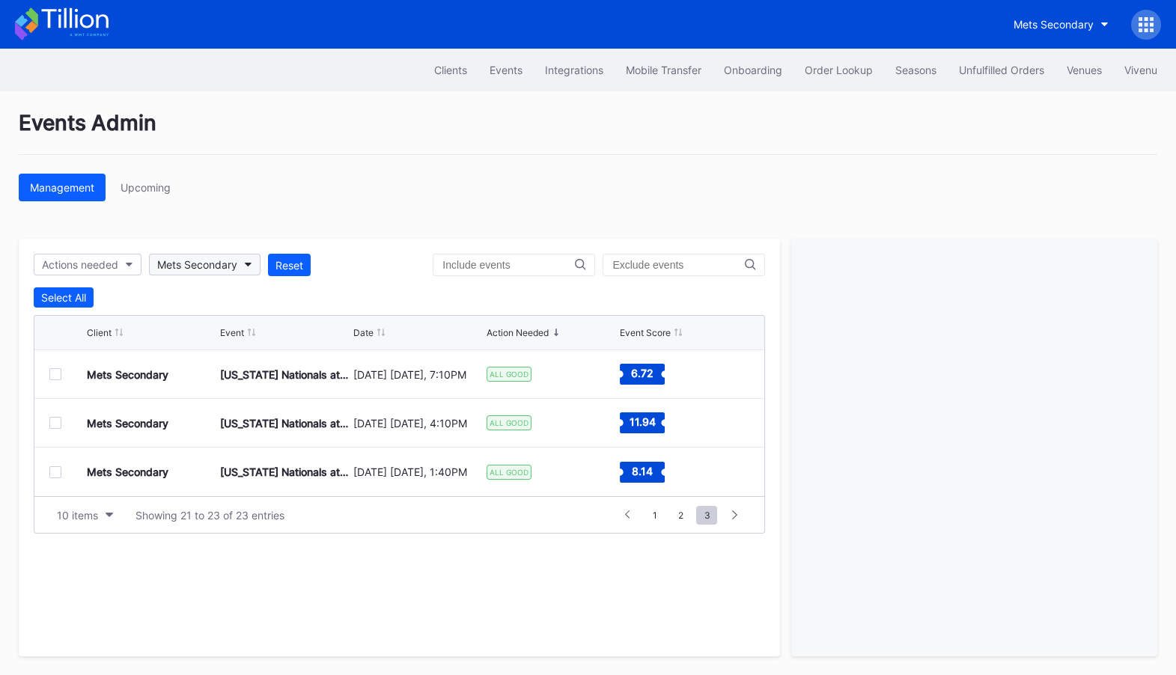
click at [243, 266] on button "Mets Secondary" at bounding box center [205, 265] width 112 height 22
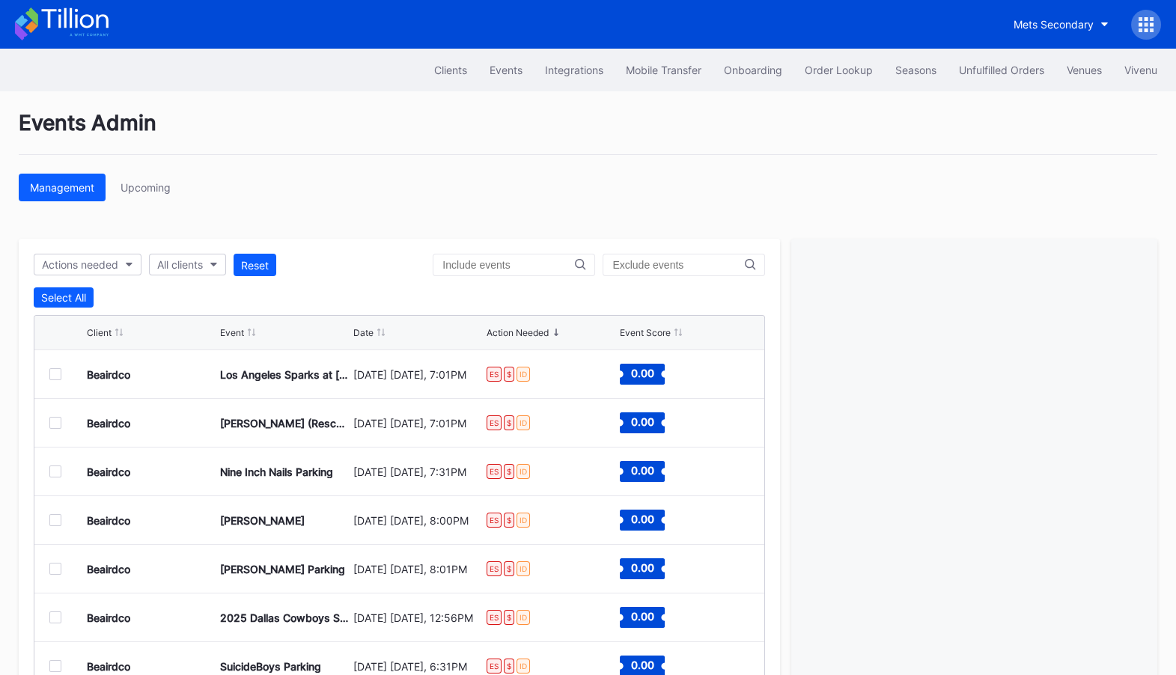
scroll to position [86, 0]
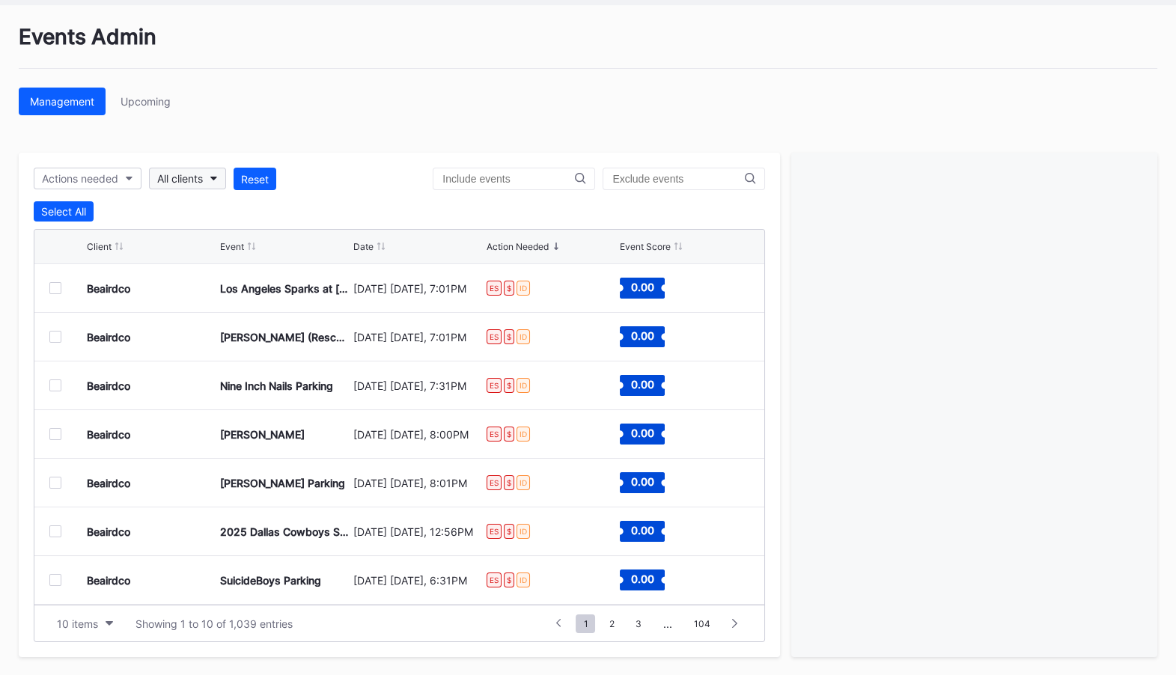
click at [210, 180] on button "All clients" at bounding box center [187, 179] width 77 height 22
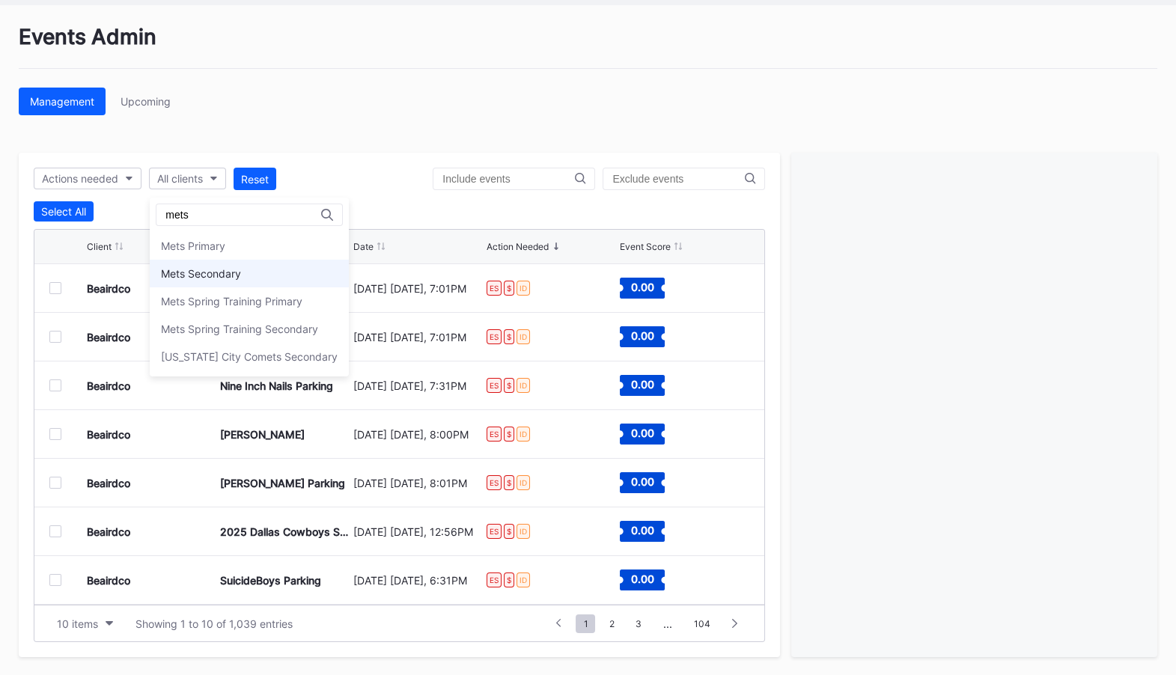
type input "mets"
click at [229, 275] on div "Mets Secondary" at bounding box center [201, 273] width 80 height 13
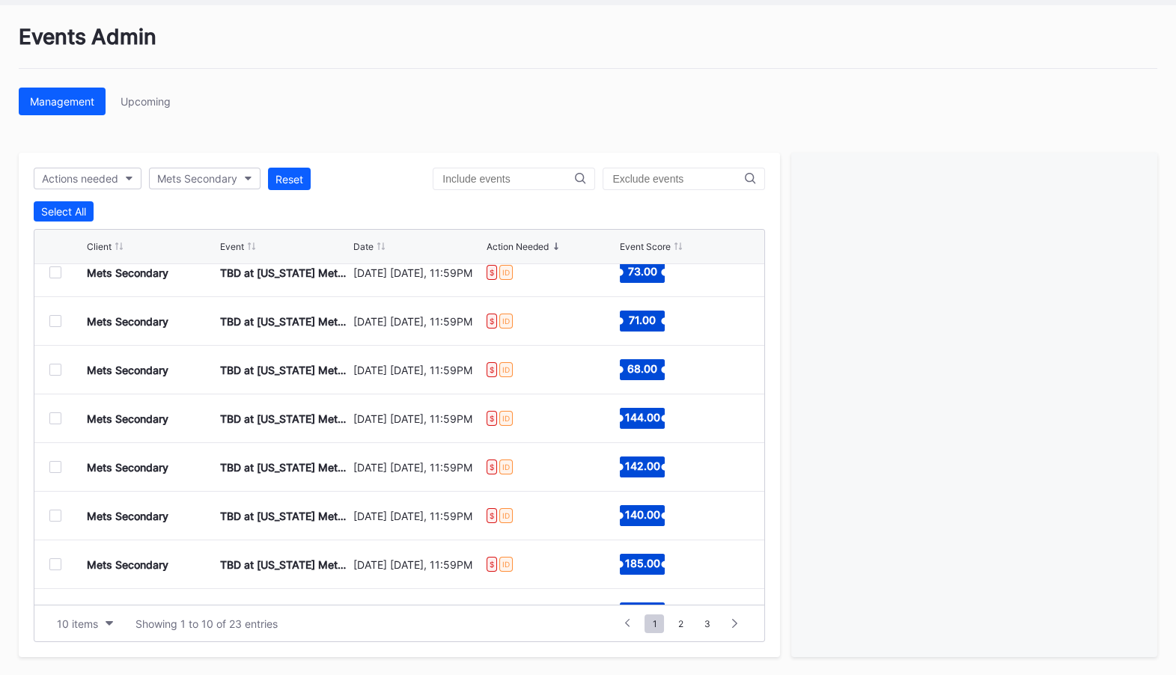
scroll to position [0, 0]
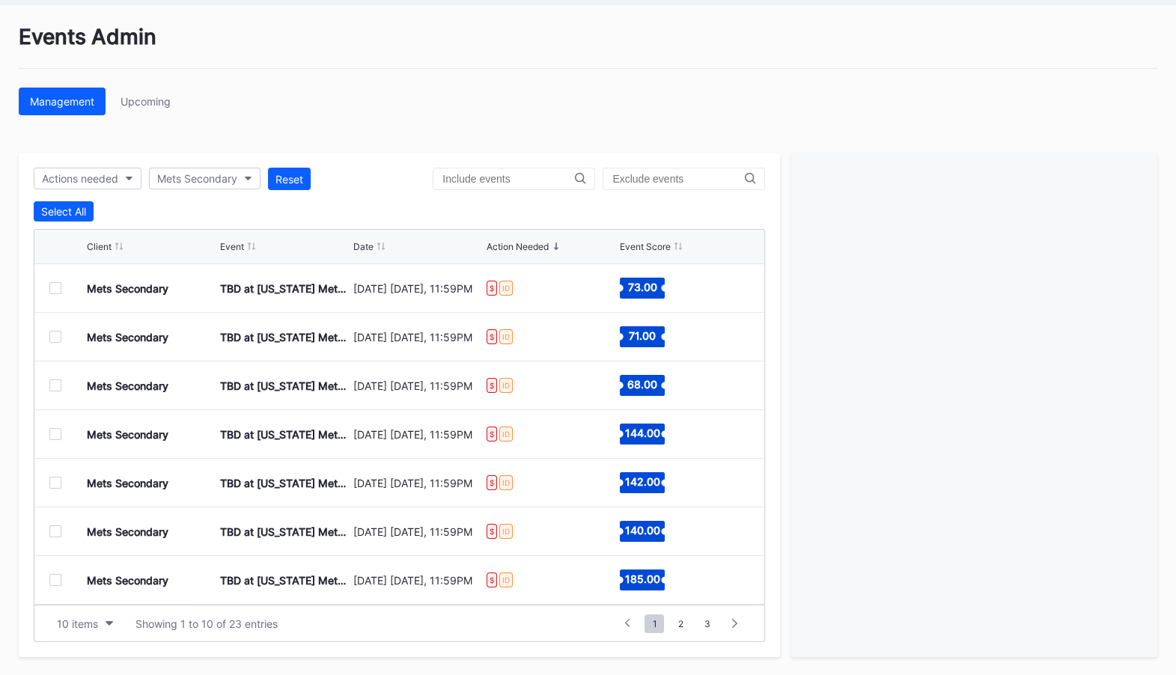
click at [57, 286] on div at bounding box center [55, 288] width 12 height 12
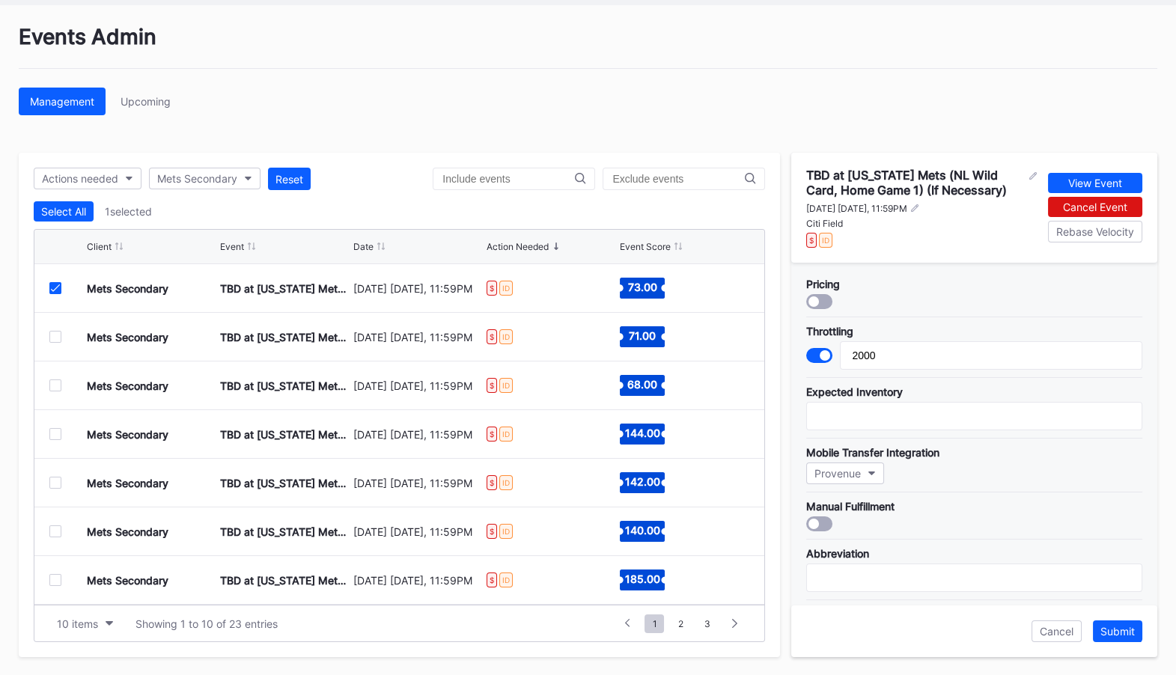
click at [56, 339] on div at bounding box center [55, 337] width 12 height 12
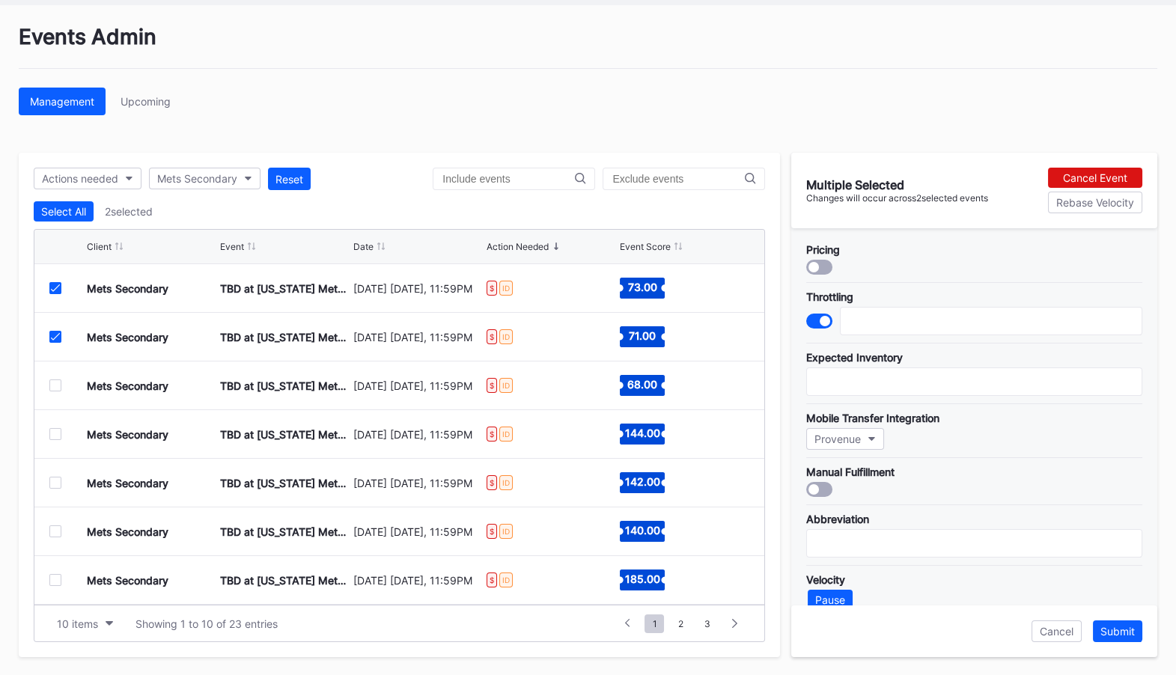
click at [56, 339] on icon at bounding box center [55, 336] width 9 height 7
type input "2000"
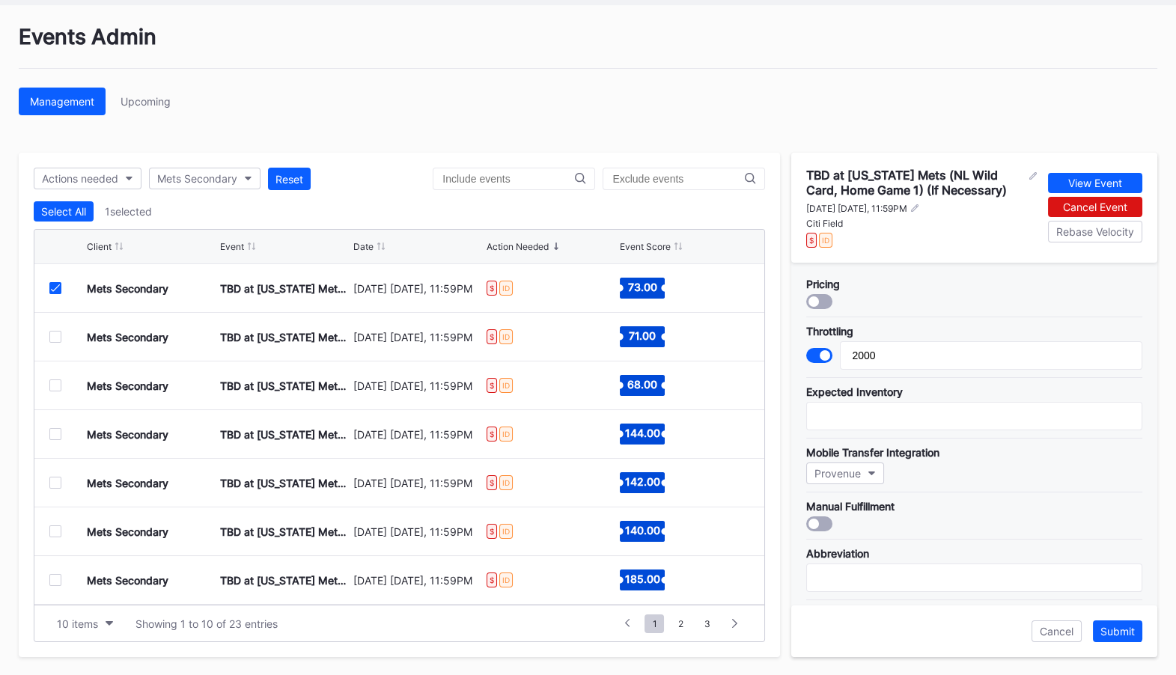
click at [56, 339] on div at bounding box center [55, 337] width 12 height 12
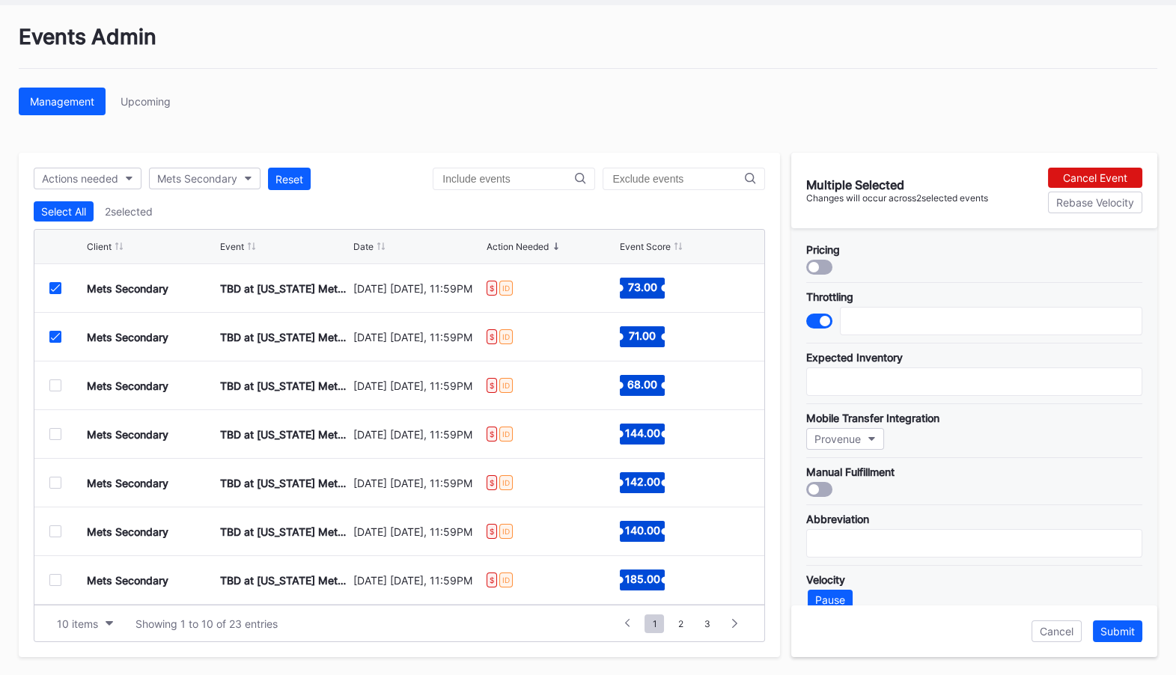
click at [56, 339] on icon at bounding box center [55, 336] width 9 height 7
type input "2000"
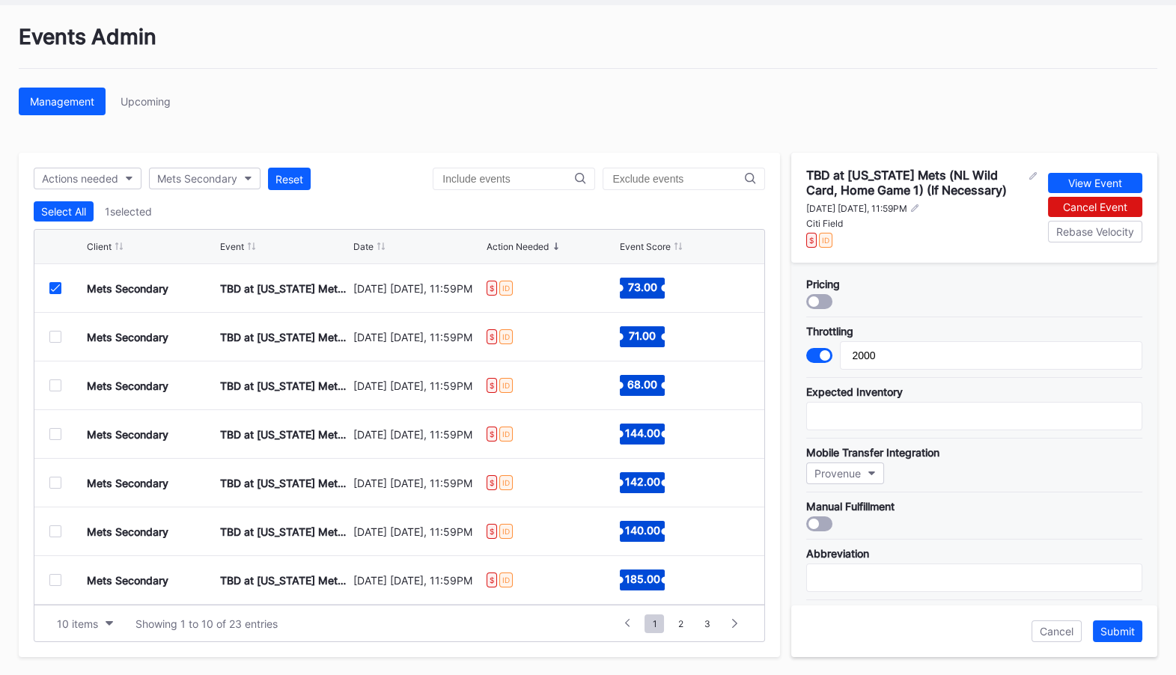
click at [55, 282] on div at bounding box center [55, 288] width 12 height 12
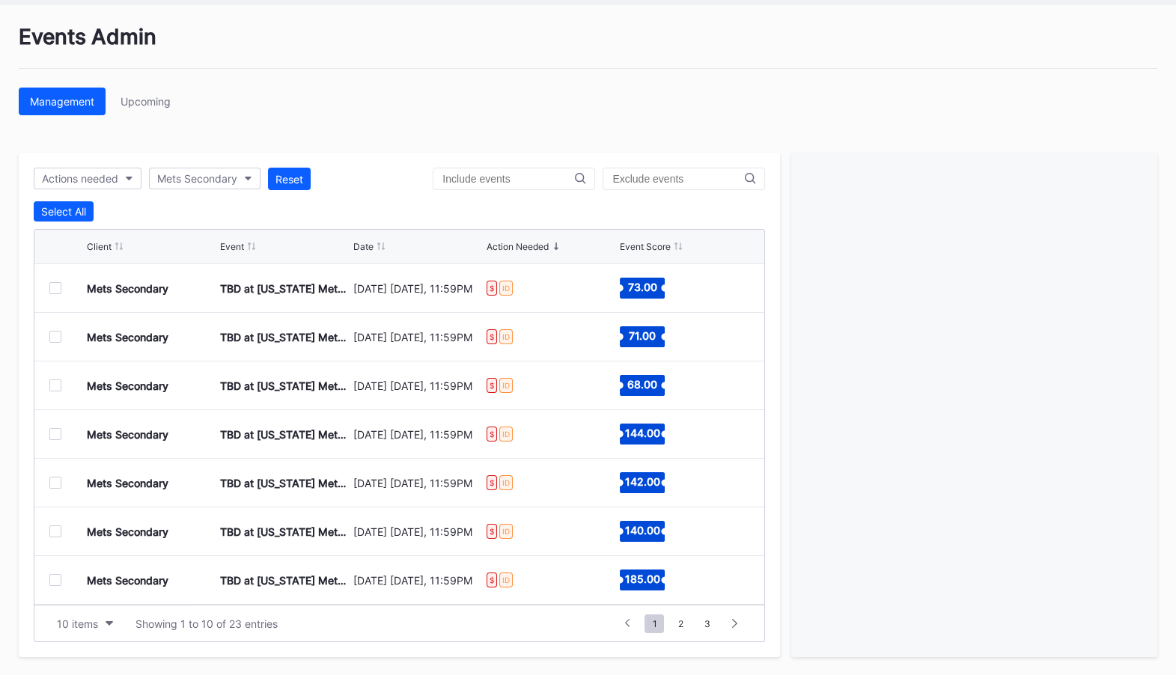
click at [55, 285] on div at bounding box center [55, 288] width 12 height 12
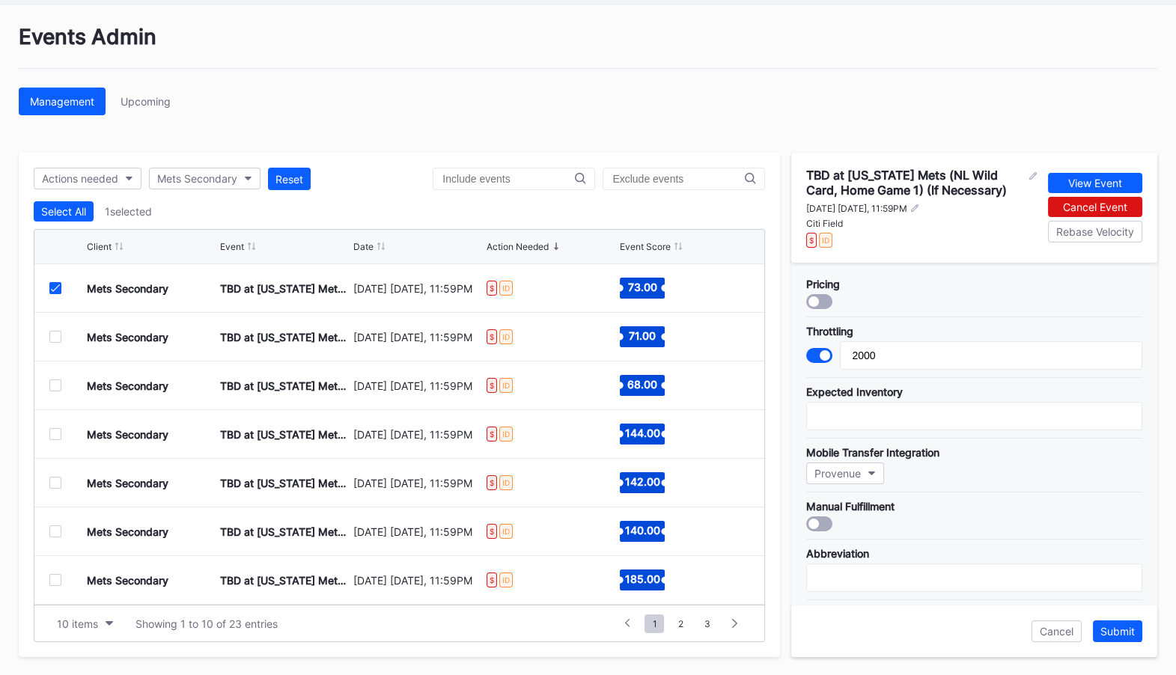
click at [55, 287] on icon at bounding box center [55, 287] width 9 height 7
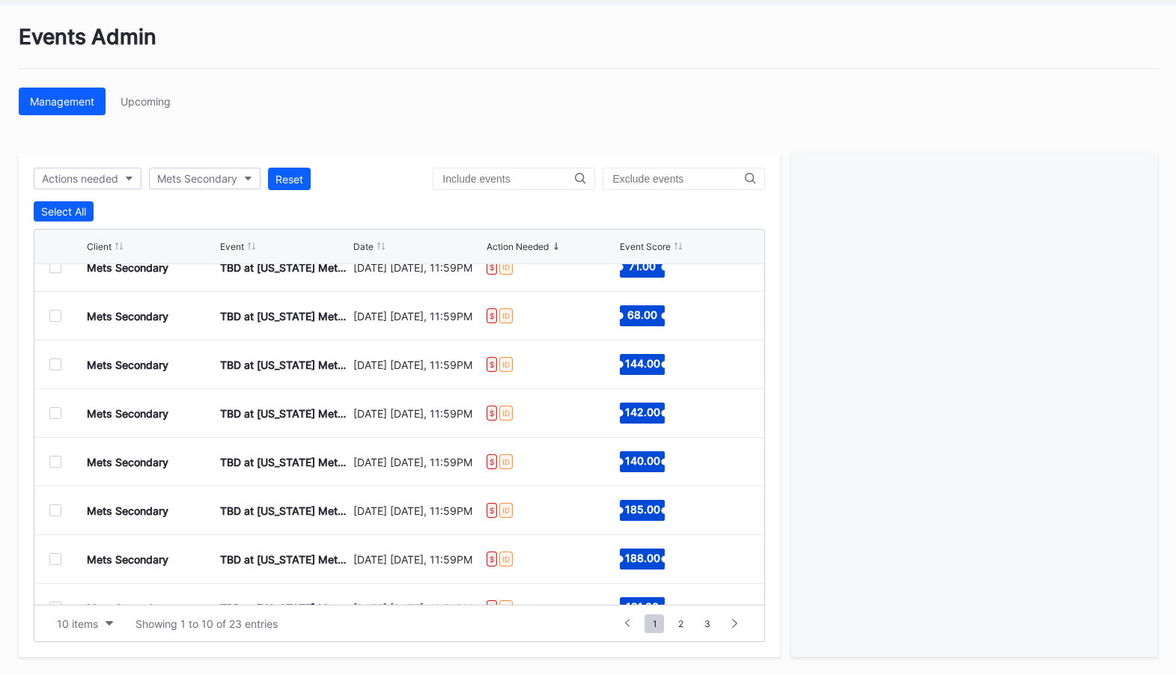
scroll to position [146, 0]
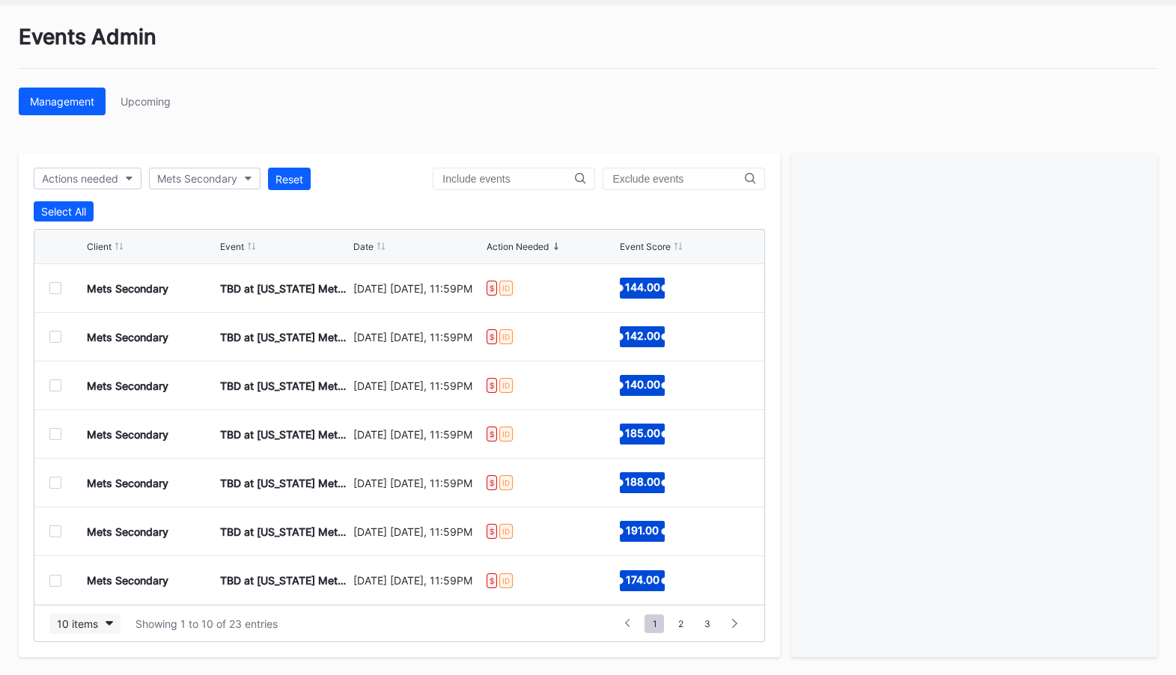
click at [115, 621] on button "10 items" at bounding box center [84, 624] width 71 height 20
click at [107, 537] on div "50 items" at bounding box center [84, 530] width 71 height 28
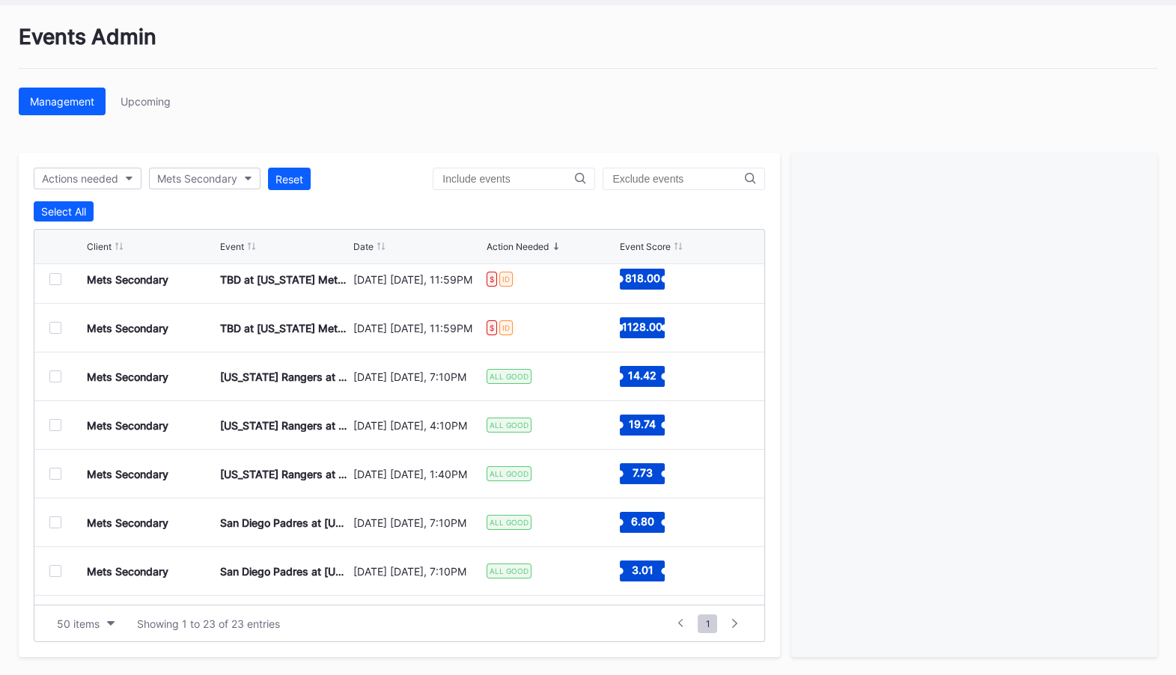
scroll to position [555, 0]
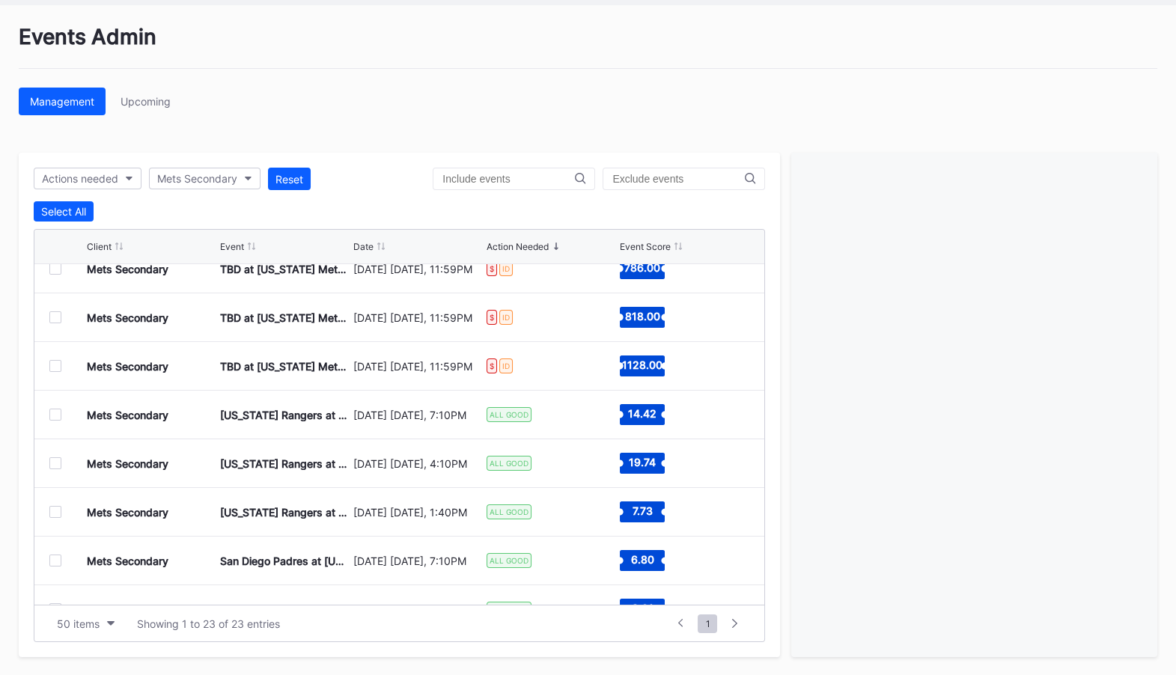
click at [57, 416] on div at bounding box center [55, 415] width 12 height 12
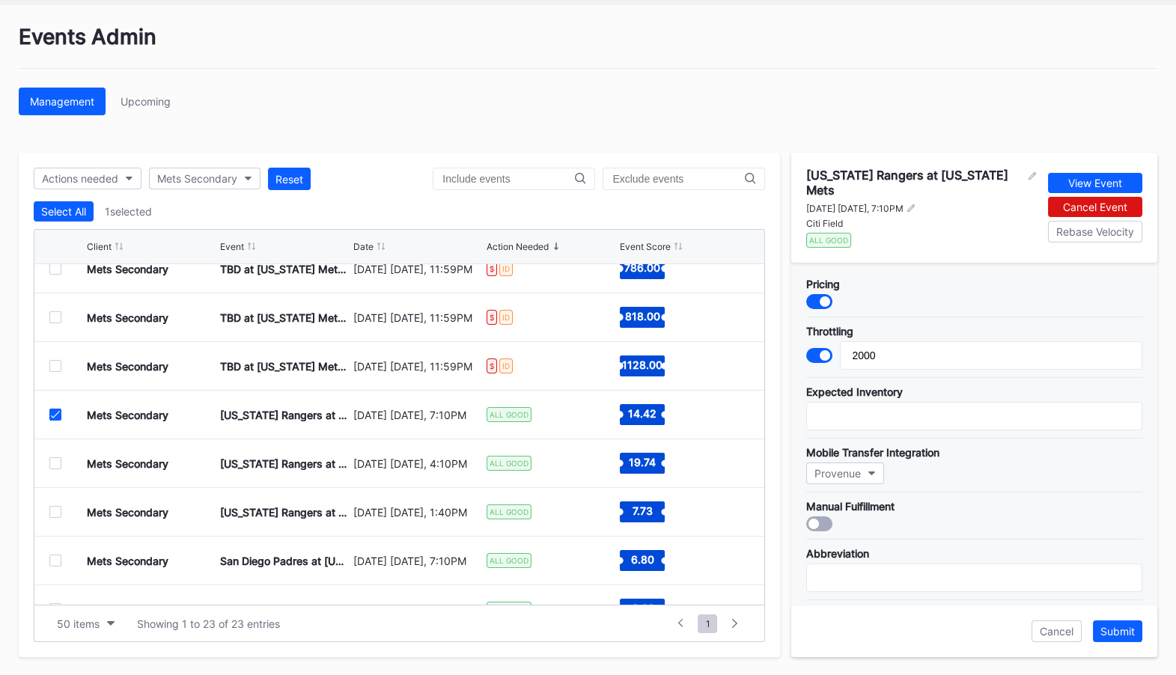
click at [56, 464] on div at bounding box center [55, 463] width 12 height 12
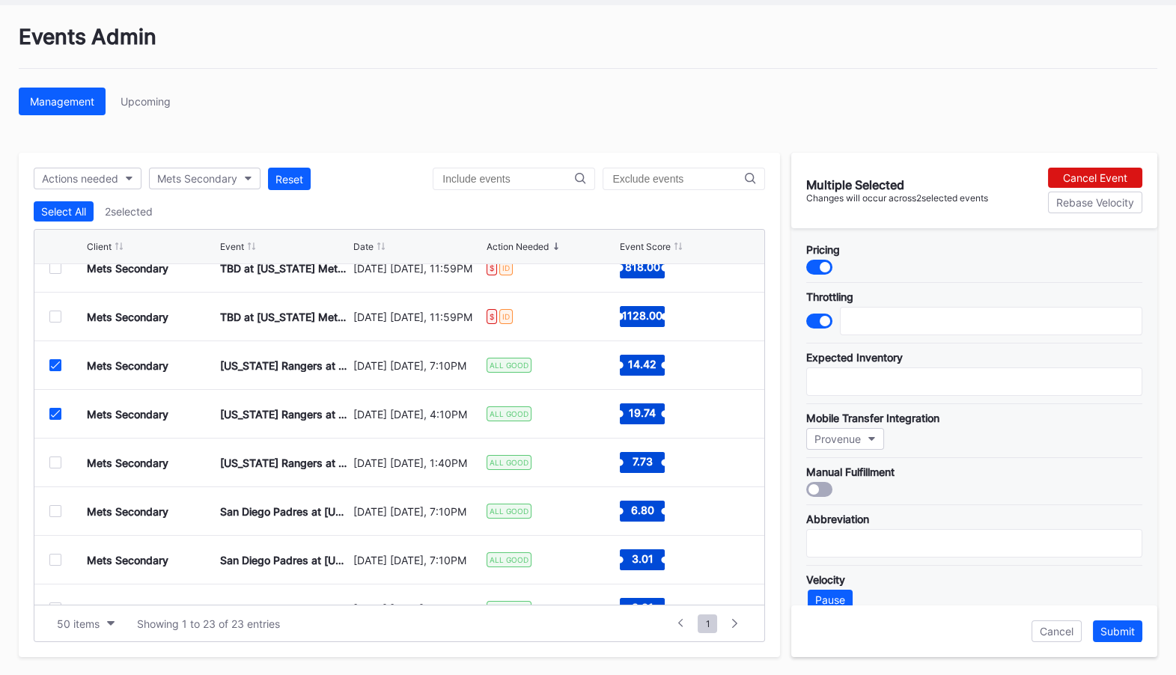
click at [60, 467] on div at bounding box center [55, 463] width 12 height 12
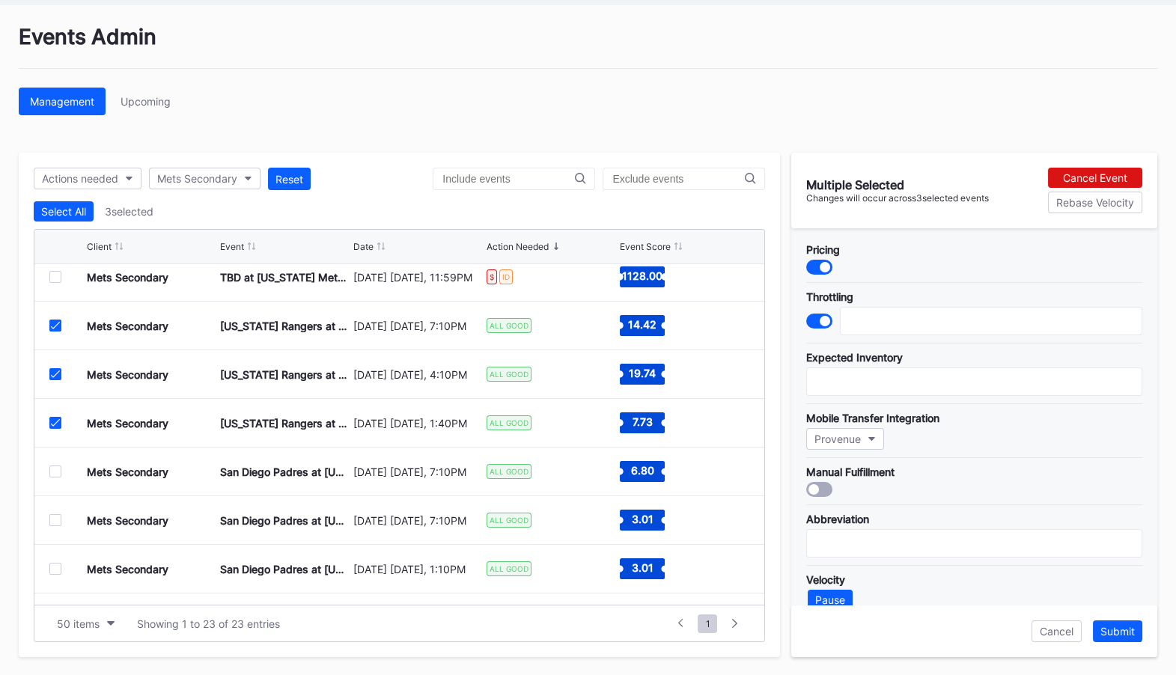
click at [58, 471] on div at bounding box center [55, 472] width 12 height 12
click at [58, 519] on div at bounding box center [55, 520] width 12 height 12
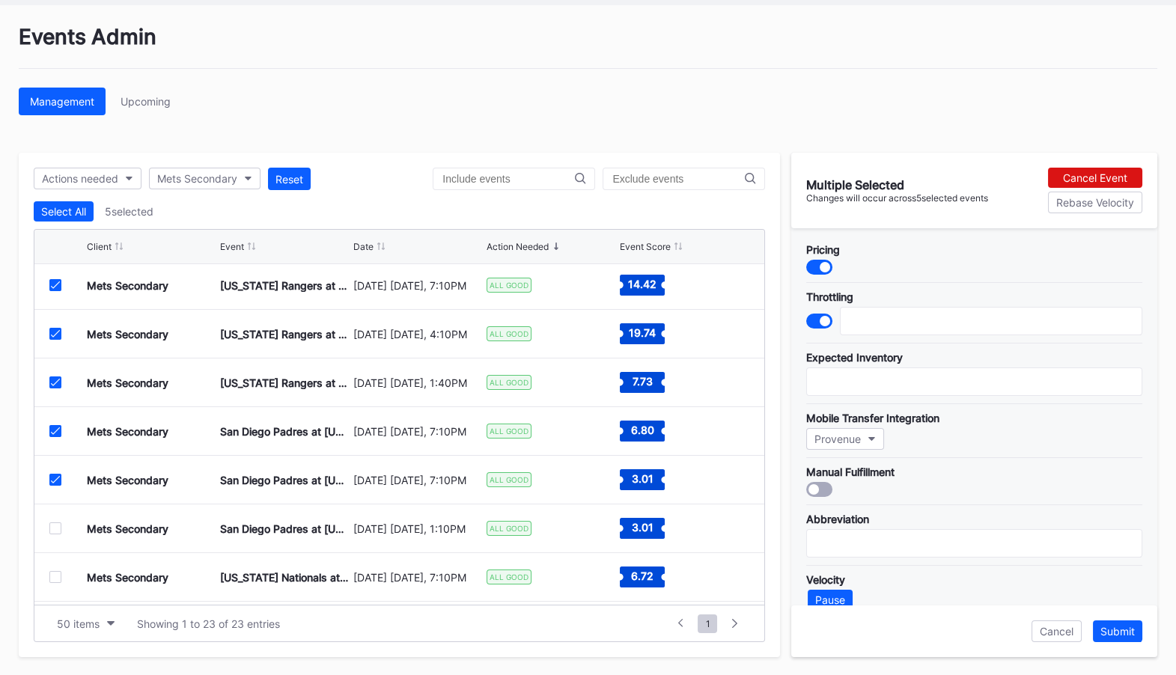
scroll to position [686, 0]
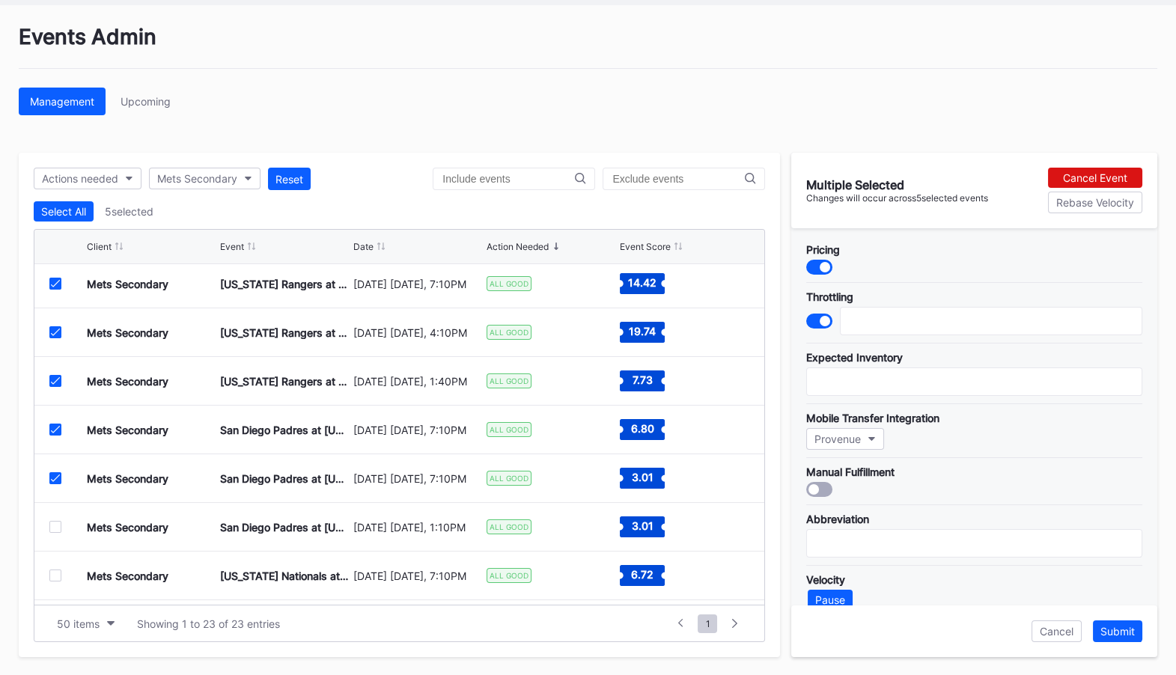
click at [54, 332] on icon at bounding box center [55, 332] width 9 height 7
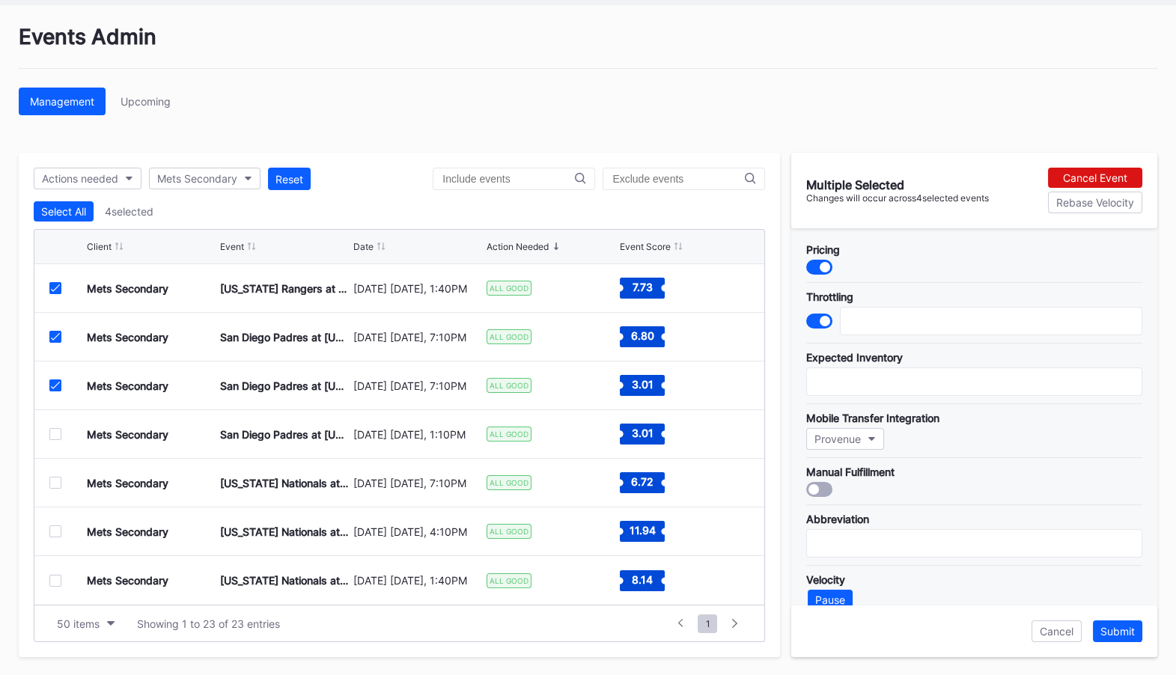
click at [56, 430] on div at bounding box center [55, 434] width 12 height 12
click at [55, 481] on div at bounding box center [55, 483] width 12 height 12
click at [55, 529] on div at bounding box center [55, 531] width 12 height 12
click at [55, 581] on div at bounding box center [55, 581] width 12 height 12
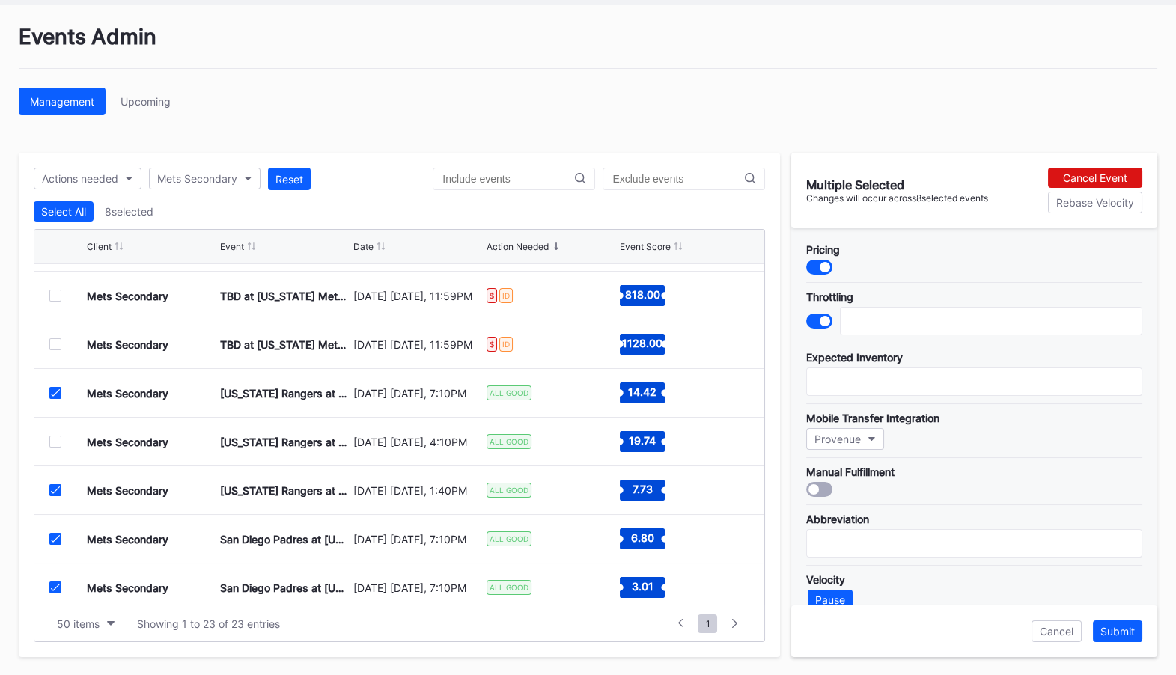
scroll to position [19, 0]
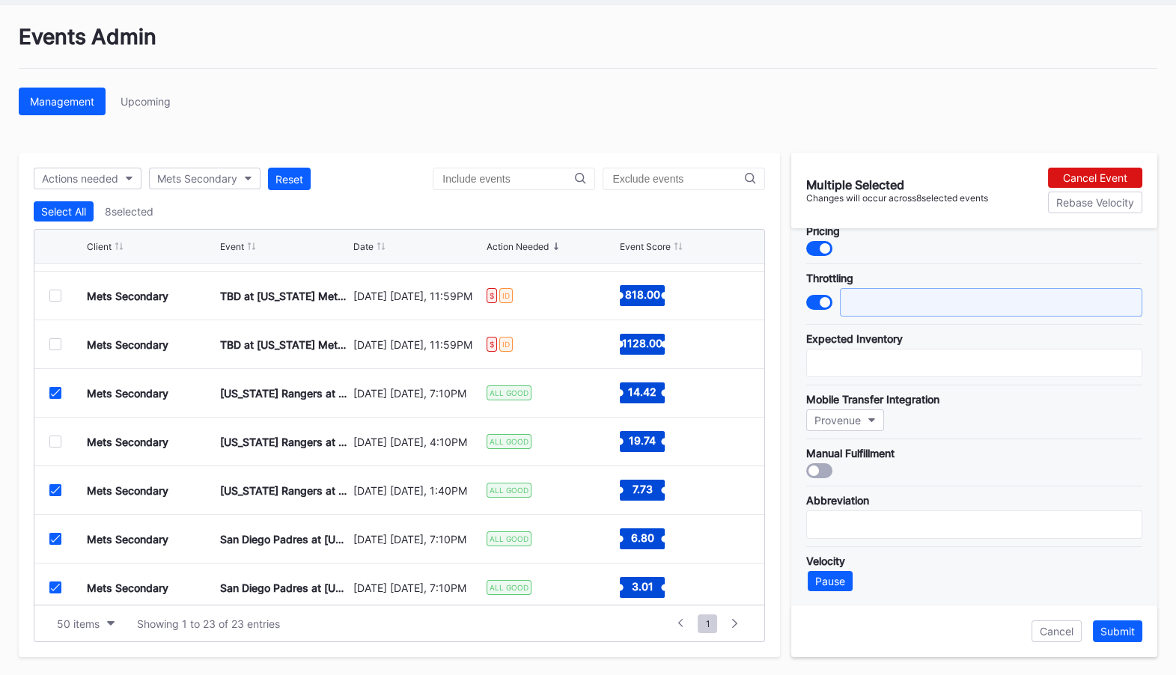
click at [910, 307] on input "text" at bounding box center [991, 302] width 302 height 28
type input "6000"
click at [1119, 635] on div "Submit" at bounding box center [1117, 631] width 34 height 13
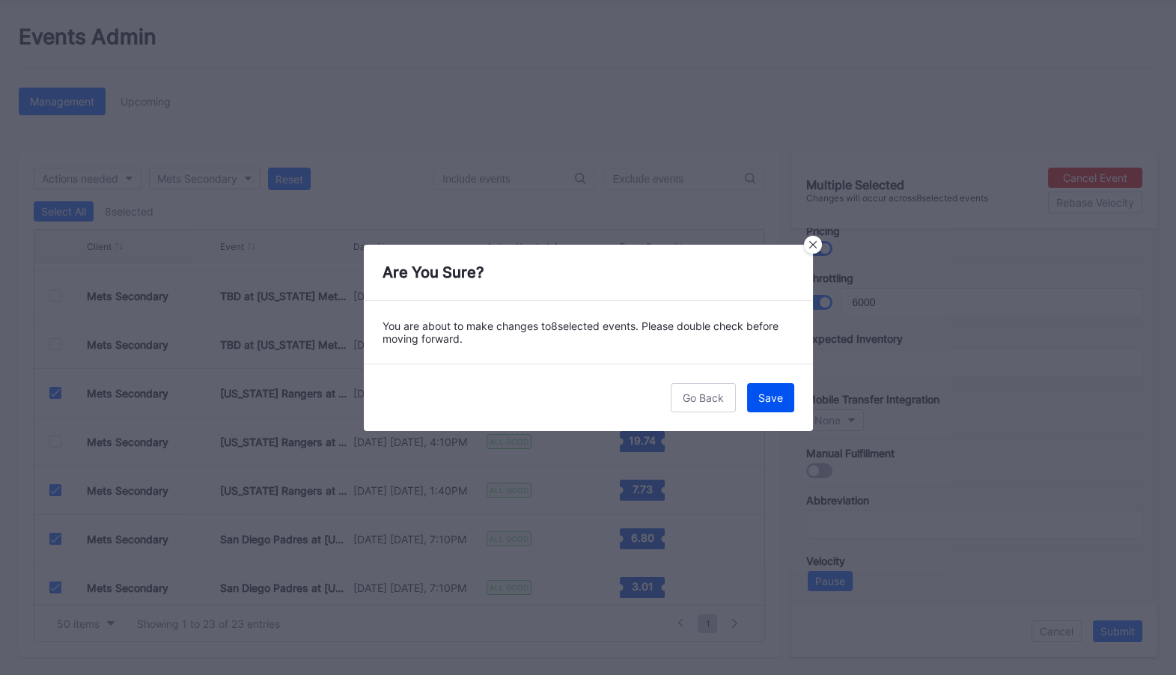
click at [773, 397] on div "Save" at bounding box center [770, 397] width 25 height 13
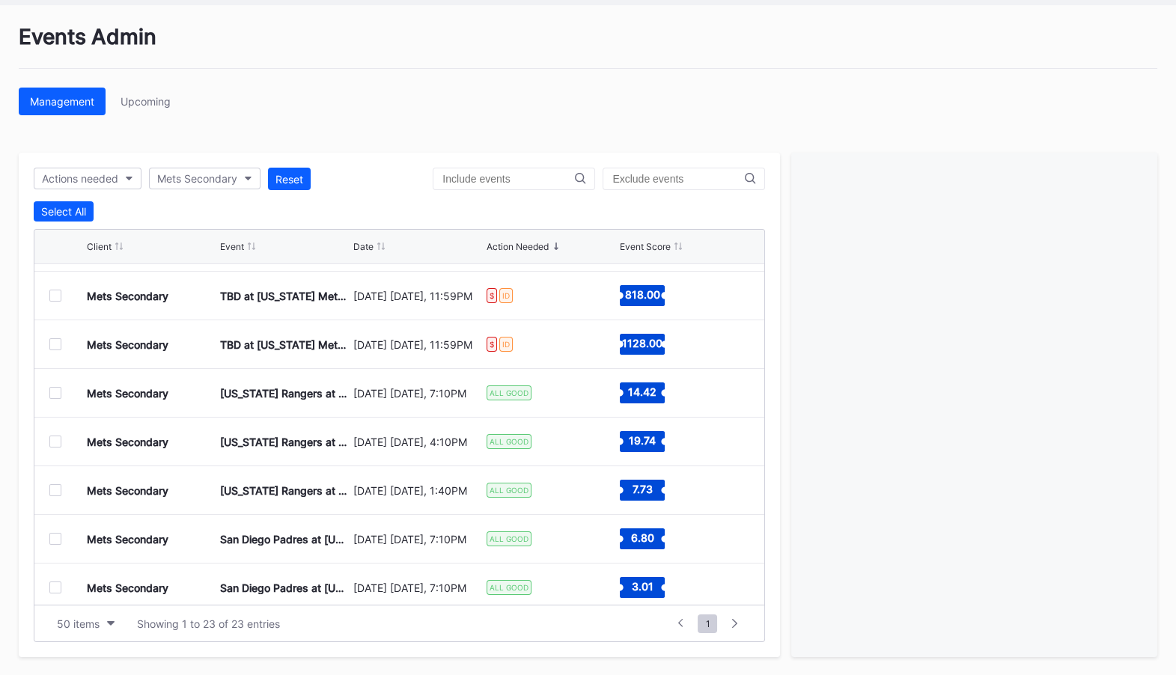
click at [56, 440] on div at bounding box center [55, 442] width 12 height 12
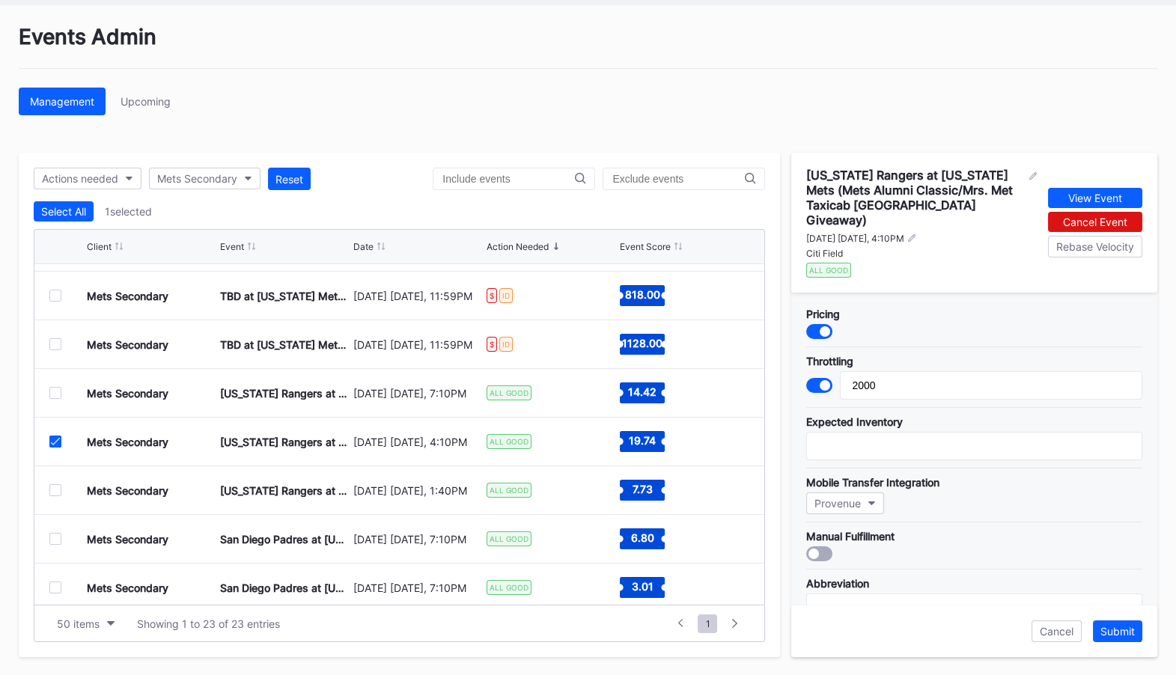
click at [56, 440] on icon at bounding box center [55, 441] width 9 height 7
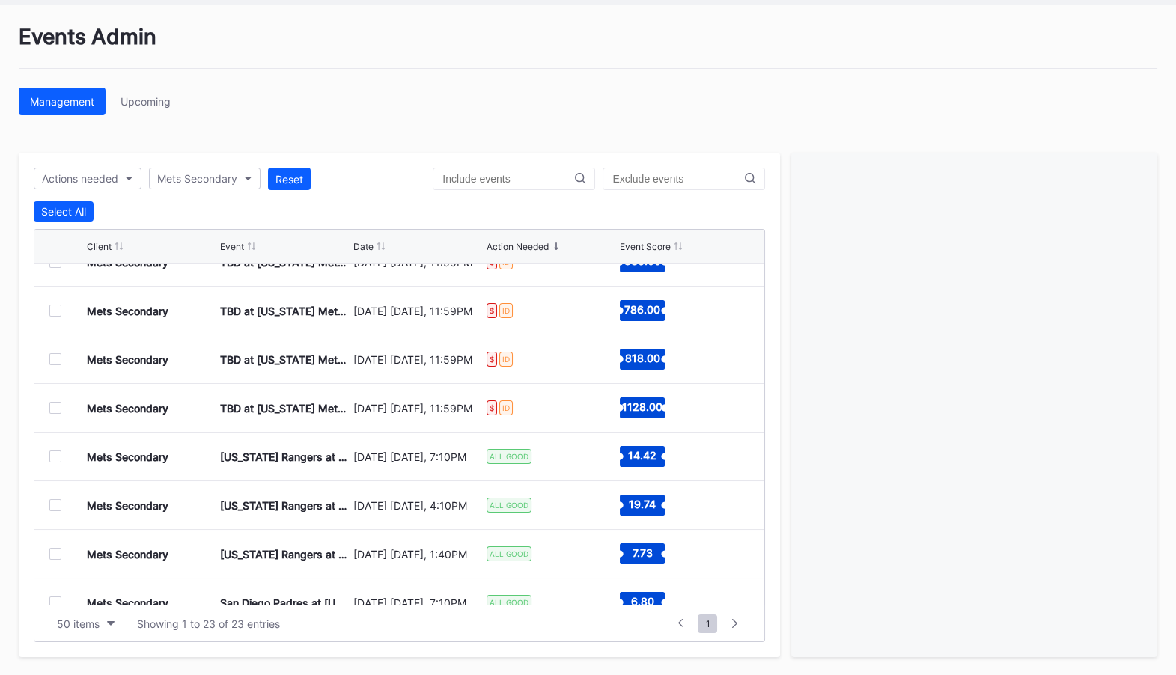
scroll to position [509, 0]
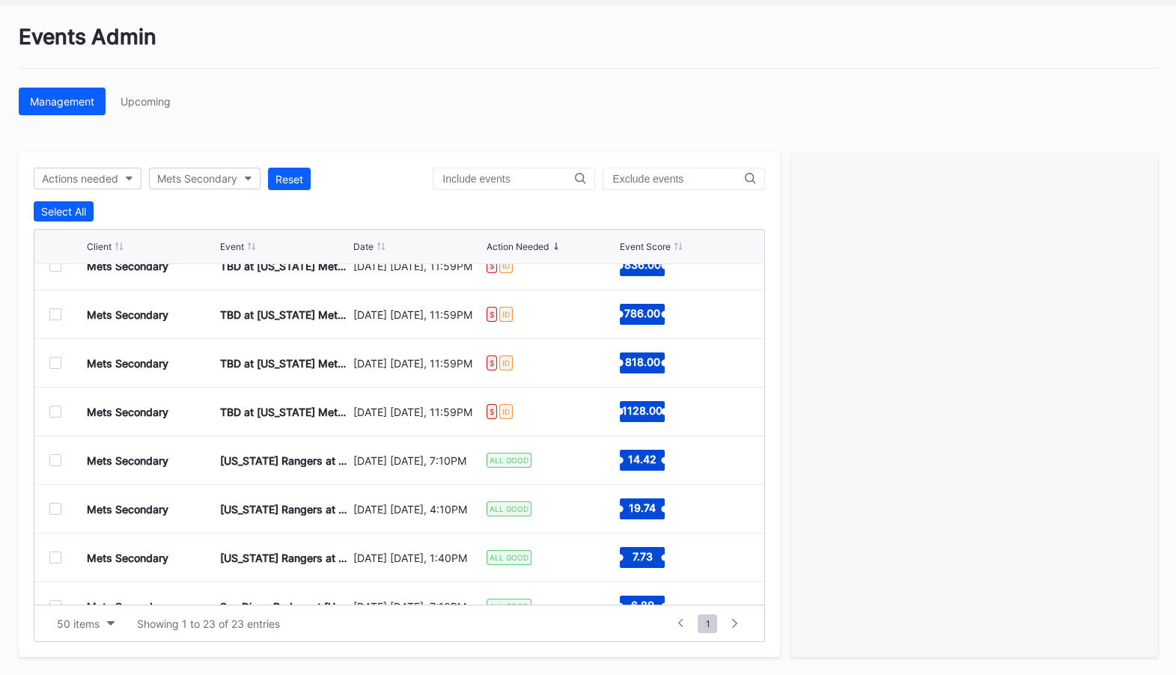
click at [55, 413] on div at bounding box center [55, 412] width 12 height 12
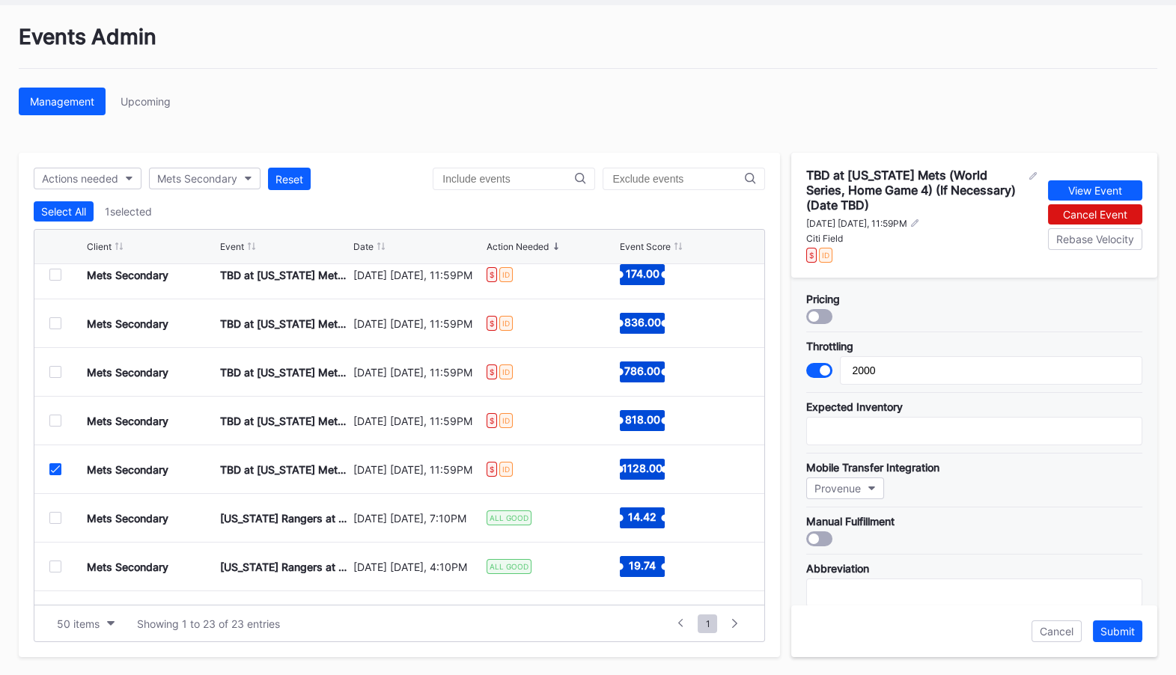
scroll to position [449, 0]
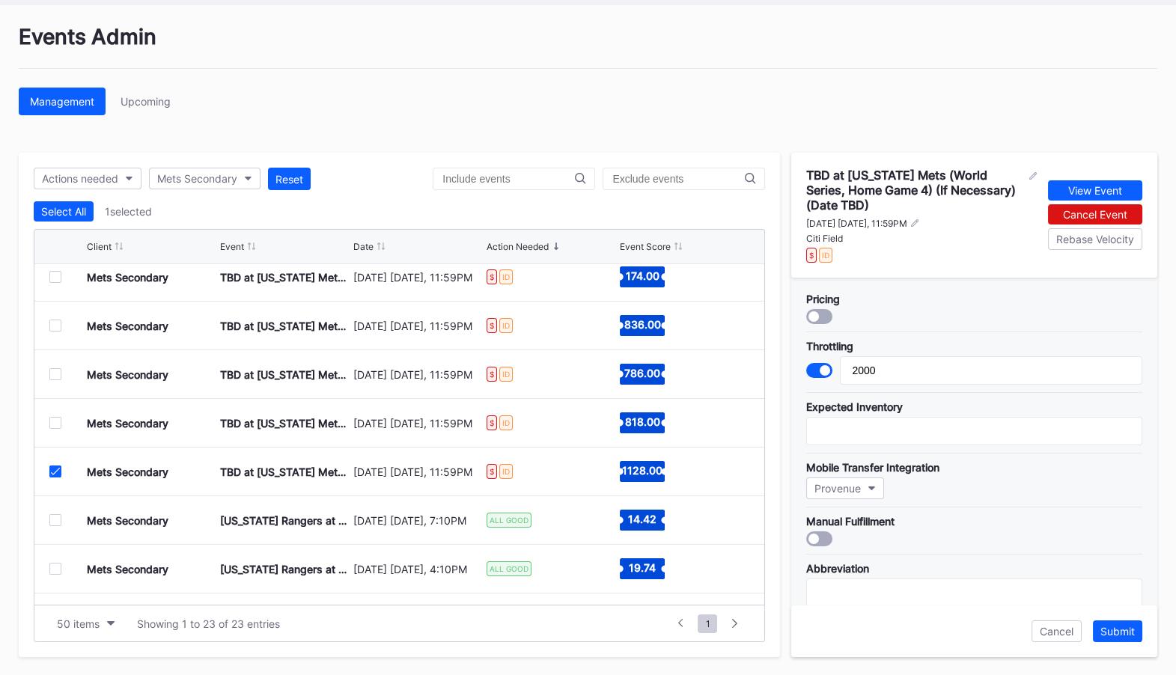
click at [54, 418] on div at bounding box center [55, 423] width 12 height 12
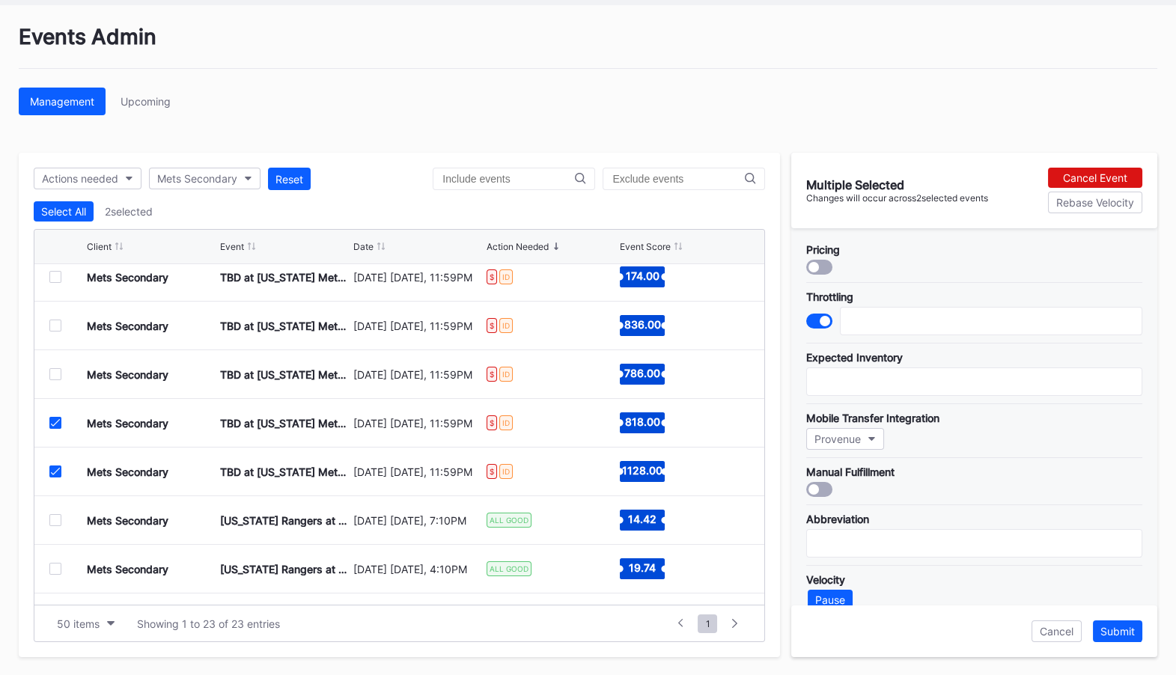
click at [56, 370] on div at bounding box center [55, 374] width 12 height 12
click at [54, 325] on div at bounding box center [55, 326] width 12 height 12
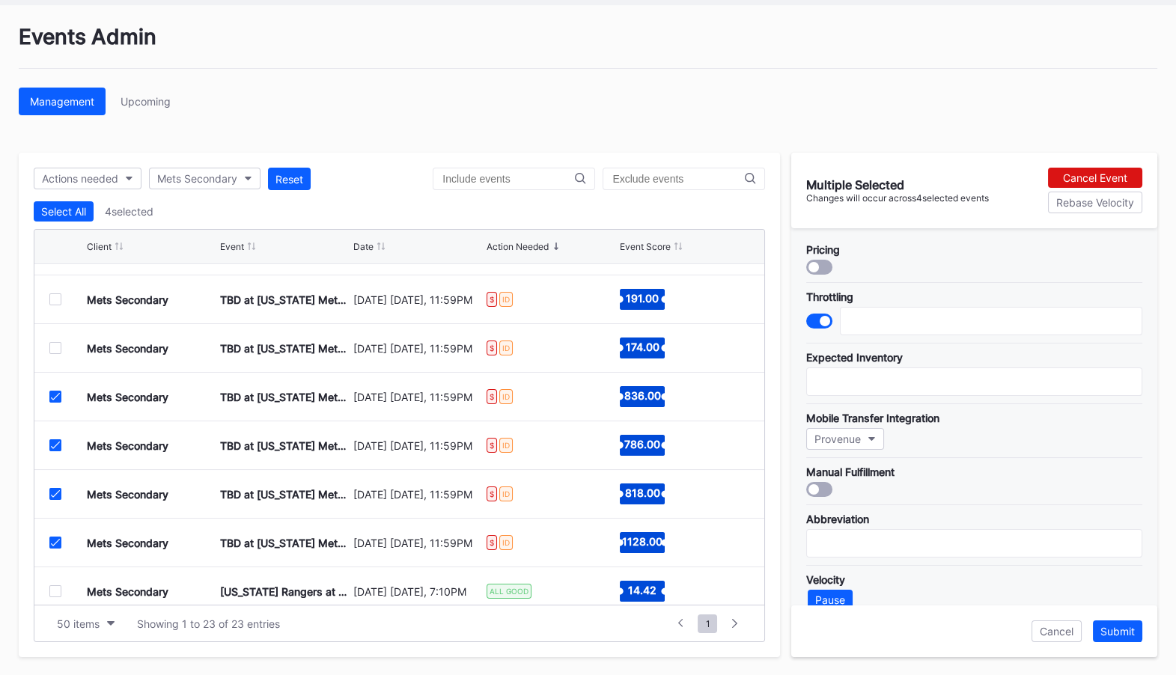
scroll to position [370, 0]
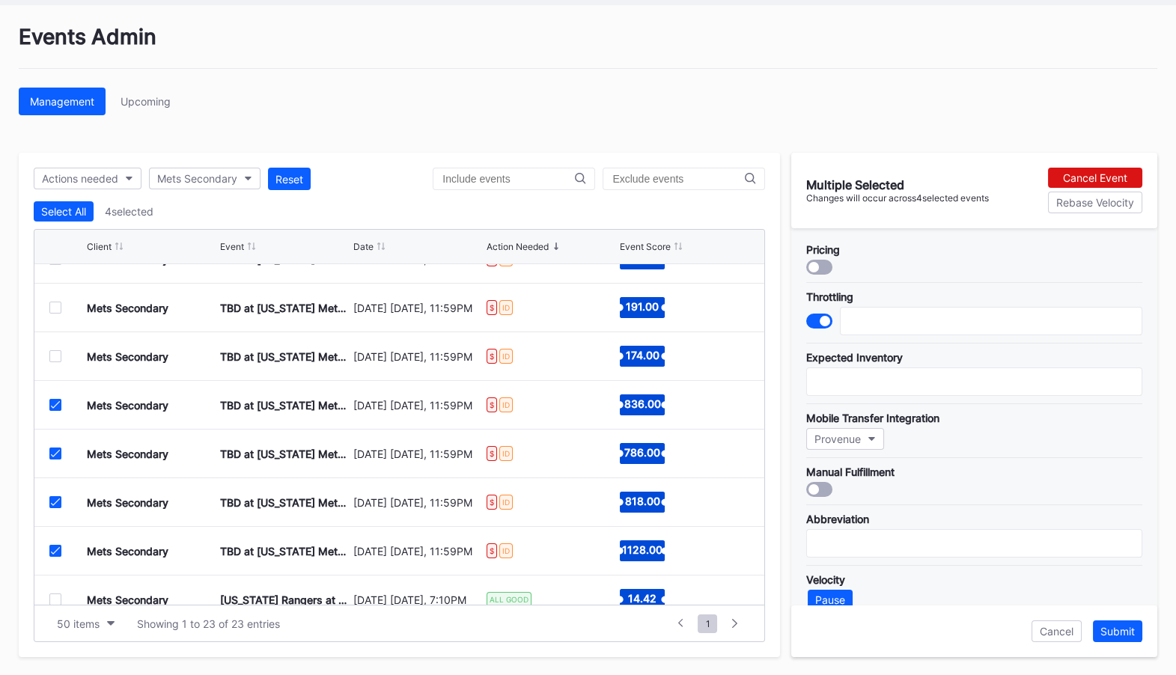
click at [55, 350] on div at bounding box center [55, 356] width 12 height 12
click at [55, 295] on div "Mets Secondary TBD at [US_STATE][GEOGRAPHIC_DATA] (NLCS, Home Game 3) (If Neces…" at bounding box center [399, 308] width 730 height 49
click at [55, 302] on div at bounding box center [55, 308] width 12 height 12
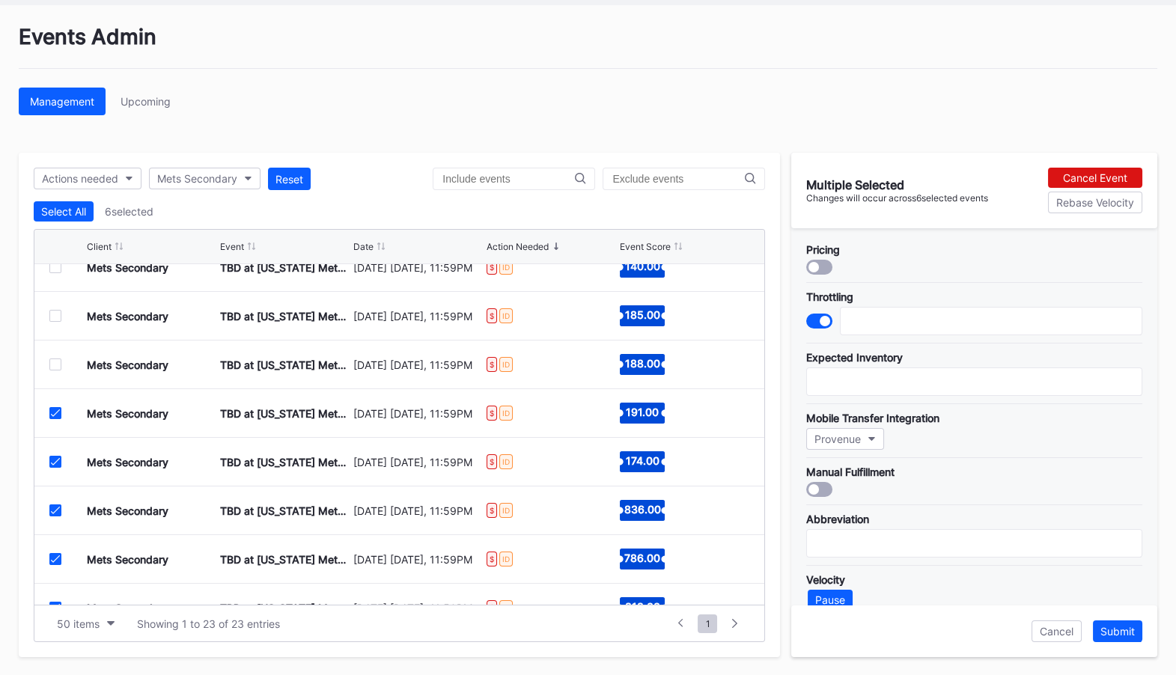
scroll to position [262, 0]
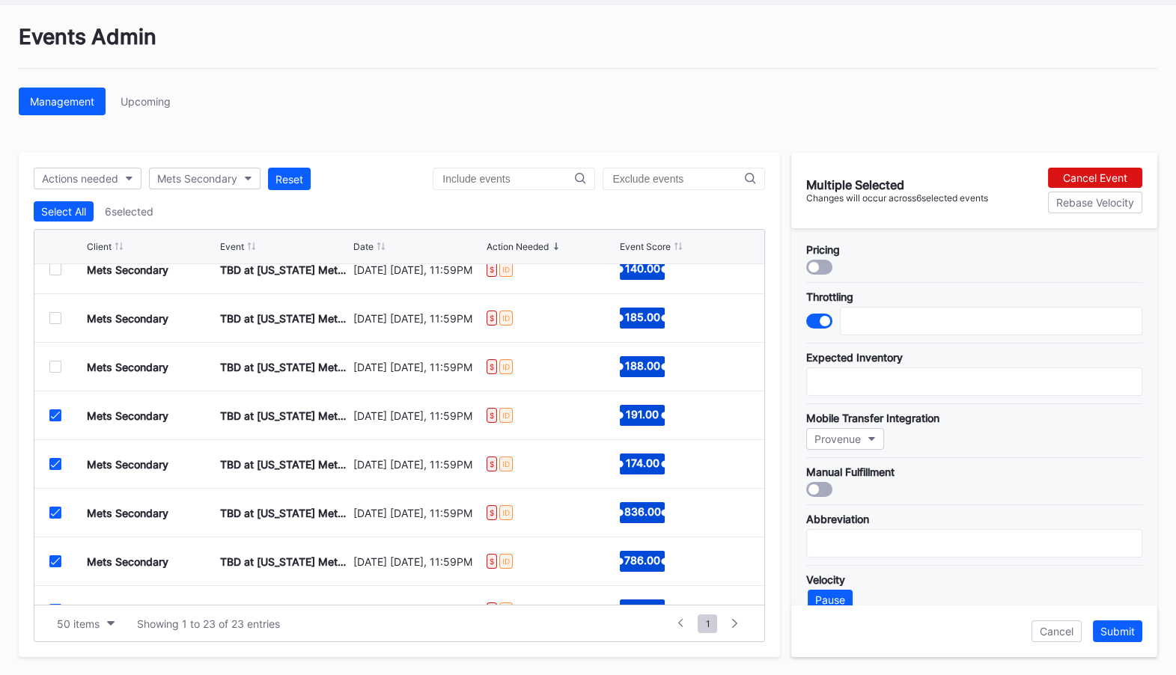
click at [58, 368] on div at bounding box center [55, 367] width 12 height 12
click at [56, 323] on div "Mets Secondary TBD at [US_STATE][GEOGRAPHIC_DATA] (NLCS, Home Game 1) (If Neces…" at bounding box center [399, 318] width 730 height 49
click at [53, 365] on icon at bounding box center [55, 366] width 9 height 7
click at [58, 412] on icon at bounding box center [55, 415] width 9 height 7
click at [53, 463] on icon at bounding box center [55, 463] width 9 height 7
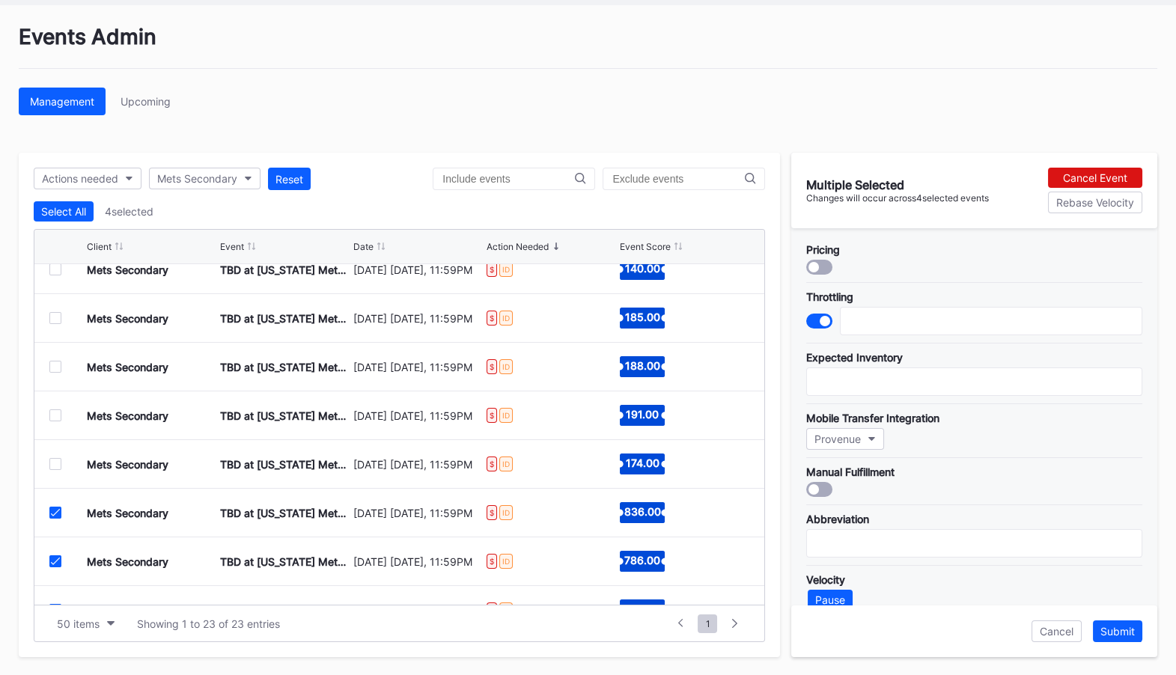
click at [55, 509] on icon at bounding box center [55, 512] width 9 height 7
click at [55, 558] on icon at bounding box center [55, 561] width 9 height 7
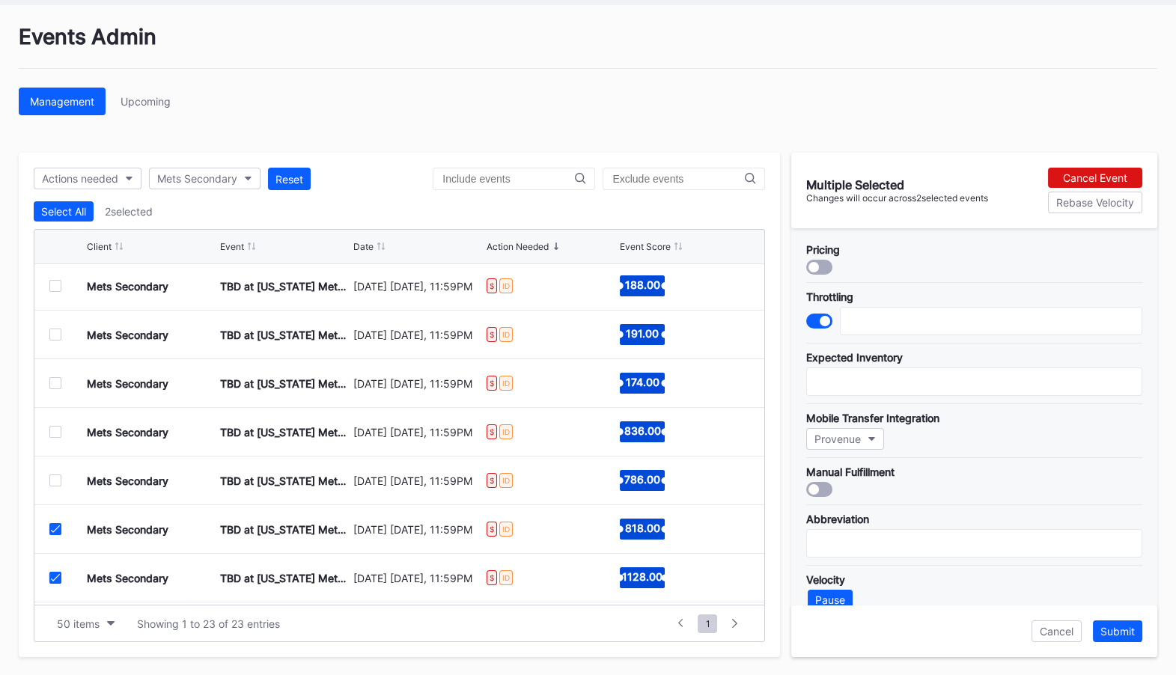
click at [58, 538] on div "Mets Secondary TBD at [US_STATE] Mets (World Series, Home Game 3) (If Necessary…" at bounding box center [399, 529] width 730 height 49
click at [58, 575] on icon at bounding box center [55, 577] width 9 height 7
type input "2000"
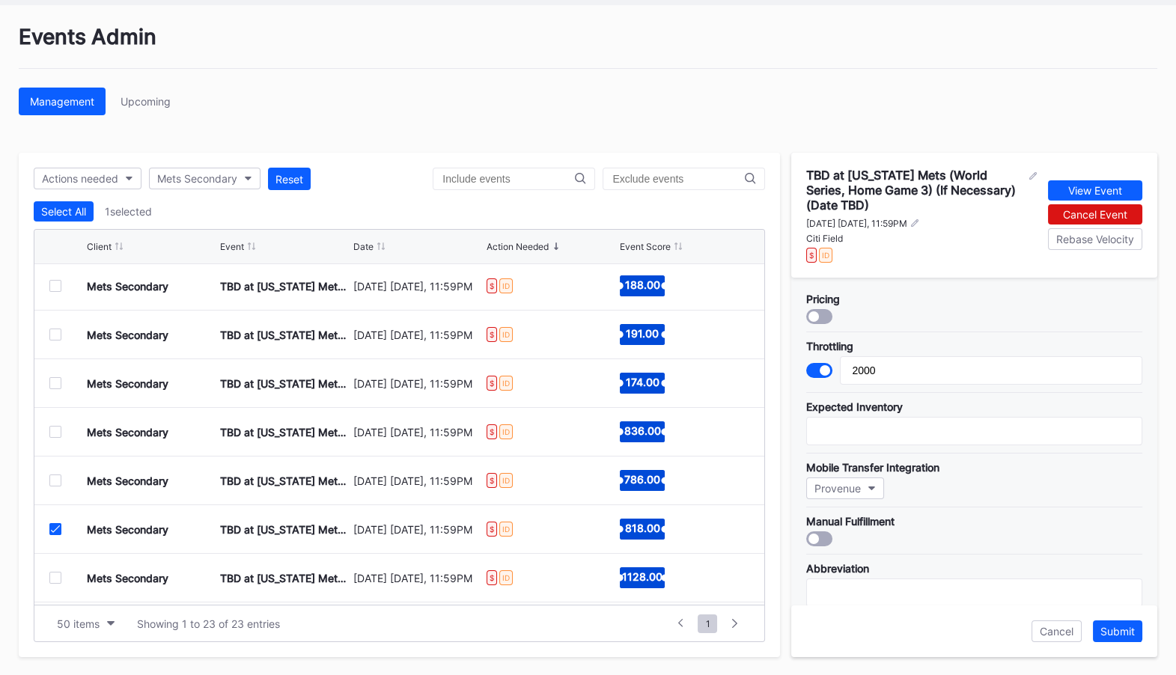
click at [57, 530] on icon at bounding box center [55, 528] width 9 height 7
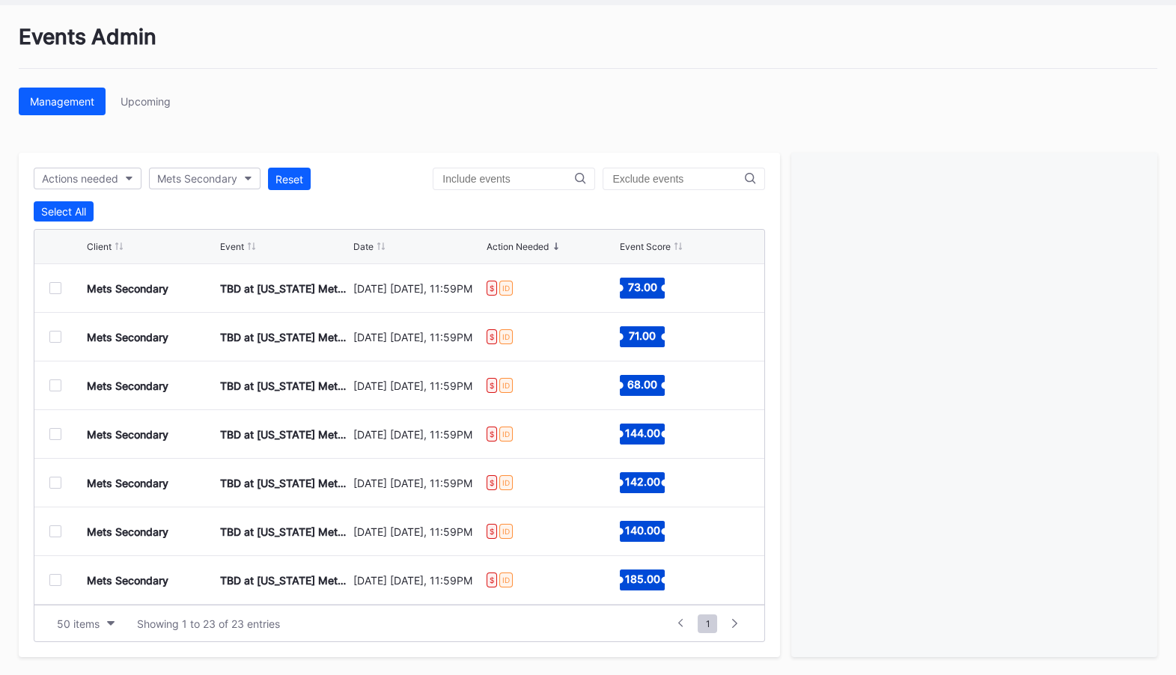
scroll to position [0, 0]
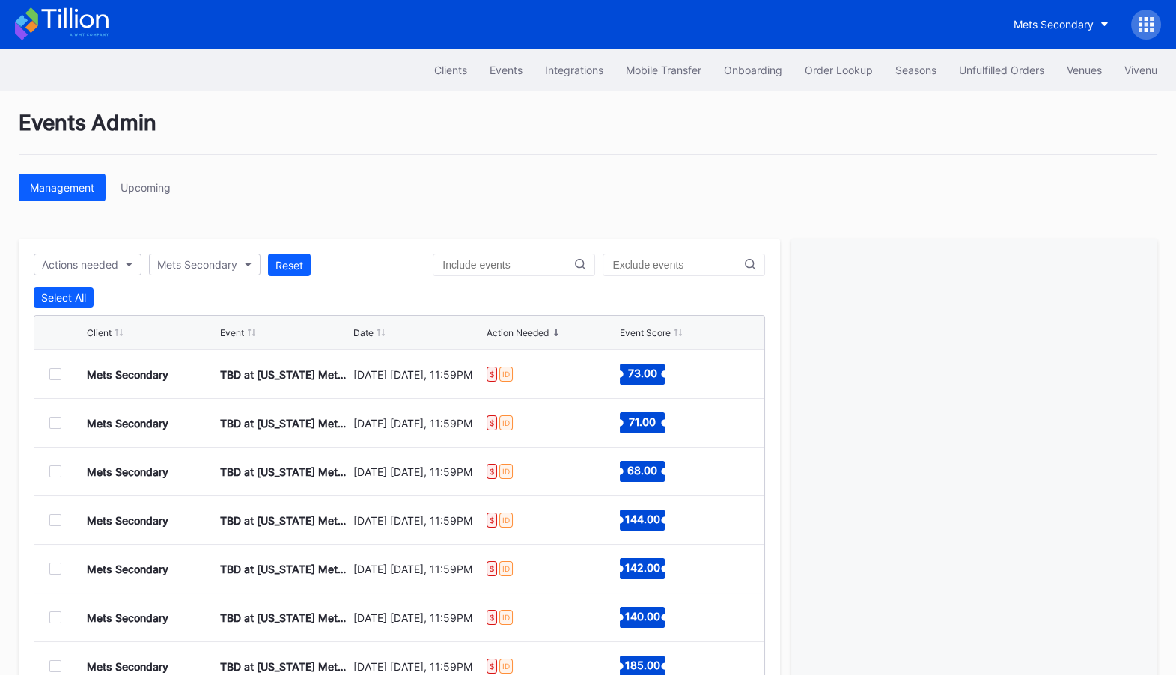
click at [1145, 22] on icon at bounding box center [1146, 24] width 4 height 4
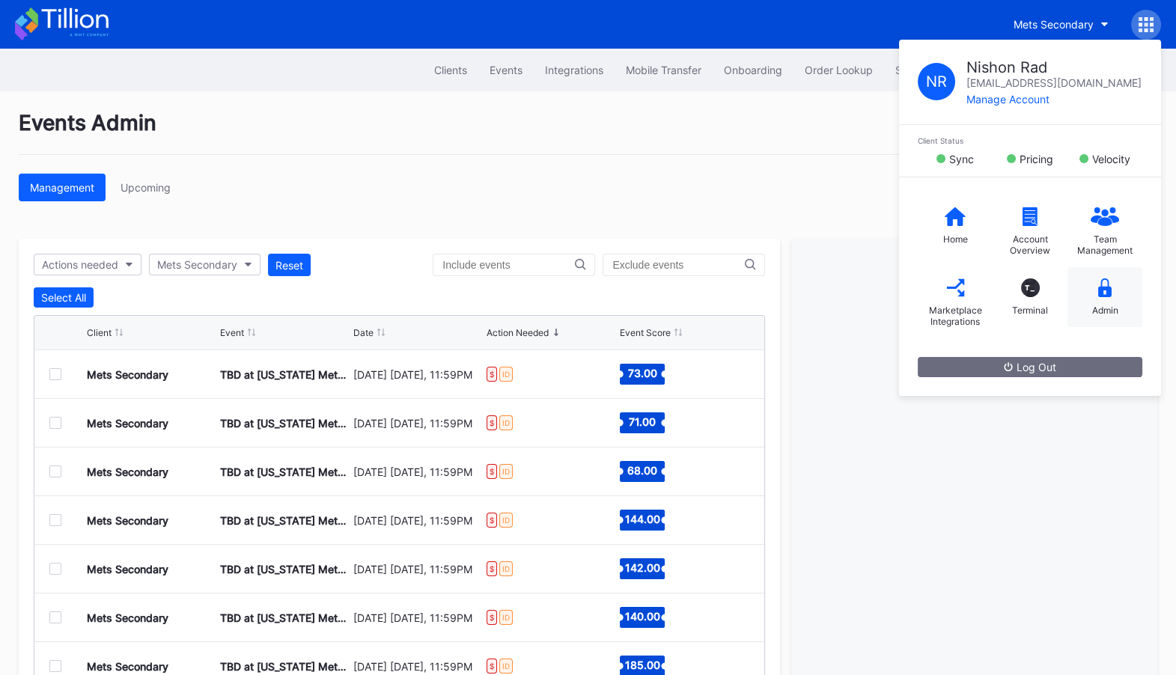
click at [1114, 295] on div "Admin" at bounding box center [1104, 297] width 75 height 60
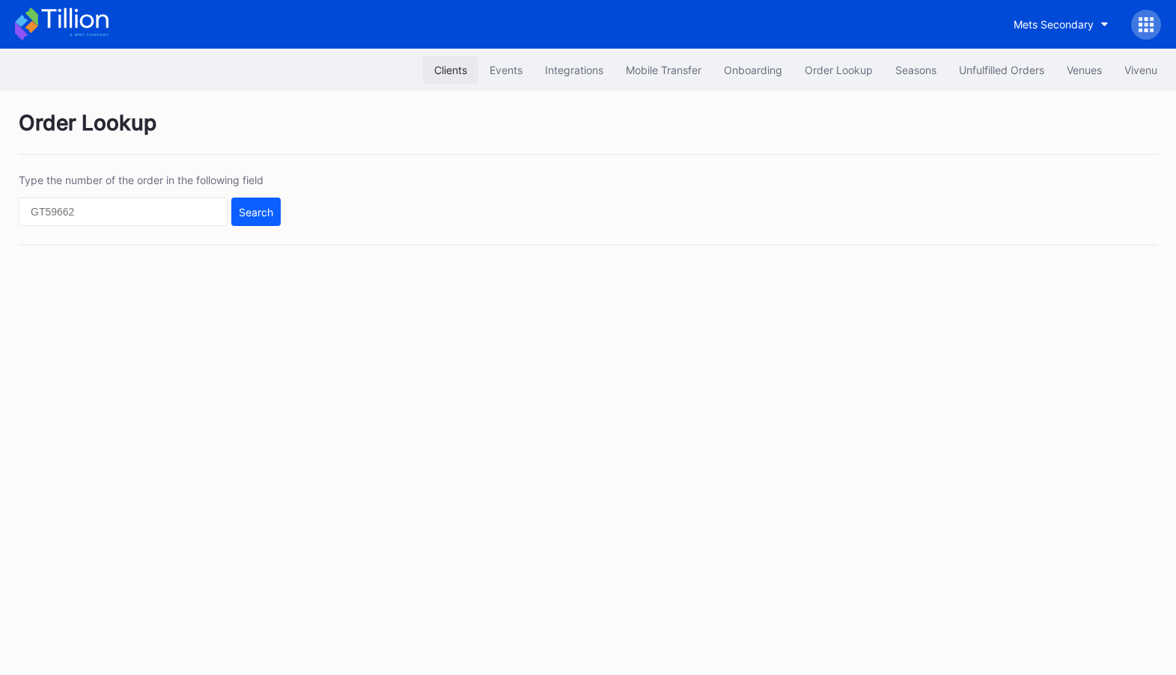
click at [442, 64] on div "Clients" at bounding box center [450, 70] width 33 height 13
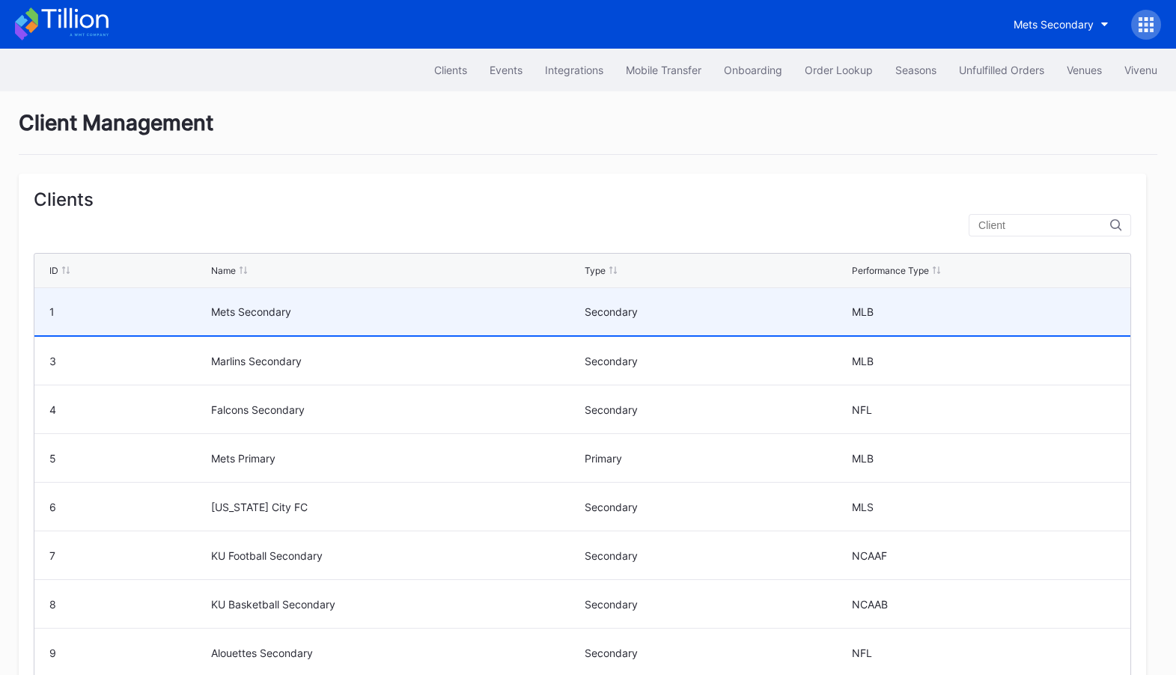
click at [471, 327] on div "Mets Secondary" at bounding box center [395, 311] width 369 height 47
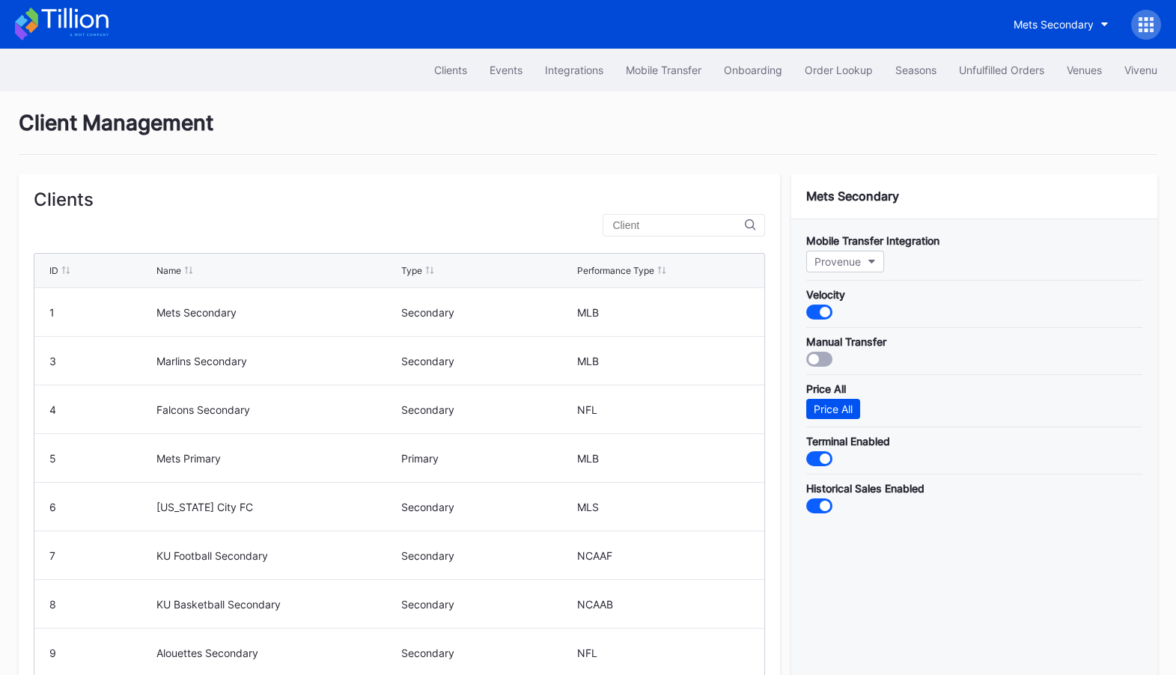
click at [845, 406] on div "Price All" at bounding box center [833, 409] width 39 height 13
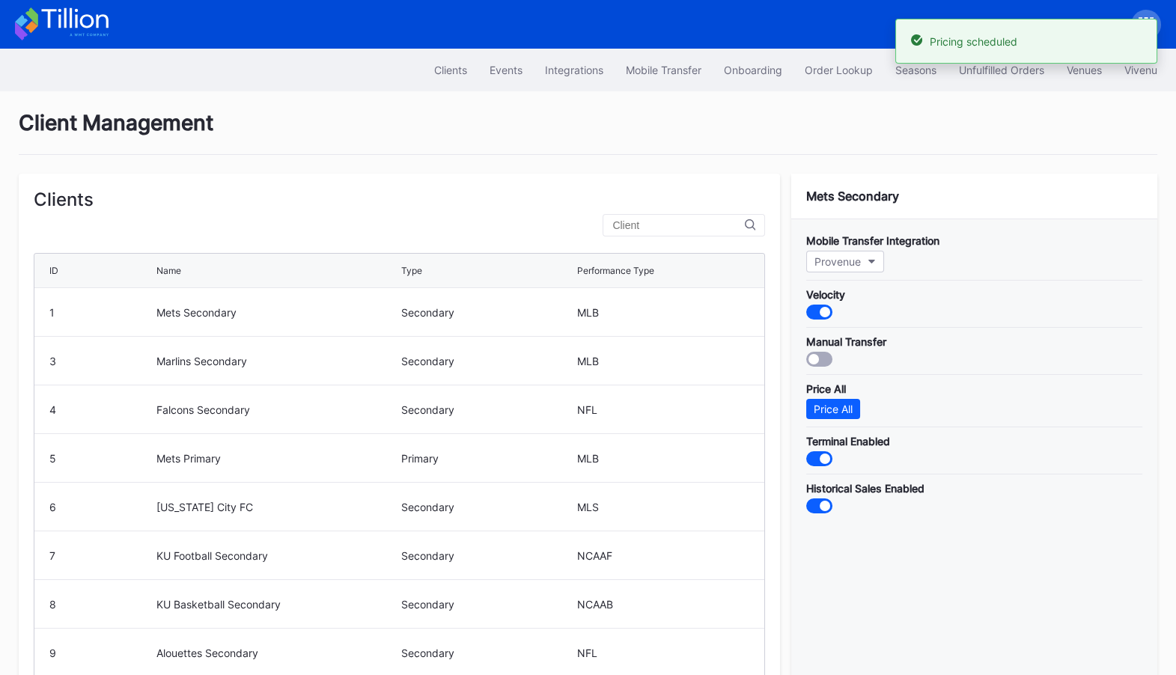
click at [48, 29] on icon at bounding box center [62, 23] width 94 height 33
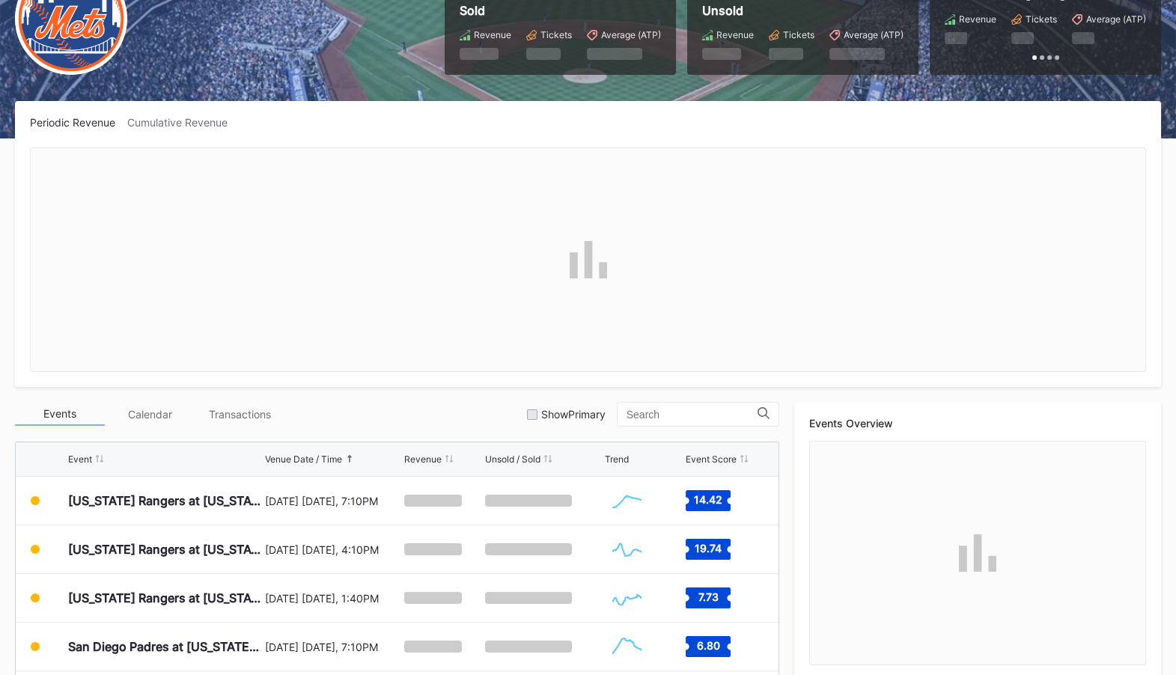
scroll to position [117, 0]
